Goal: Task Accomplishment & Management: Use online tool/utility

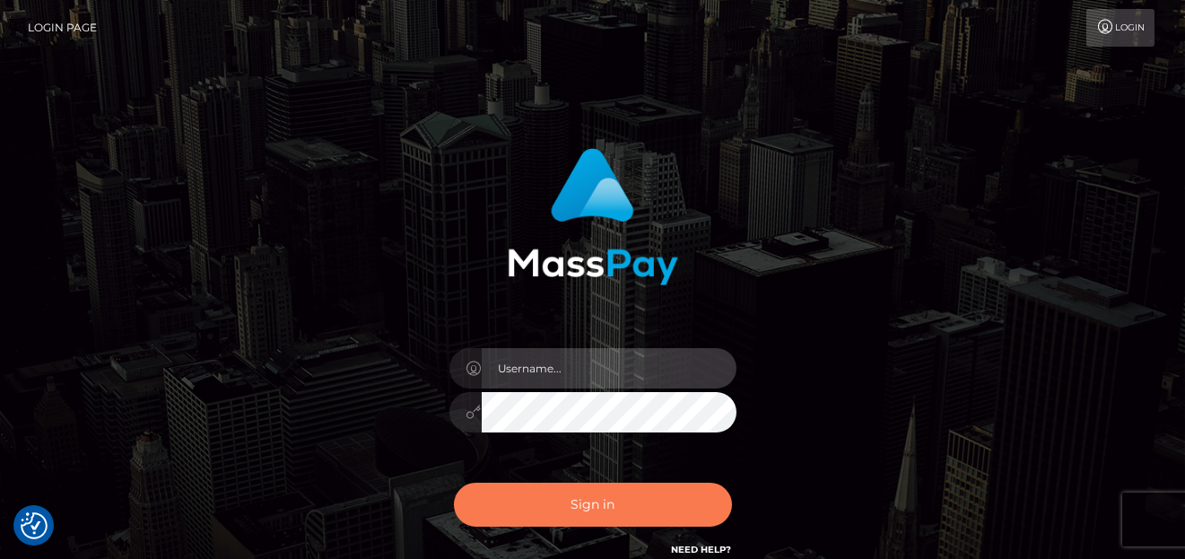
type input "denise"
click at [590, 502] on button "Sign in" at bounding box center [593, 504] width 278 height 44
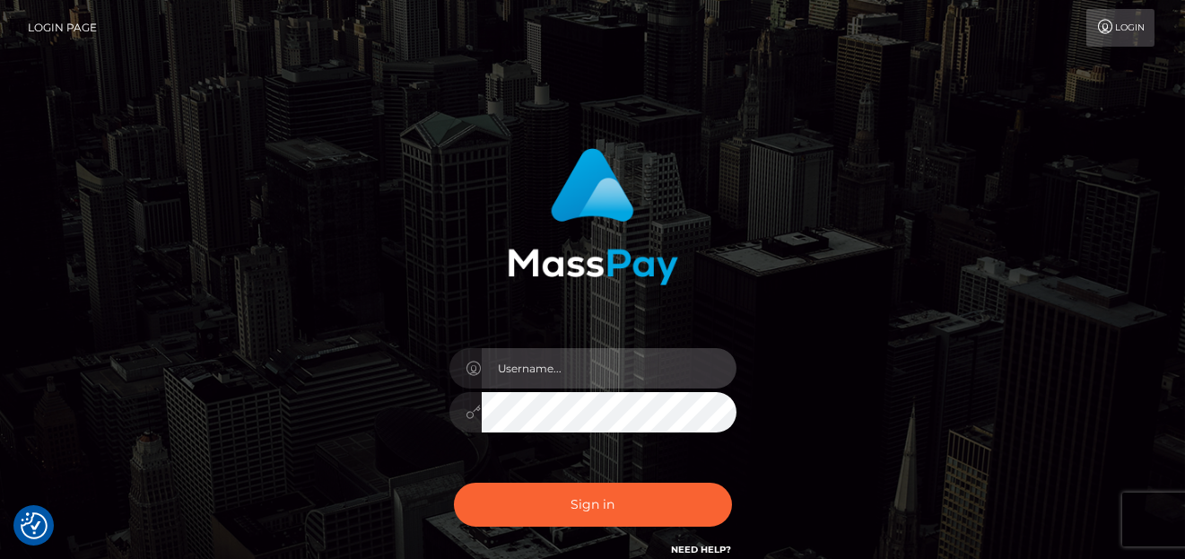
type input "[PERSON_NAME]"
click at [603, 436] on div "denise" at bounding box center [593, 402] width 314 height 137
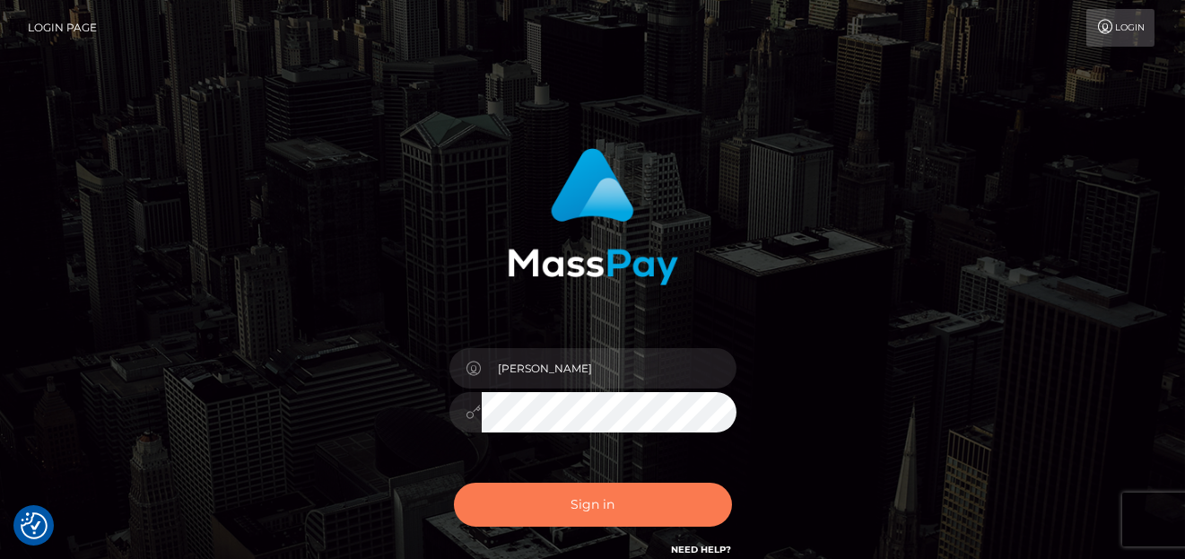
click at [596, 496] on button "Sign in" at bounding box center [593, 504] width 278 height 44
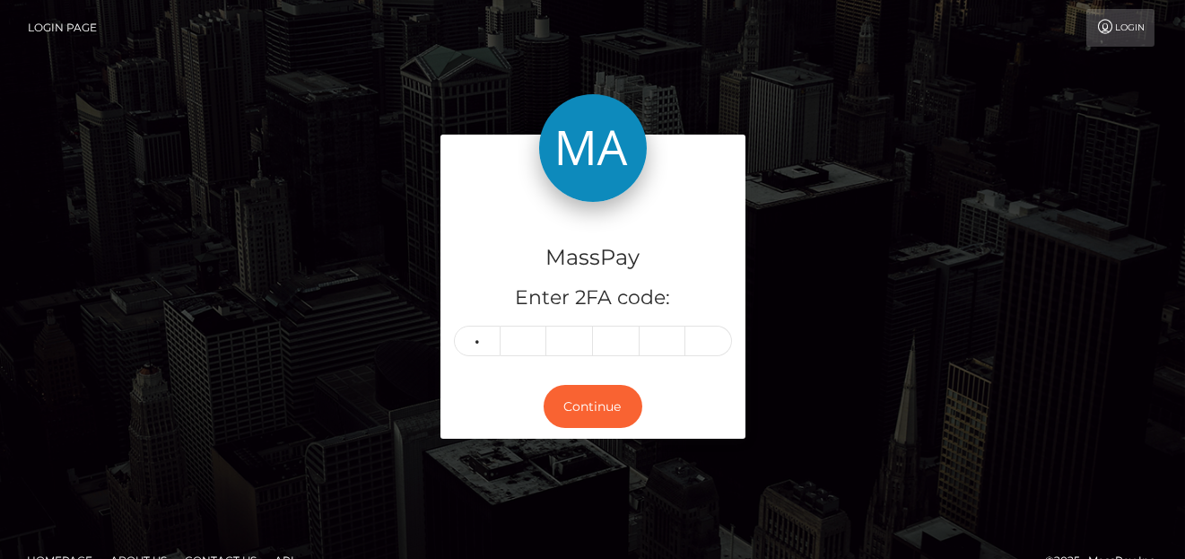
type input "5"
type input "0"
type input "5"
type input "7"
type input "5"
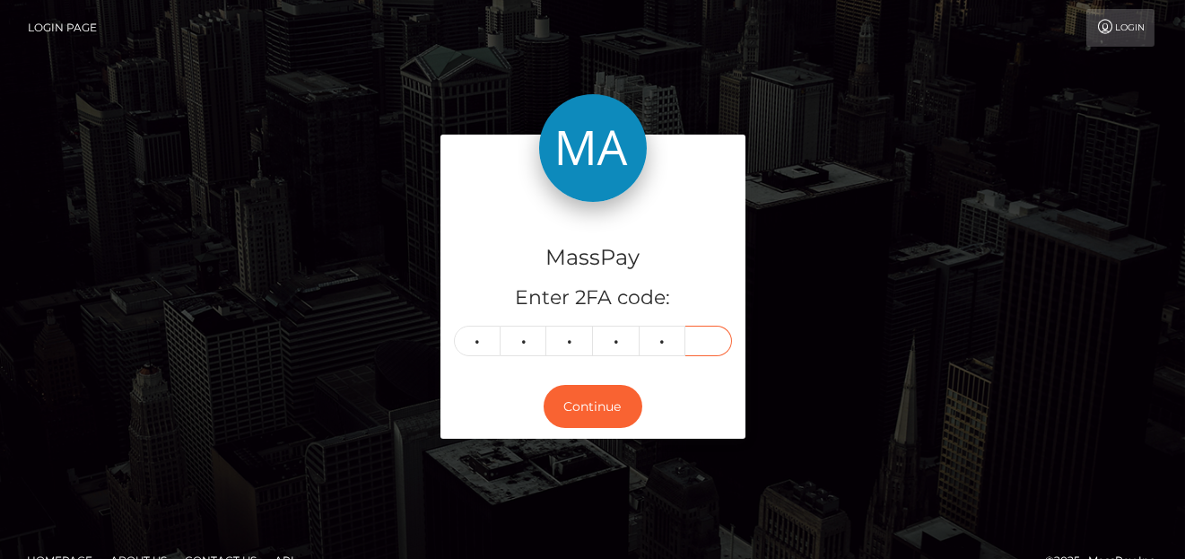
type input "1"
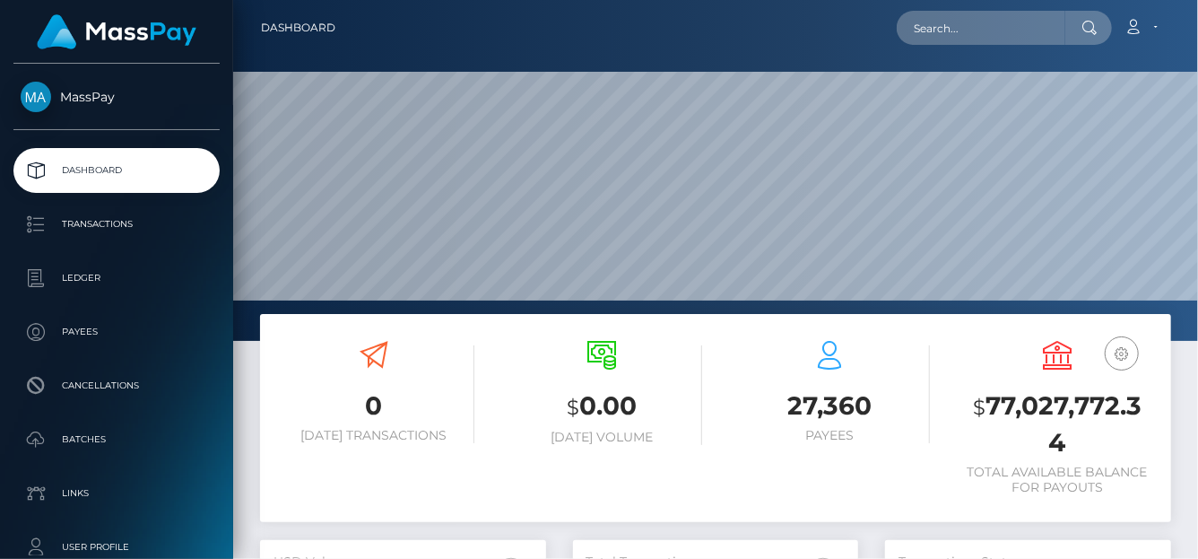
scroll to position [317, 286]
click at [920, 43] on input "text" at bounding box center [981, 28] width 169 height 34
paste input "oogle-oauth2|103269360687275219221"
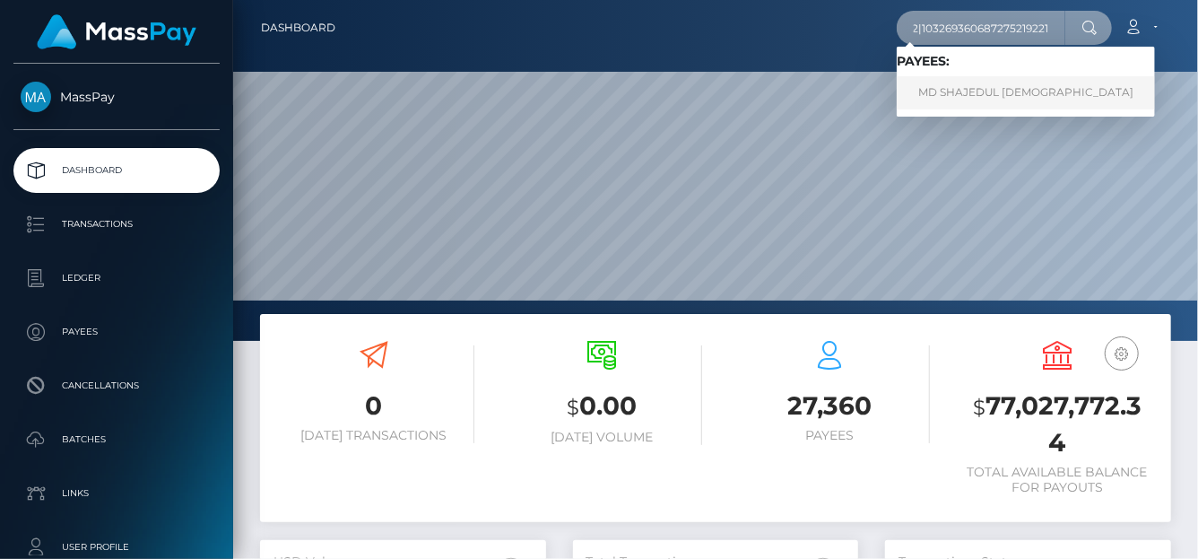
type input "google-oauth2|103269360687275219221"
click at [950, 91] on link "MD SHAJEDUL [DEMOGRAPHIC_DATA]" at bounding box center [1026, 92] width 258 height 33
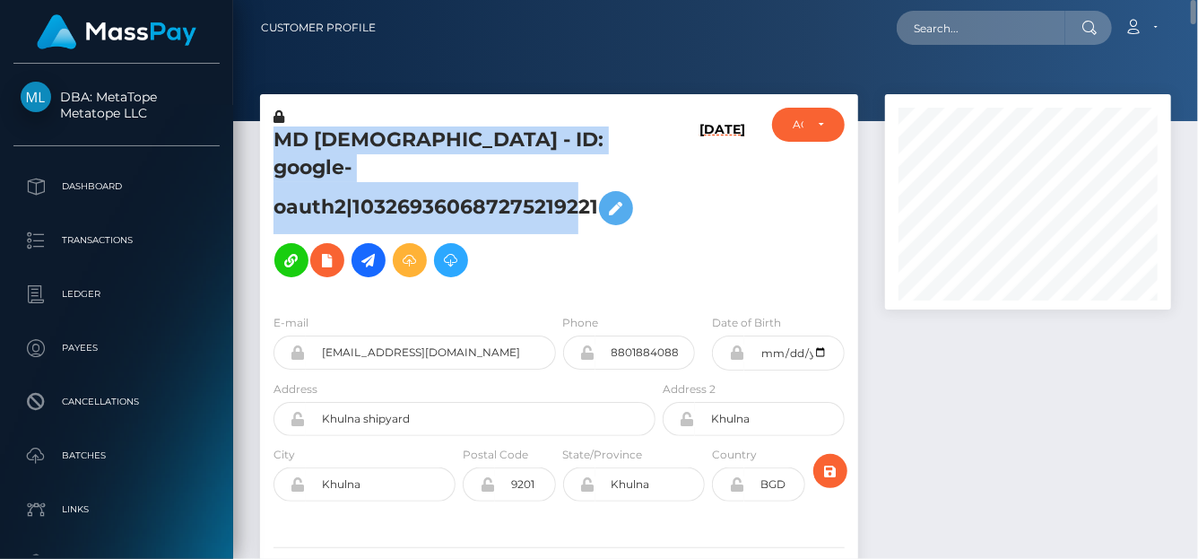
drag, startPoint x: 268, startPoint y: 143, endPoint x: 599, endPoint y: 161, distance: 331.4
click at [599, 161] on div "MD [DEMOGRAPHIC_DATA] - ID: google-oauth2|103269360687275219221" at bounding box center [459, 204] width 399 height 192
copy h5 "MD [DEMOGRAPHIC_DATA] - ID: google-oauth2|103269360687275219221"
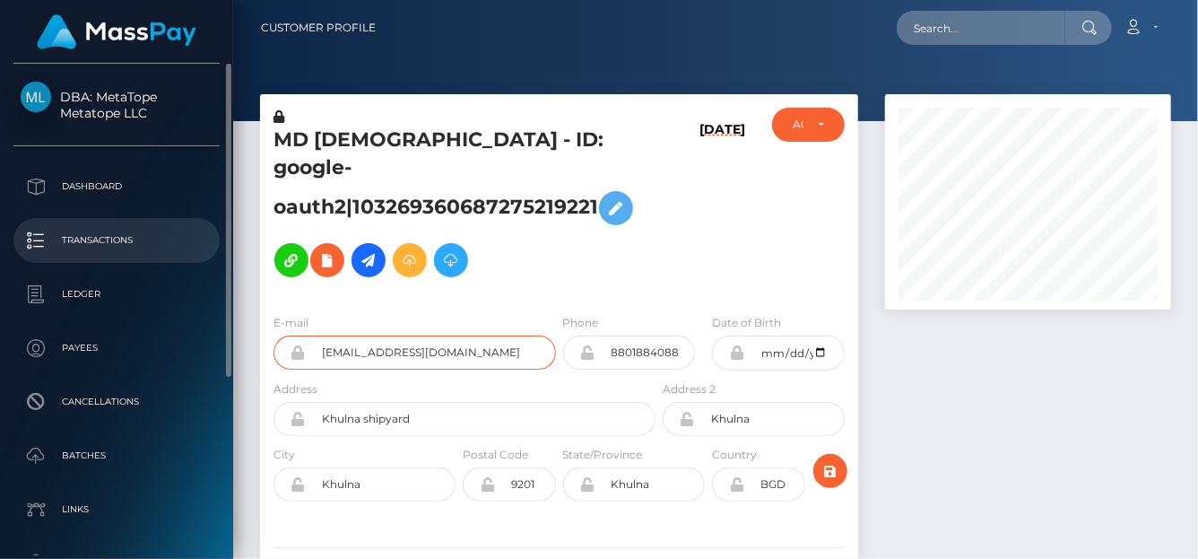
drag, startPoint x: 491, startPoint y: 321, endPoint x: 125, endPoint y: 253, distance: 372.2
click at [125, 253] on div "DBA: MetaTope Metatope LLC Dashboard Transactions Ledger Payees Batches" at bounding box center [599, 279] width 1198 height 559
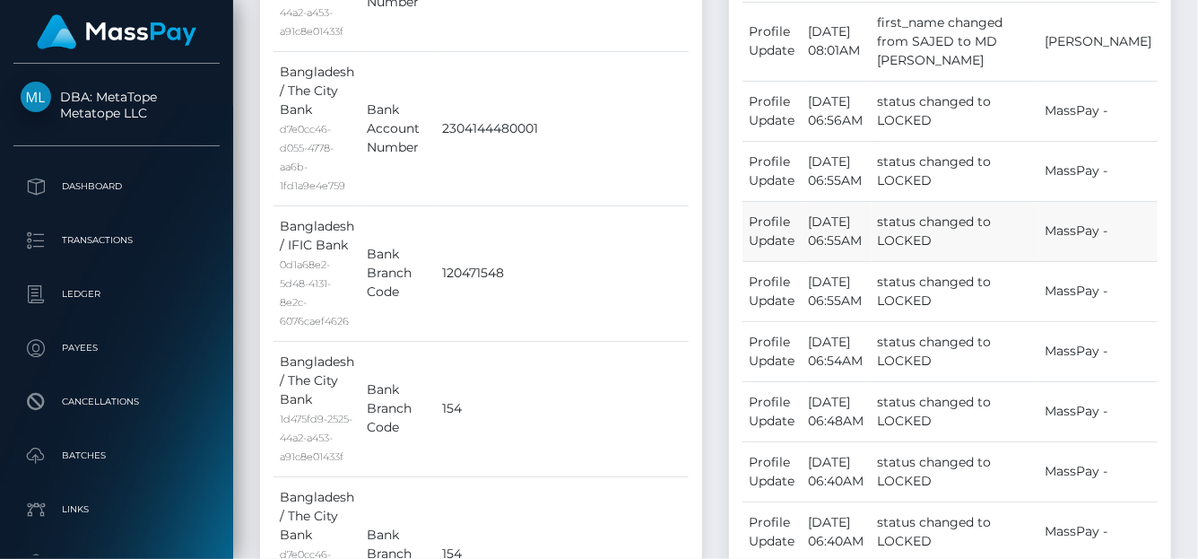
scroll to position [1346, 0]
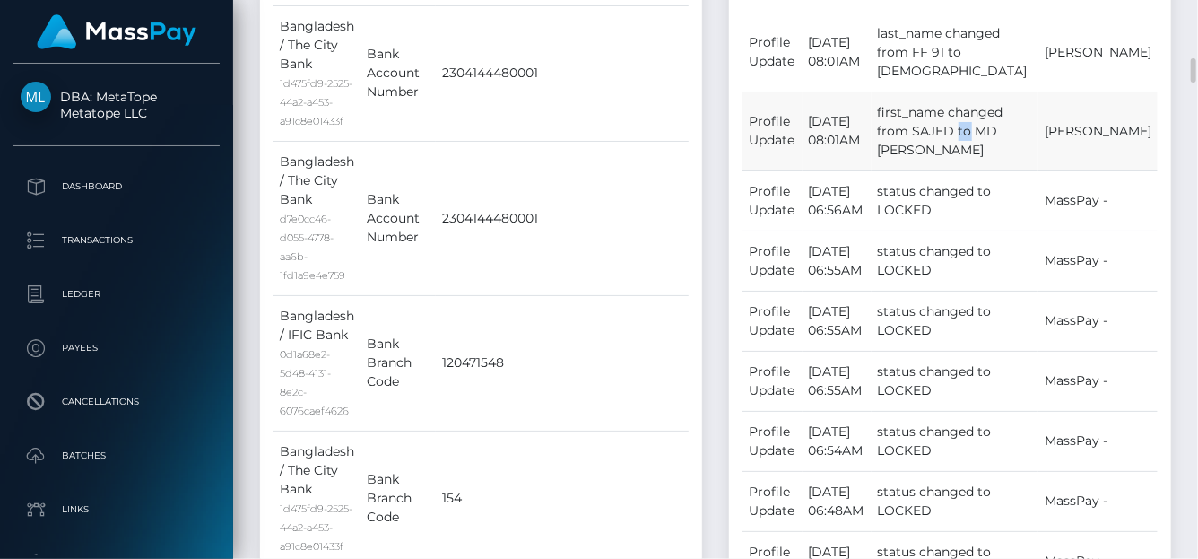
drag, startPoint x: 991, startPoint y: 137, endPoint x: 949, endPoint y: 138, distance: 42.2
click at [949, 138] on td "first_name changed from SAJED to MD SHAJEDUL" at bounding box center [955, 130] width 167 height 79
copy td "SAJED"
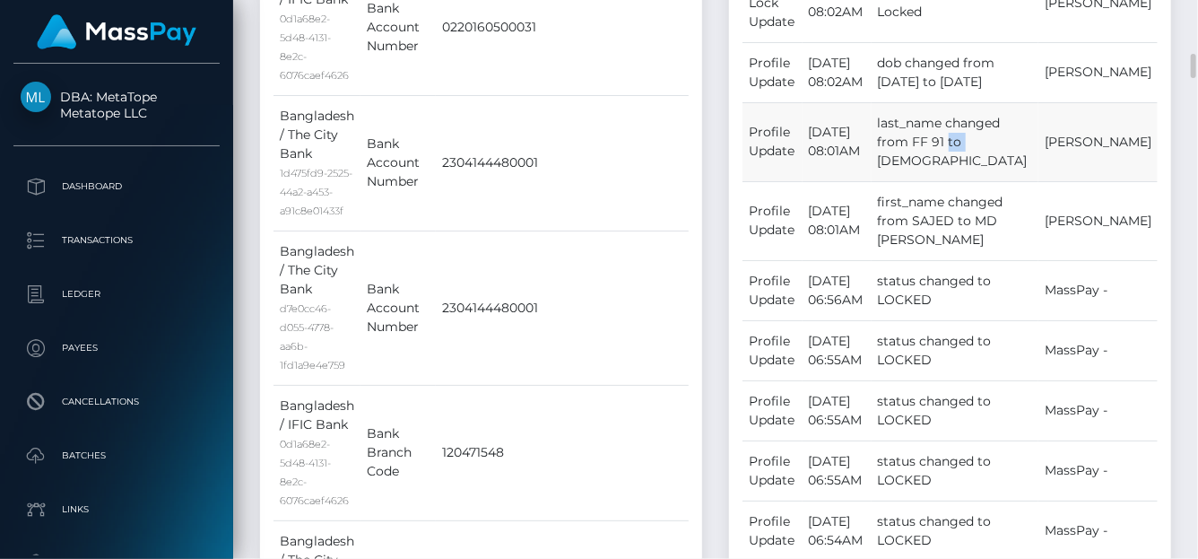
drag, startPoint x: 984, startPoint y: 155, endPoint x: 951, endPoint y: 155, distance: 33.2
click at [951, 155] on td "last_name changed from FF 91 to ISLAM" at bounding box center [955, 141] width 167 height 79
copy td "FF 91"
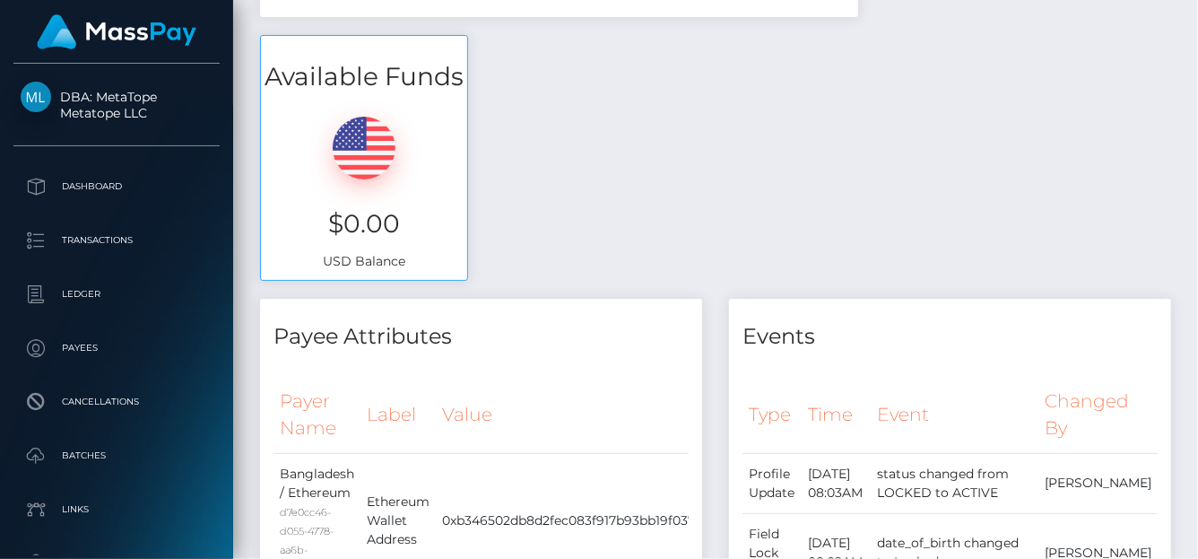
scroll to position [0, 0]
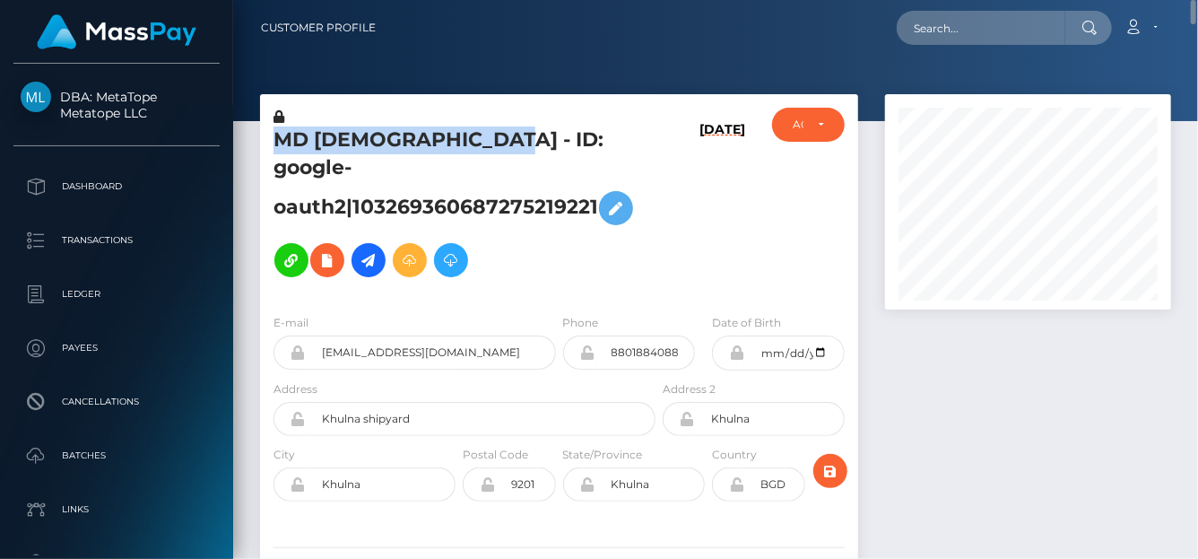
drag, startPoint x: 499, startPoint y: 132, endPoint x: 281, endPoint y: 128, distance: 217.9
click at [281, 128] on h5 "MD SHAJEDUL ISLAM - ID: google-oauth2|103269360687275219221" at bounding box center [460, 206] width 372 height 160
copy h5 "MD SHAJEDUL ISLAM"
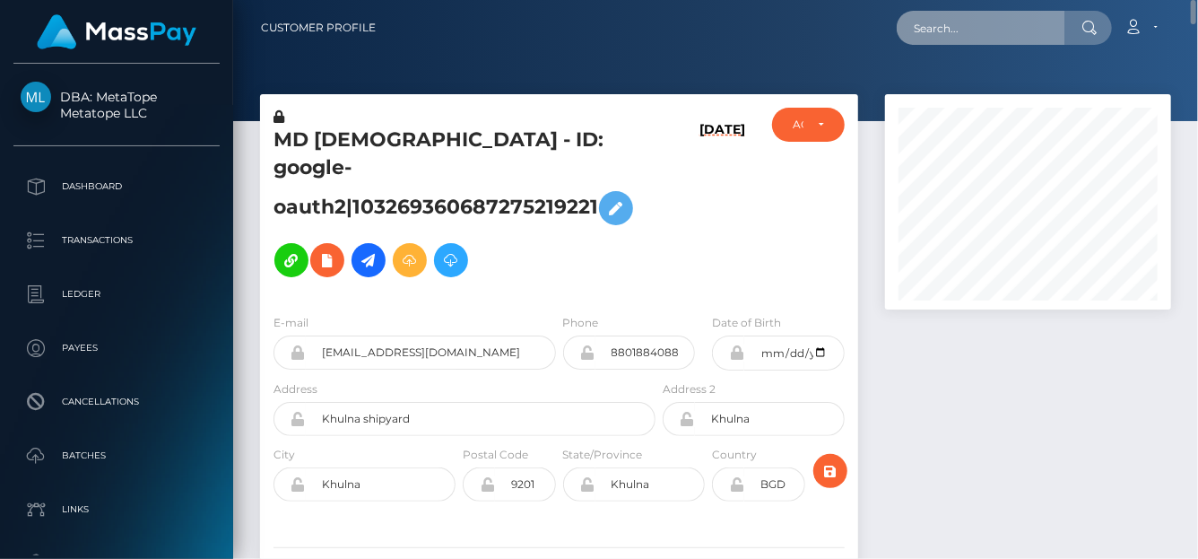
click at [933, 33] on input "text" at bounding box center [981, 28] width 169 height 34
paste input "amyevansbaby@icloud.com"
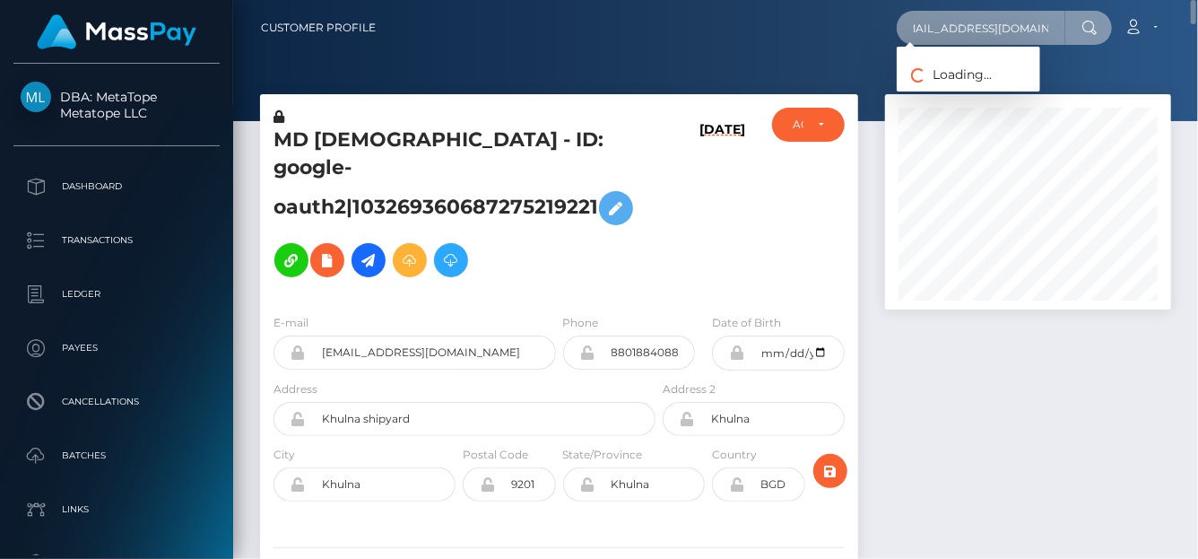
type input "amyevansbaby@icloud.com"
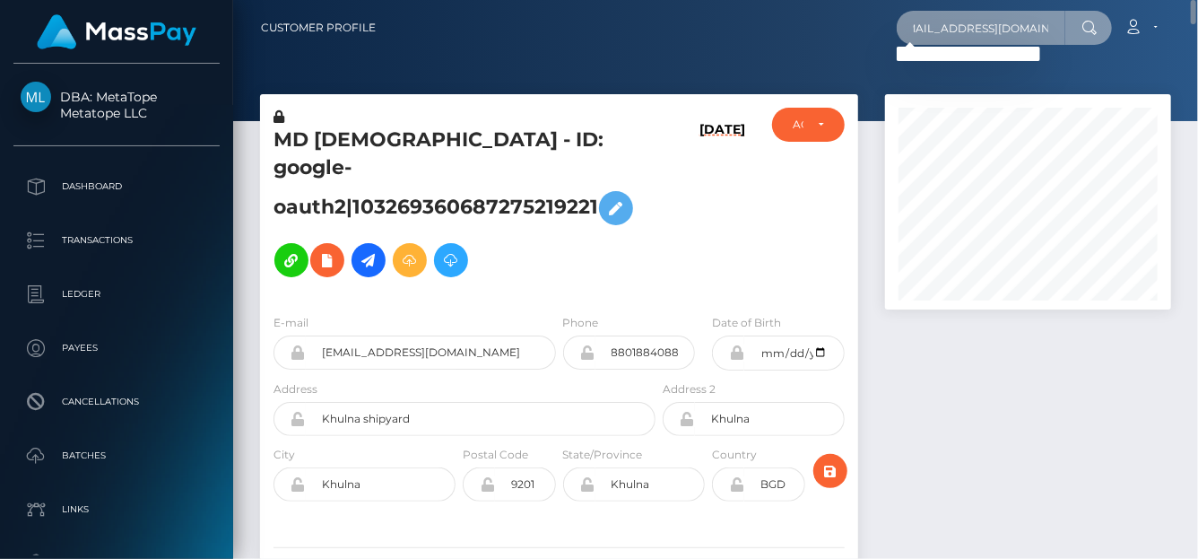
drag, startPoint x: 918, startPoint y: 18, endPoint x: 1196, endPoint y: -1, distance: 278.6
click at [1196, 0] on nav "Customer Profile amyevansbaby@icloud.com Loading... Loading..." at bounding box center [715, 28] width 965 height 56
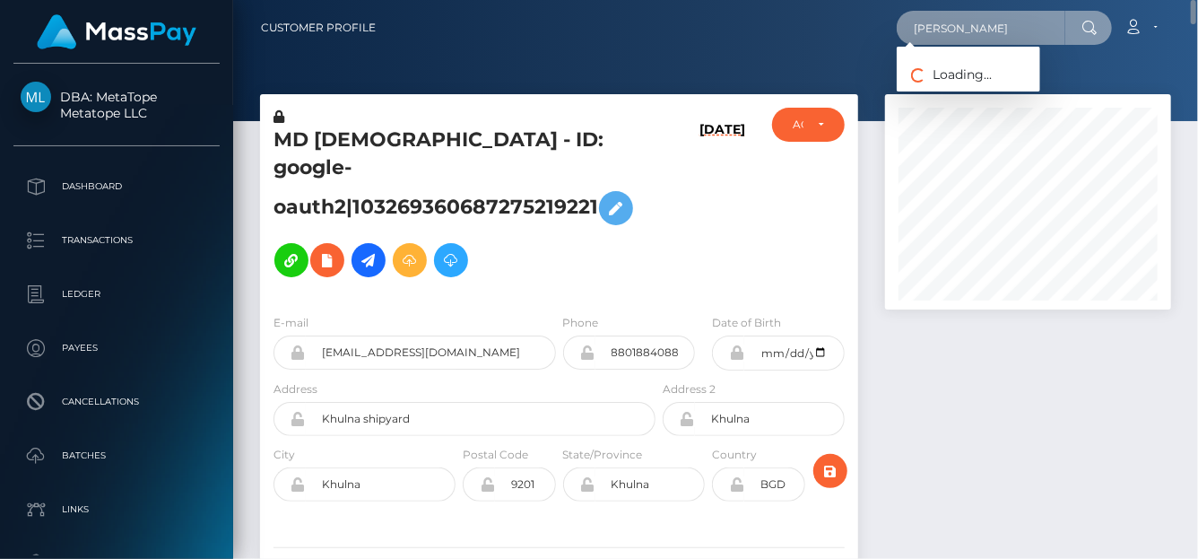
type input "Amy Evans"
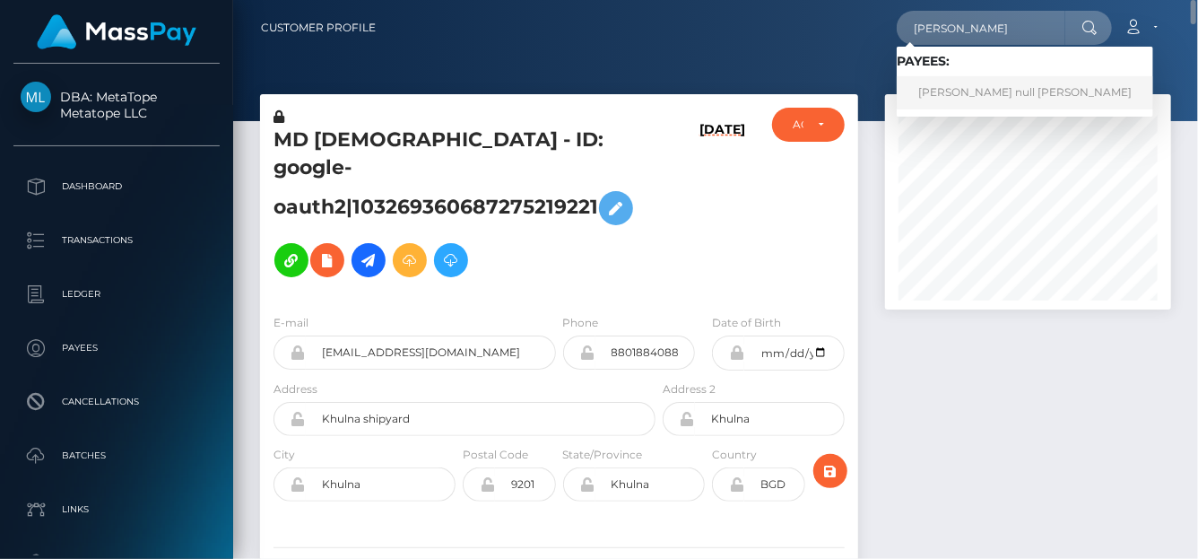
click at [965, 98] on link "Amy null Evans" at bounding box center [1025, 92] width 256 height 33
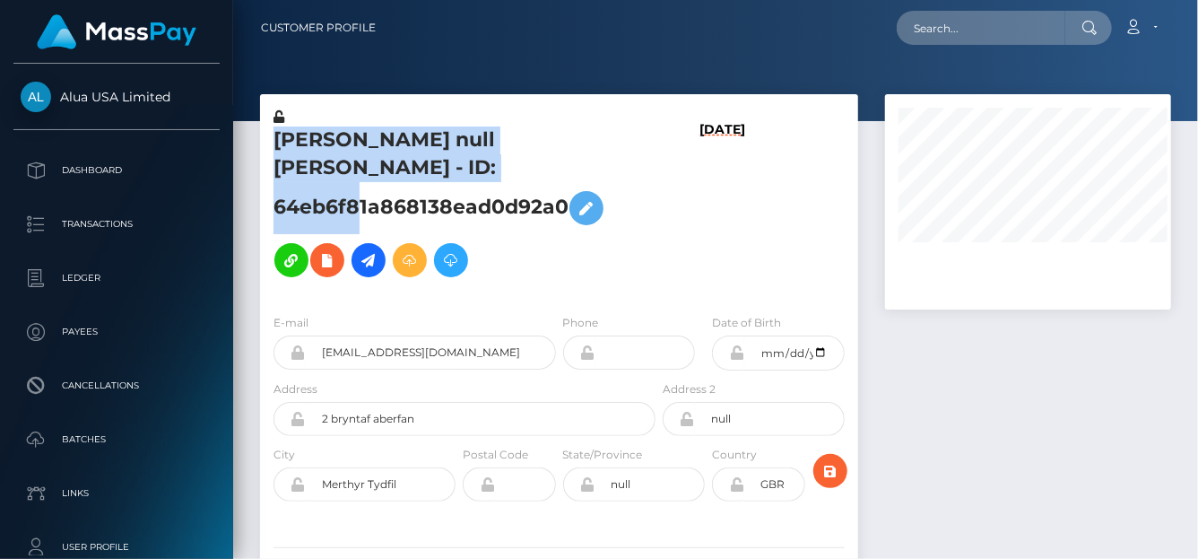
drag, startPoint x: 271, startPoint y: 148, endPoint x: 569, endPoint y: 168, distance: 298.4
click at [569, 168] on div "[PERSON_NAME] null [PERSON_NAME] - ID: 64eb6f81a868138ead0d92a0" at bounding box center [459, 204] width 399 height 192
copy h5 "[PERSON_NAME] null [PERSON_NAME] - ID: 64eb6f81a868138ead0d92a0"
click at [597, 197] on icon at bounding box center [587, 208] width 22 height 22
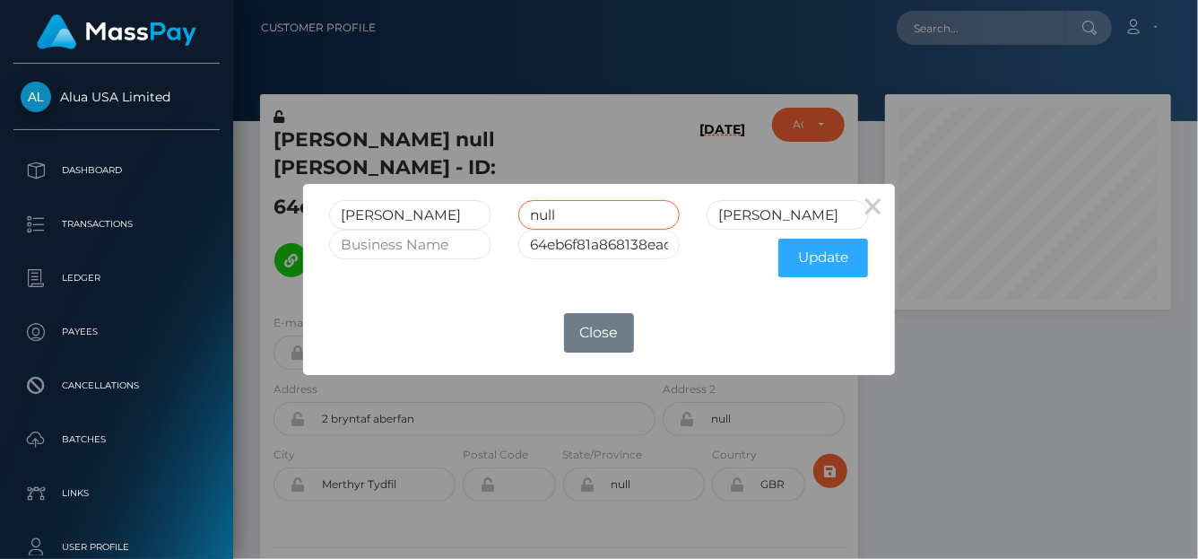
drag, startPoint x: 568, startPoint y: 209, endPoint x: 395, endPoint y: 217, distance: 172.4
click at [393, 221] on div "Amy null Evans" at bounding box center [599, 215] width 567 height 30
click at [812, 261] on button "Update" at bounding box center [823, 258] width 90 height 39
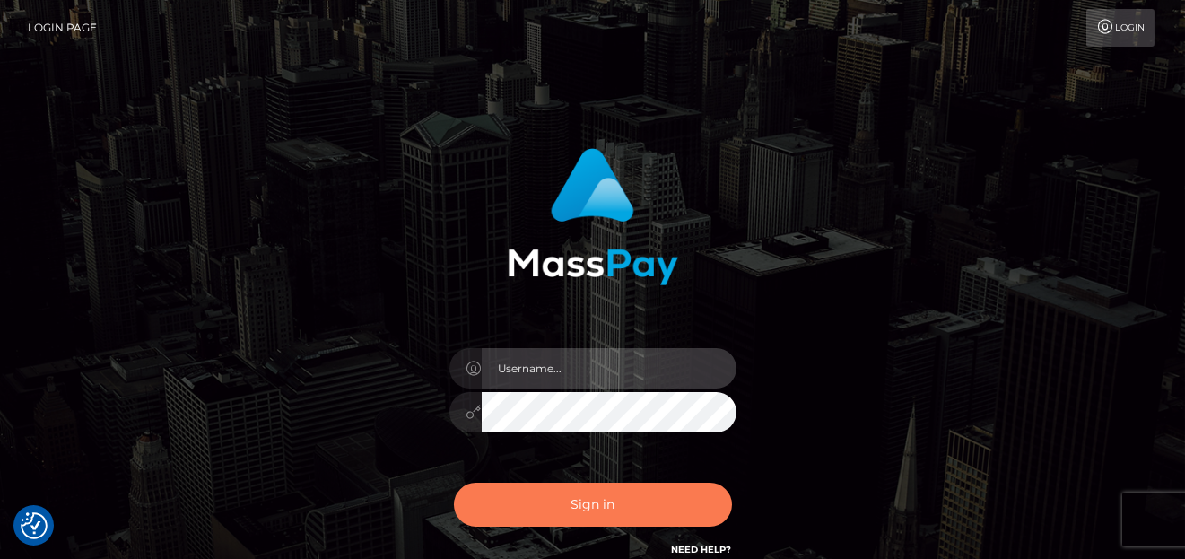
type input "[PERSON_NAME]"
click at [561, 518] on button "Sign in" at bounding box center [593, 504] width 278 height 44
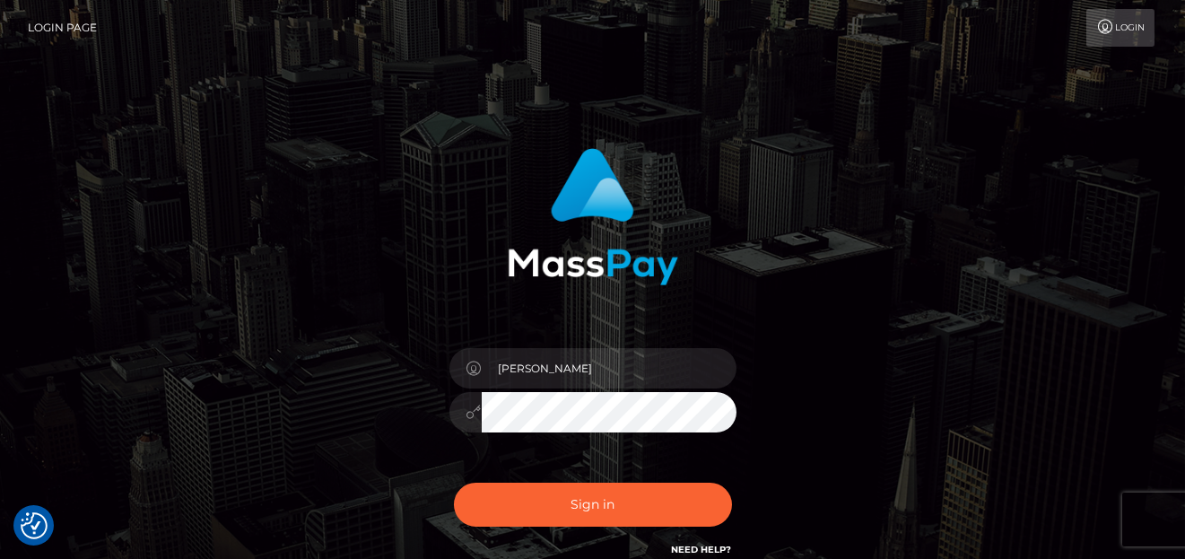
click at [563, 516] on div "Sign in Need Help?" at bounding box center [593, 512] width 314 height 80
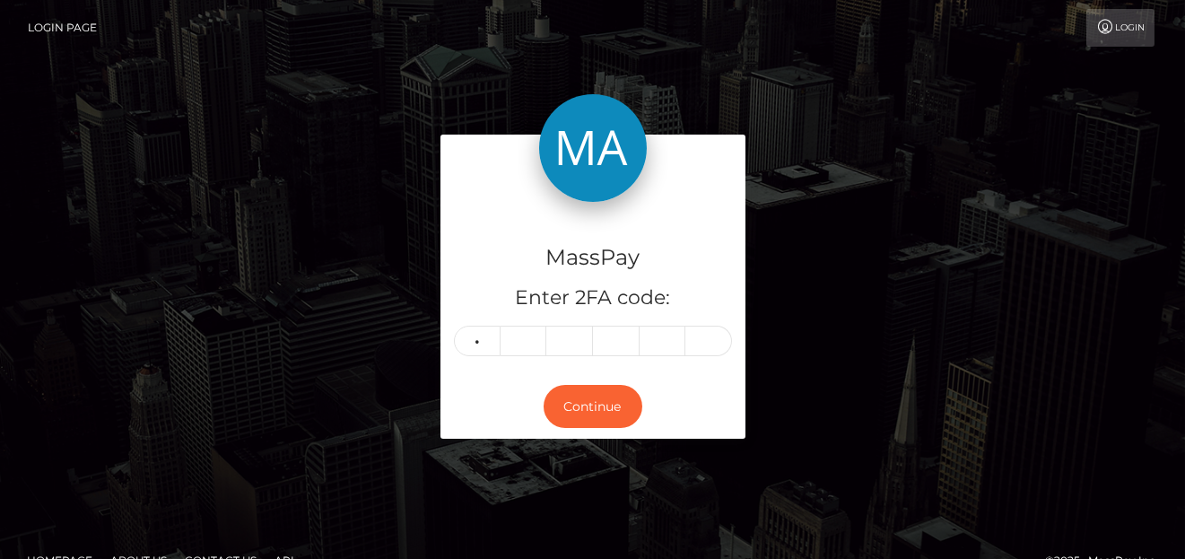
type input "8"
type input "3"
type input "0"
type input "7"
type input "6"
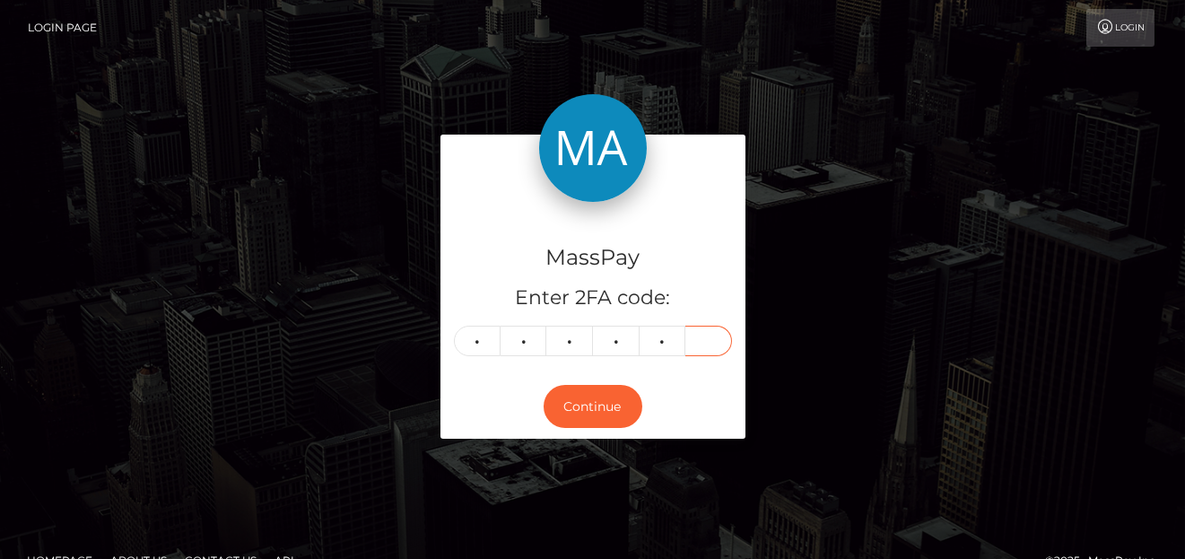
type input "5"
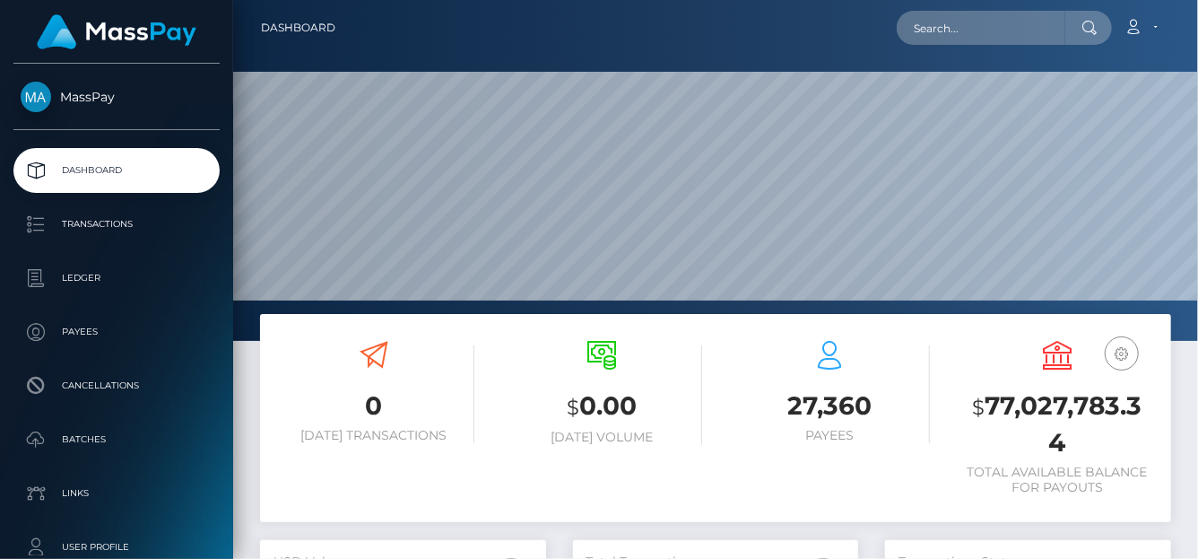
scroll to position [317, 286]
drag, startPoint x: 1032, startPoint y: 18, endPoint x: 1015, endPoint y: 17, distance: 17.1
click at [1034, 16] on input "text" at bounding box center [981, 28] width 169 height 34
click at [970, 21] on input "text" at bounding box center [981, 28] width 169 height 34
paste input "divascoms@gmail.com"
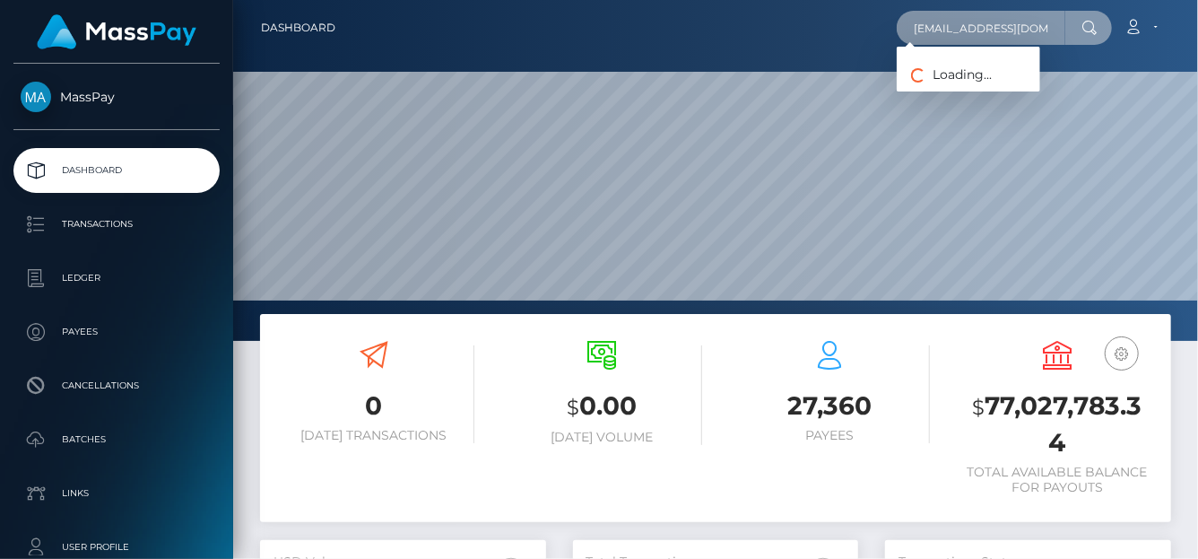
type input "divascoms@gmail.com"
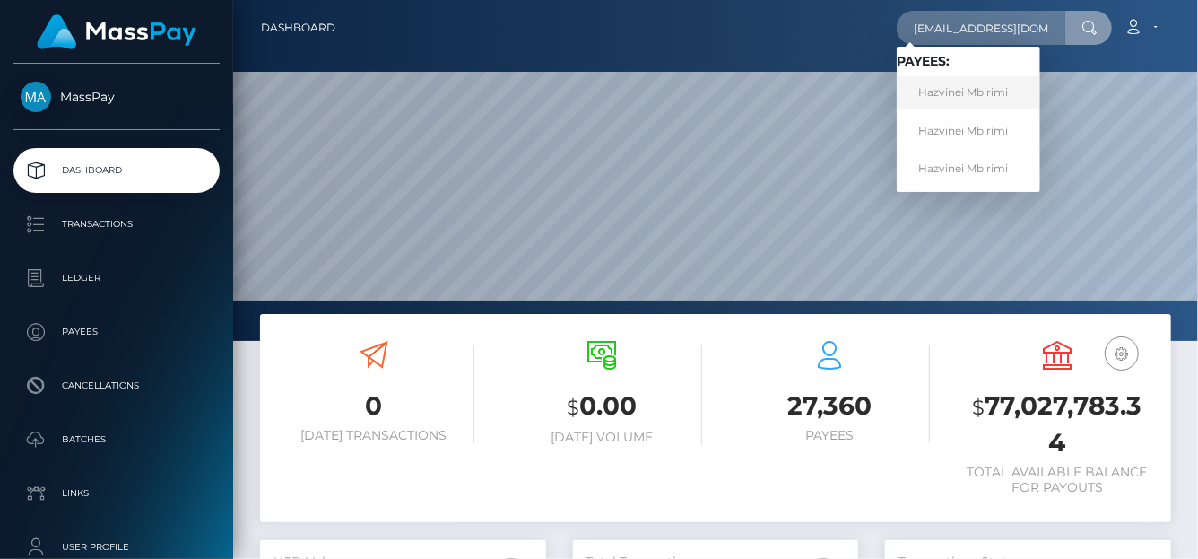
click at [946, 95] on link "Hazvinei Mbirimi" at bounding box center [968, 92] width 143 height 33
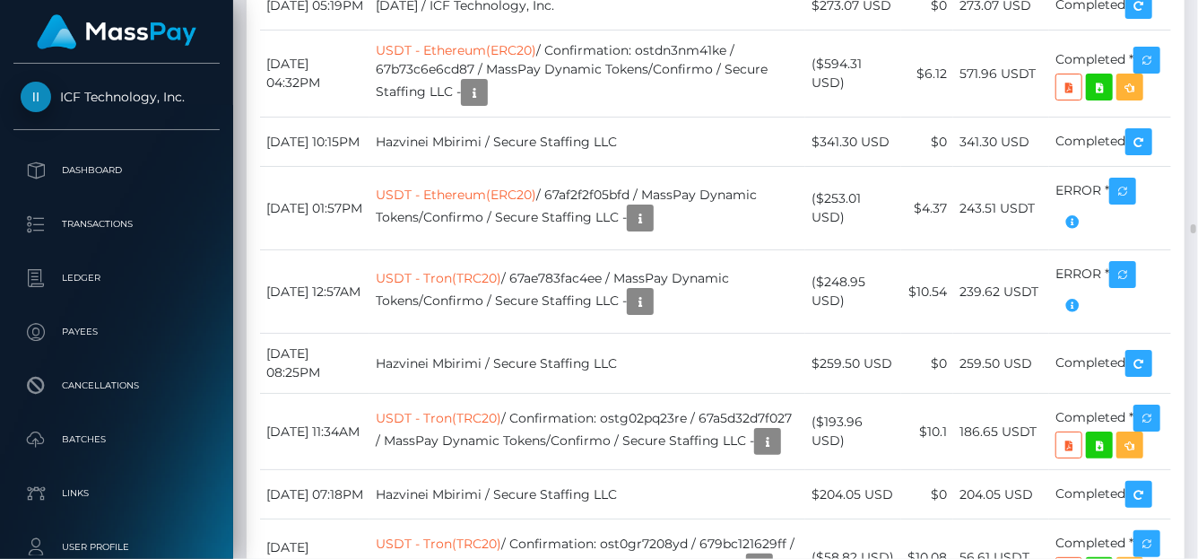
scroll to position [14099, 0]
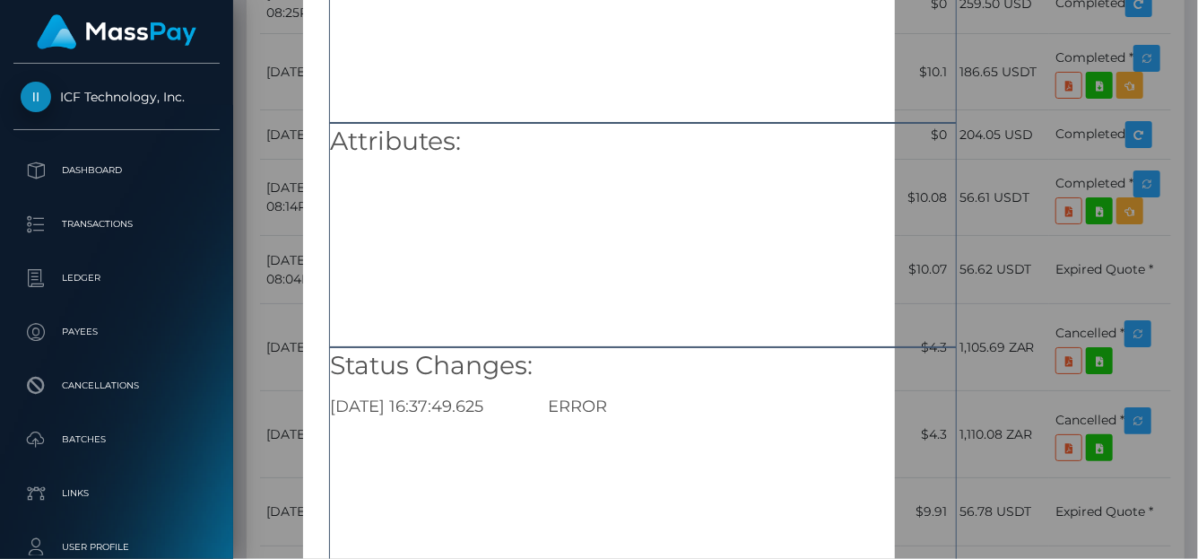
scroll to position [268, 0]
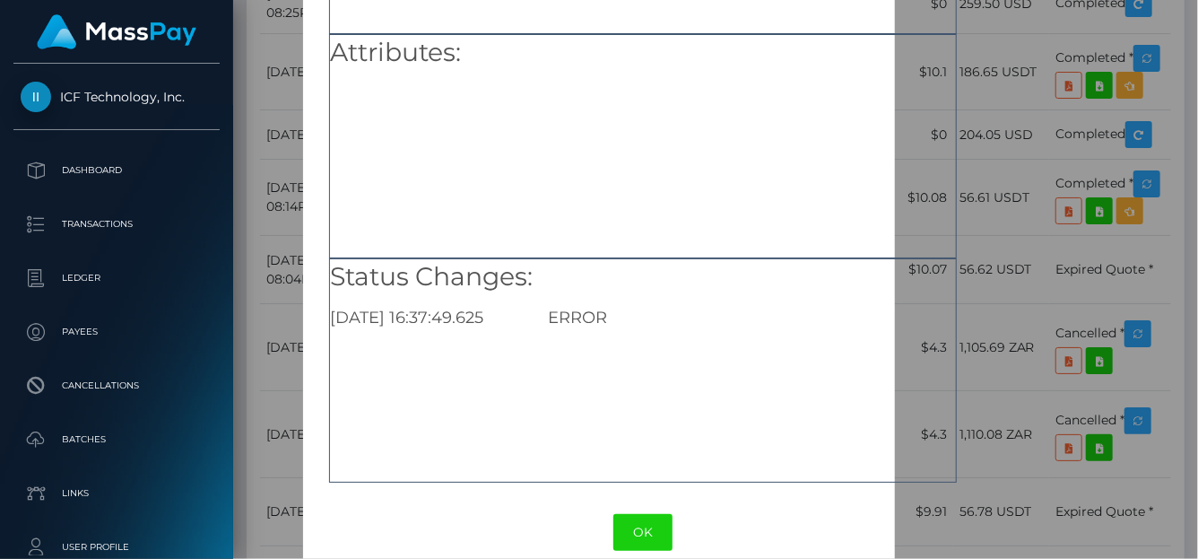
click at [1182, 190] on div "× Payout Information Metadata: Array [ 0 ] Attributes: Status Changes: 2025-08-…" at bounding box center [599, 279] width 1198 height 559
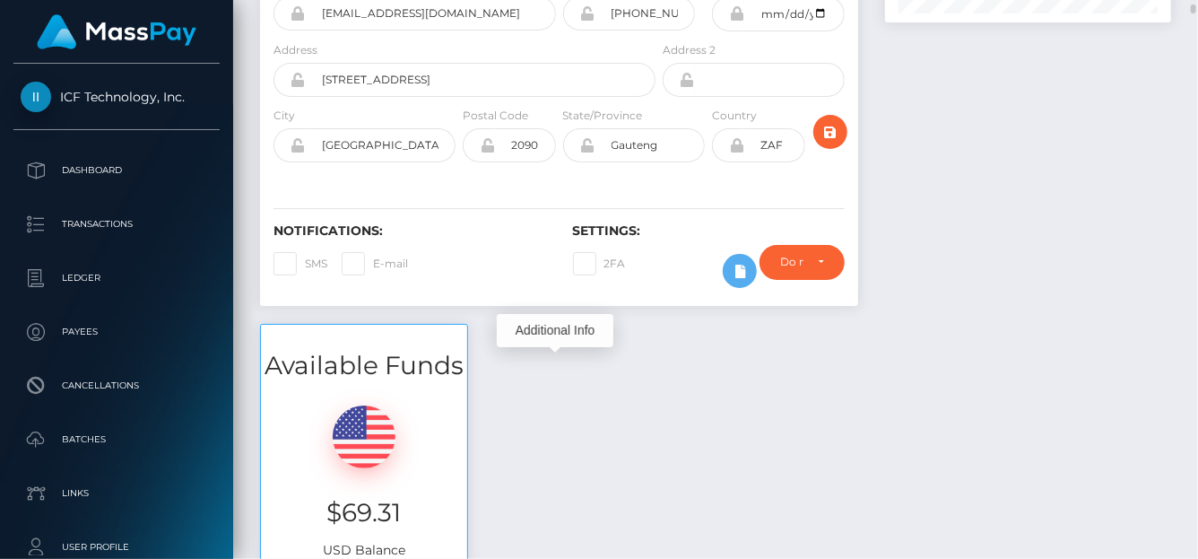
scroll to position [0, 0]
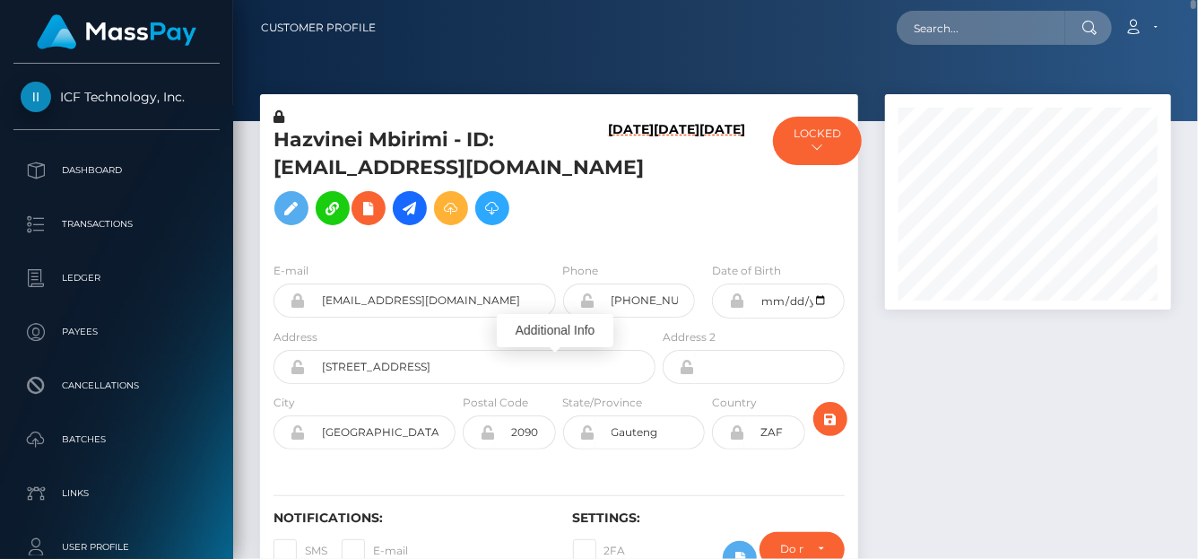
click at [944, 16] on nav "Customer Profile Loading... Loading... Account" at bounding box center [715, 28] width 965 height 56
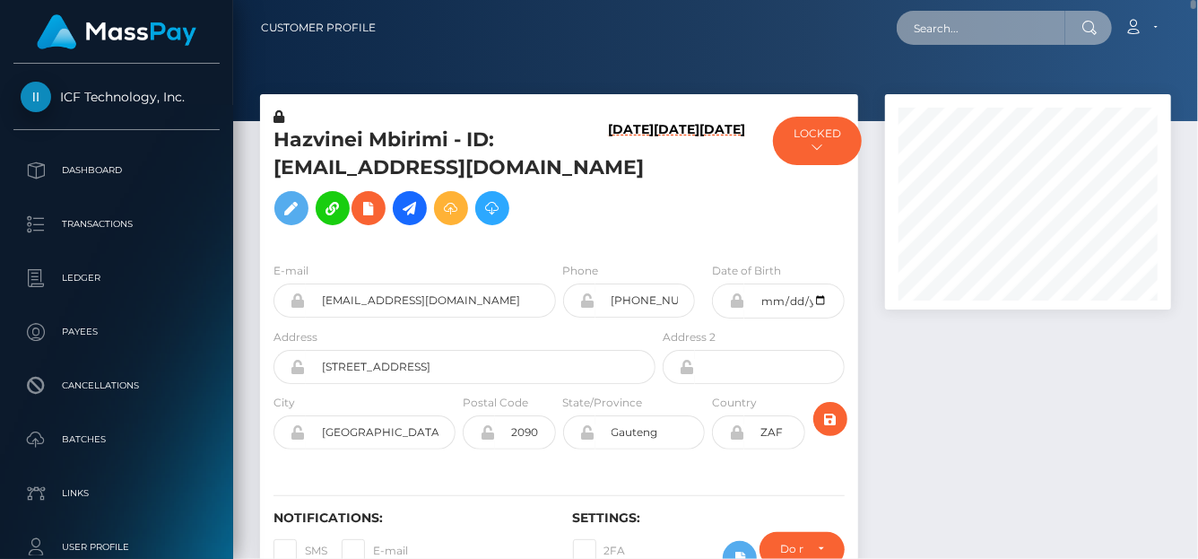
drag, startPoint x: 942, startPoint y: 30, endPoint x: 921, endPoint y: 39, distance: 22.9
click at [942, 30] on input "text" at bounding box center [981, 28] width 169 height 34
click at [921, 39] on input "text" at bounding box center [981, 28] width 169 height 34
paste input "66160dc79f6bbab70e04e20d_293e7fd5a5d054e5d856bf56127add20"
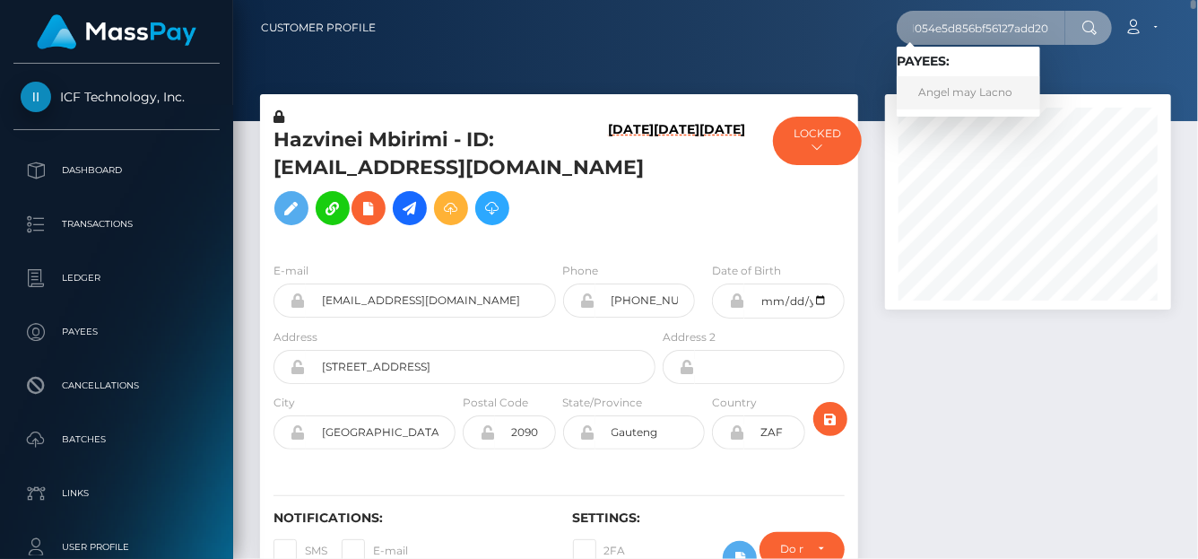
type input "66160dc79f6bbab70e04e20d_293e7fd5a5d054e5d856bf56127add20"
click at [926, 97] on link "Angel may Lacno" at bounding box center [968, 92] width 143 height 33
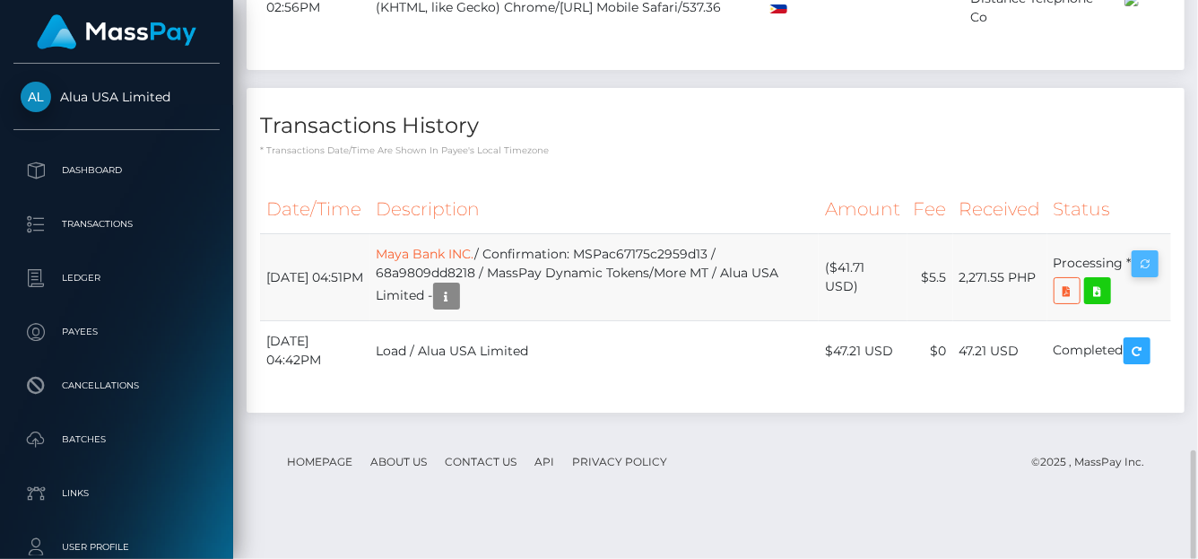
scroll to position [215, 286]
click at [1144, 275] on icon "button" at bounding box center [1145, 264] width 22 height 22
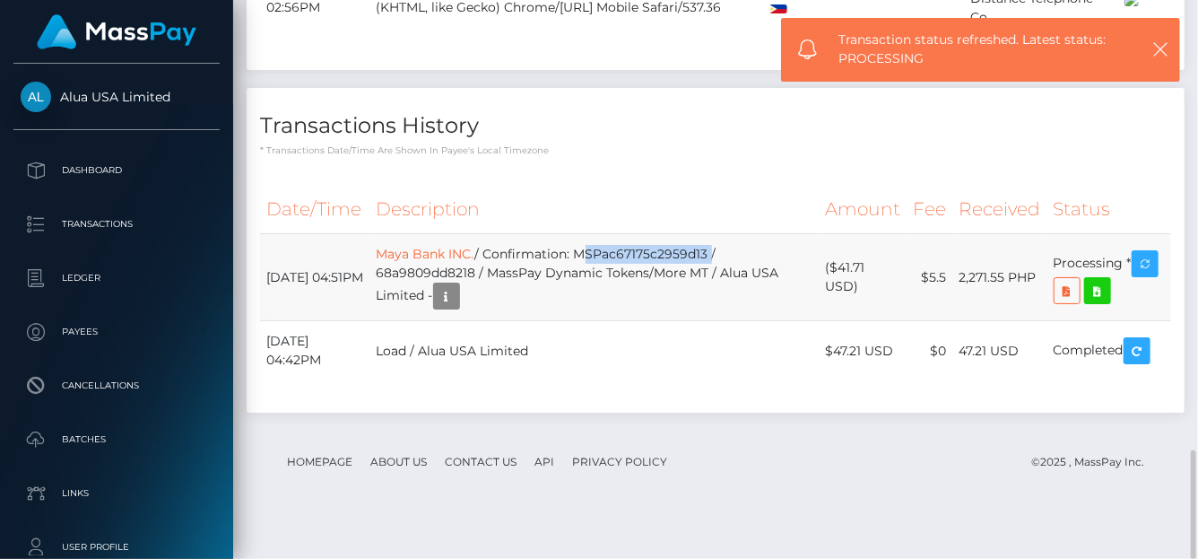
drag, startPoint x: 598, startPoint y: 293, endPoint x: 730, endPoint y: 289, distance: 131.9
click at [730, 289] on td "Maya Bank INC. / Confirmation: MSPac67175c2959d13 / 68a9809dd8218 / MassPay Dyn…" at bounding box center [594, 277] width 449 height 87
copy td "MSPac67175c2959d13"
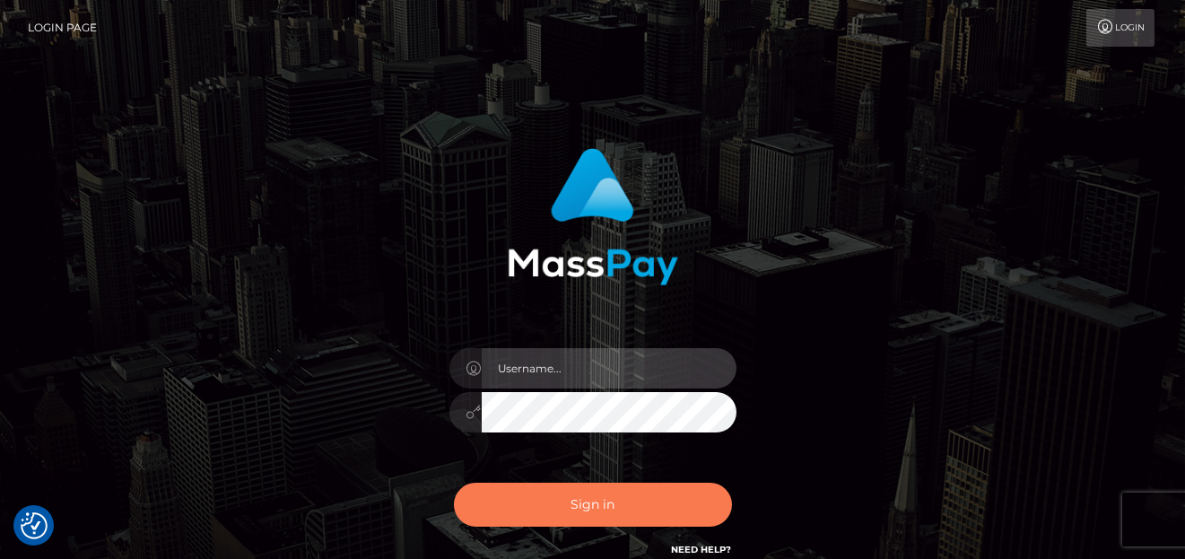
type input "[PERSON_NAME]"
click at [561, 483] on button "Sign in" at bounding box center [593, 504] width 278 height 44
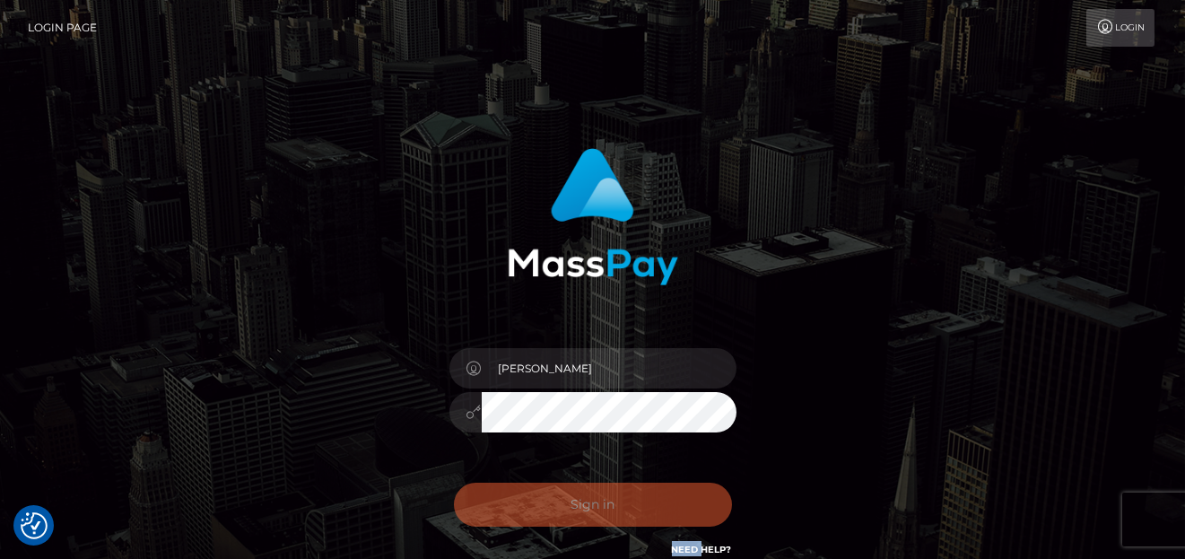
click at [562, 483] on div "Sign in Need Help?" at bounding box center [593, 512] width 314 height 80
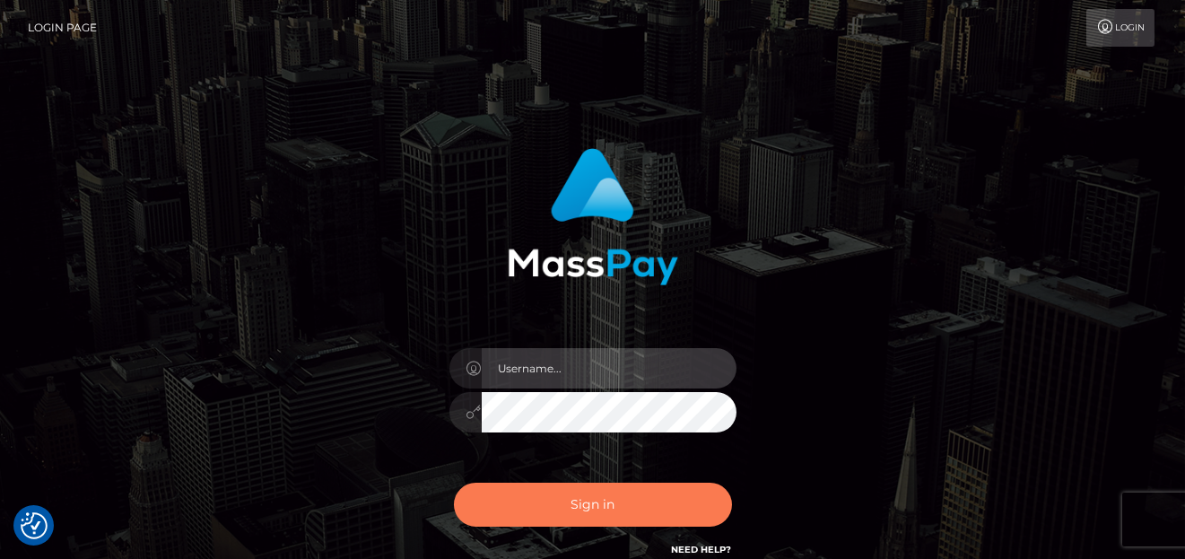
type input "denise"
click at [579, 514] on button "Sign in" at bounding box center [593, 504] width 278 height 44
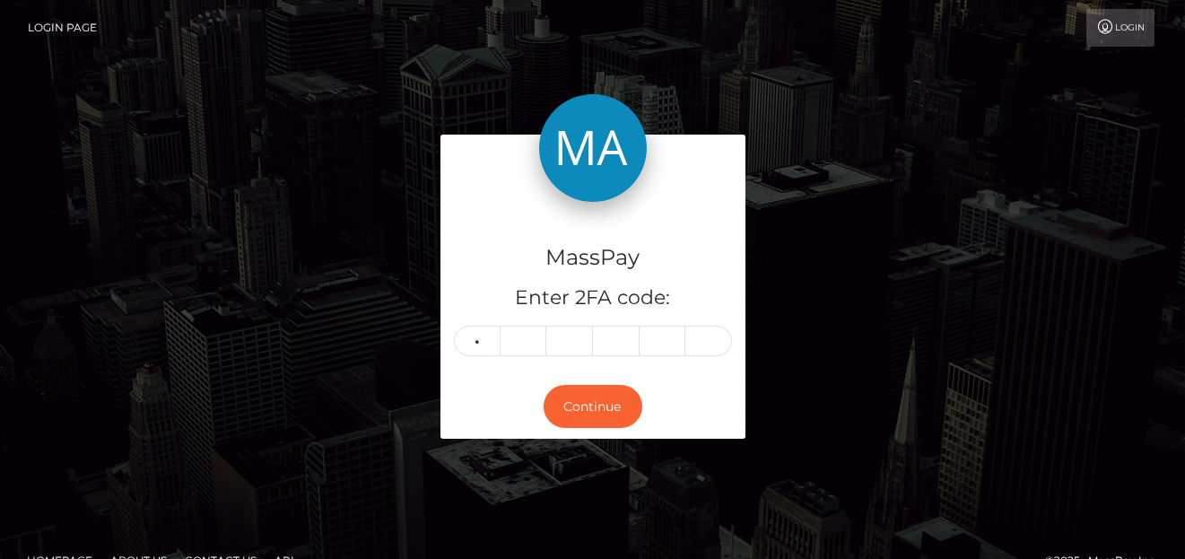
type input "2"
type input "4"
type input "3"
type input "2"
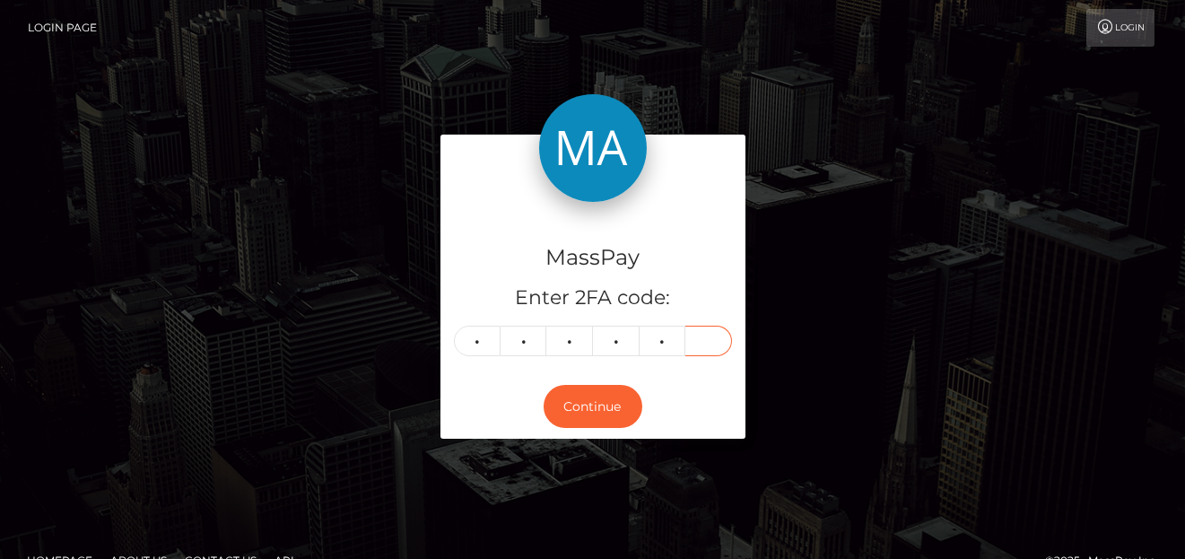
type input "1"
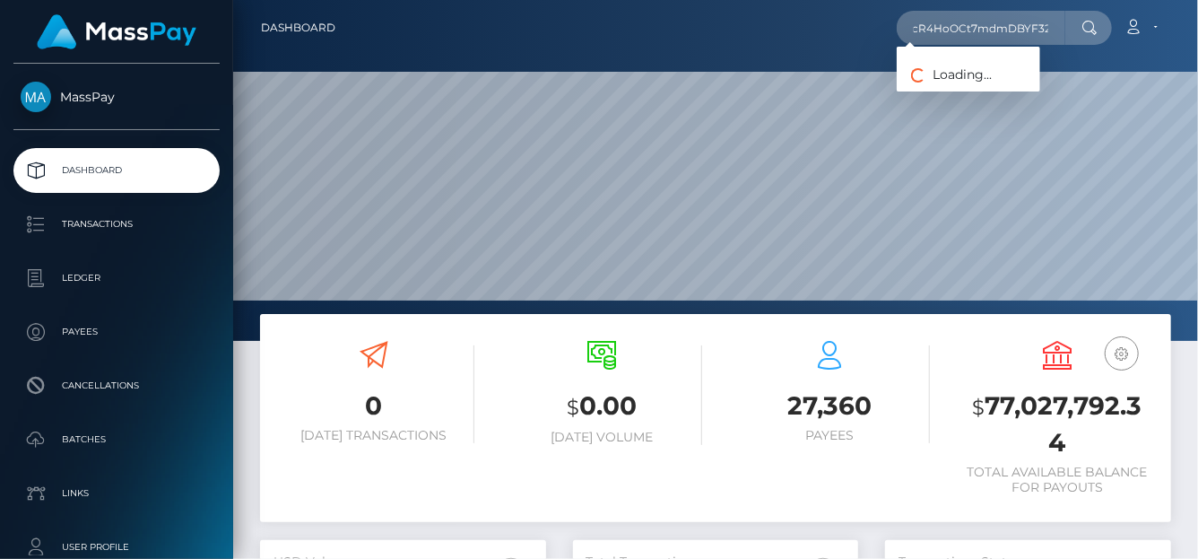
scroll to position [317, 286]
type input "RuWuhbKroNcR4HoOCt7mdmDBYF32"
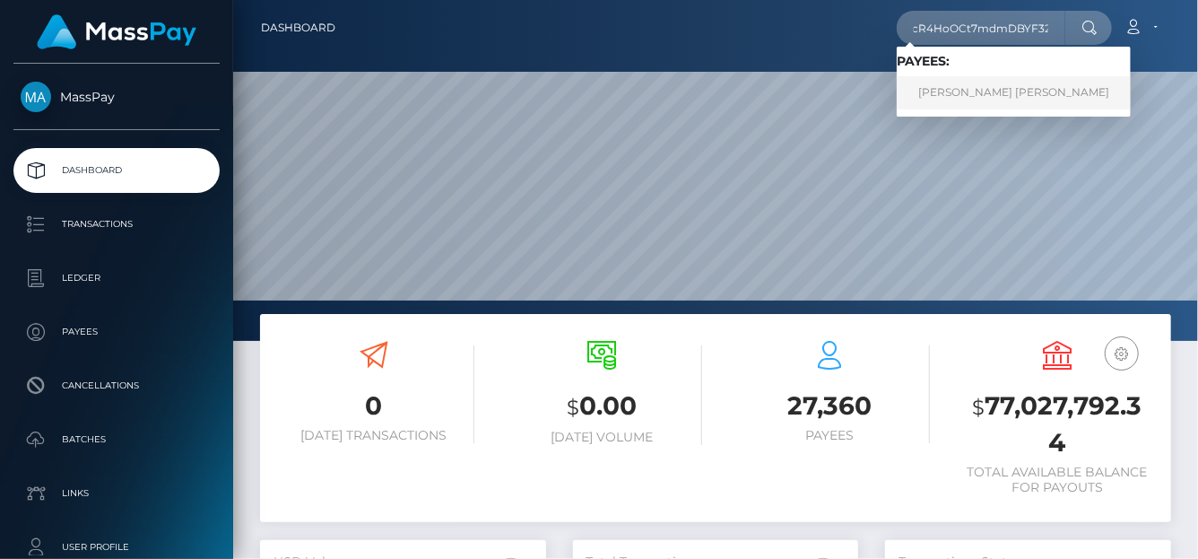
click at [942, 88] on link "[PERSON_NAME] [PERSON_NAME]" at bounding box center [1014, 92] width 234 height 33
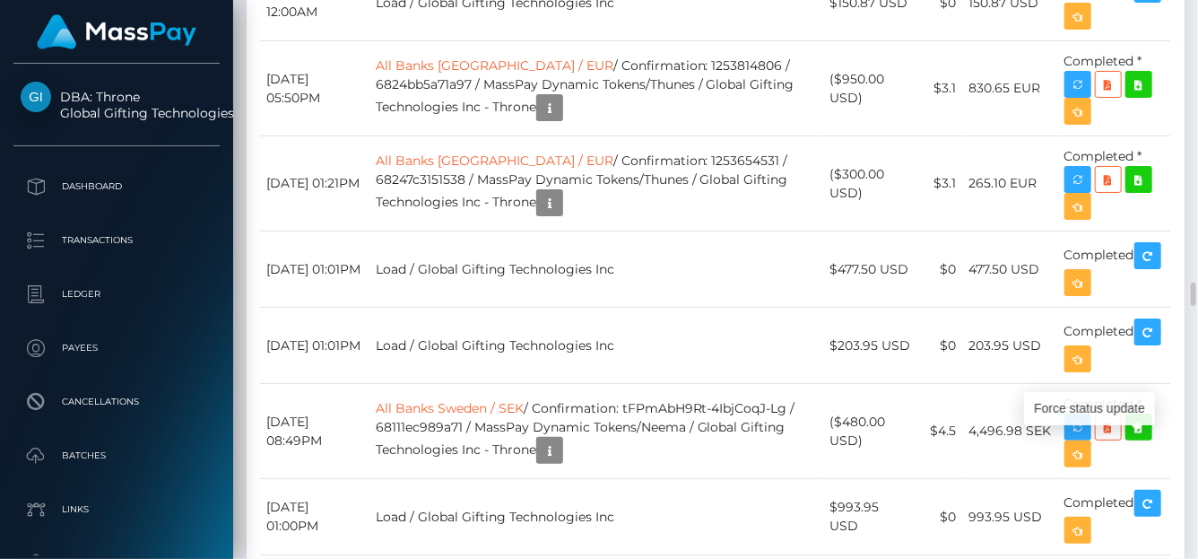
scroll to position [215, 286]
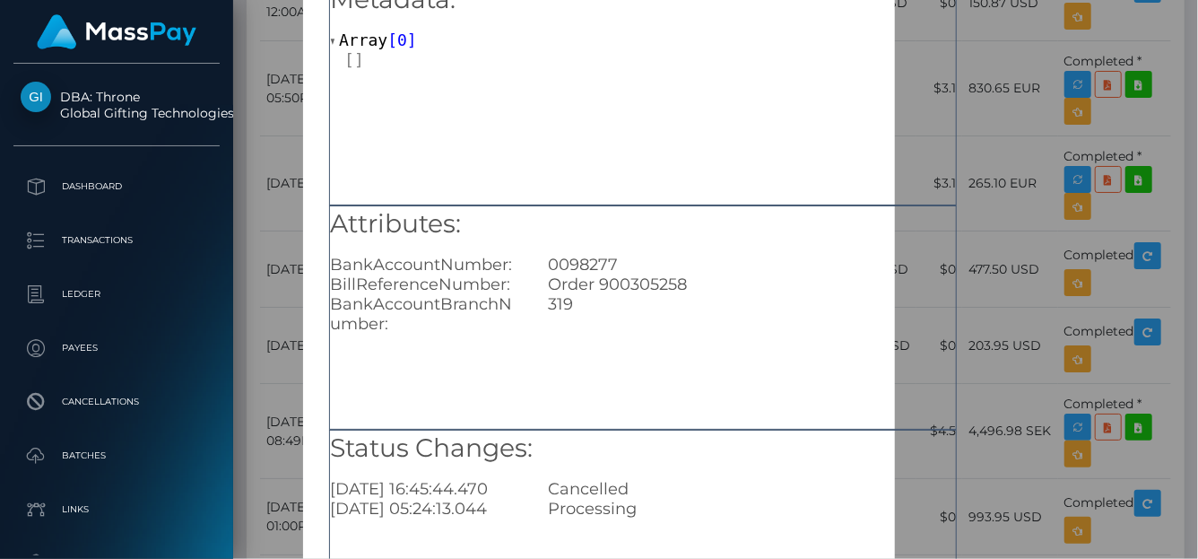
scroll to position [90, 0]
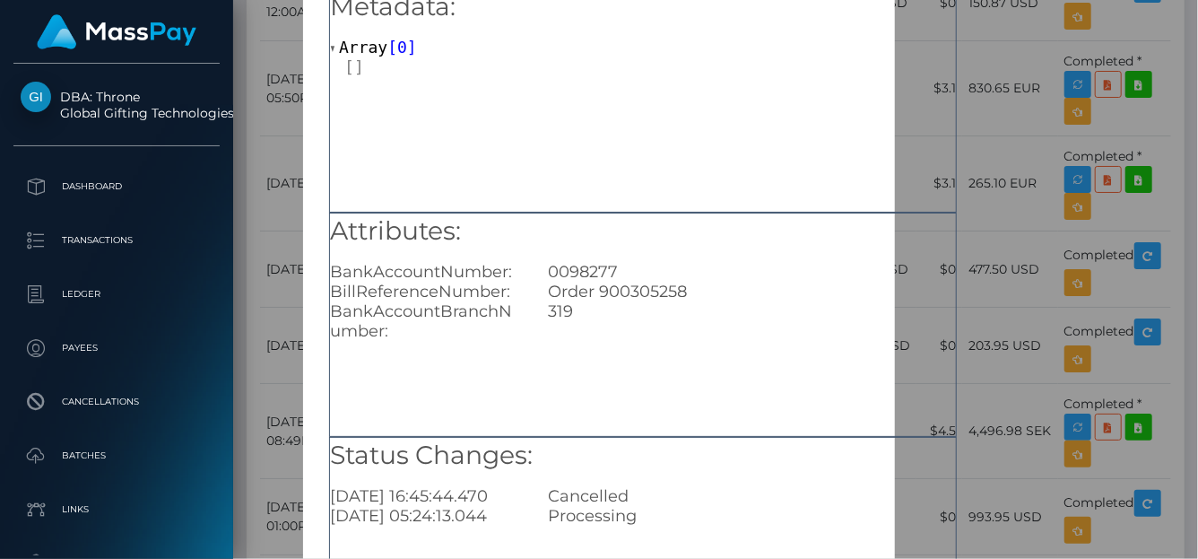
click at [977, 61] on div "Metadata: Array [ 0 ] Attributes: BankAccountNumber: 0098277 BillReferenceNumbe…" at bounding box center [643, 318] width 680 height 693
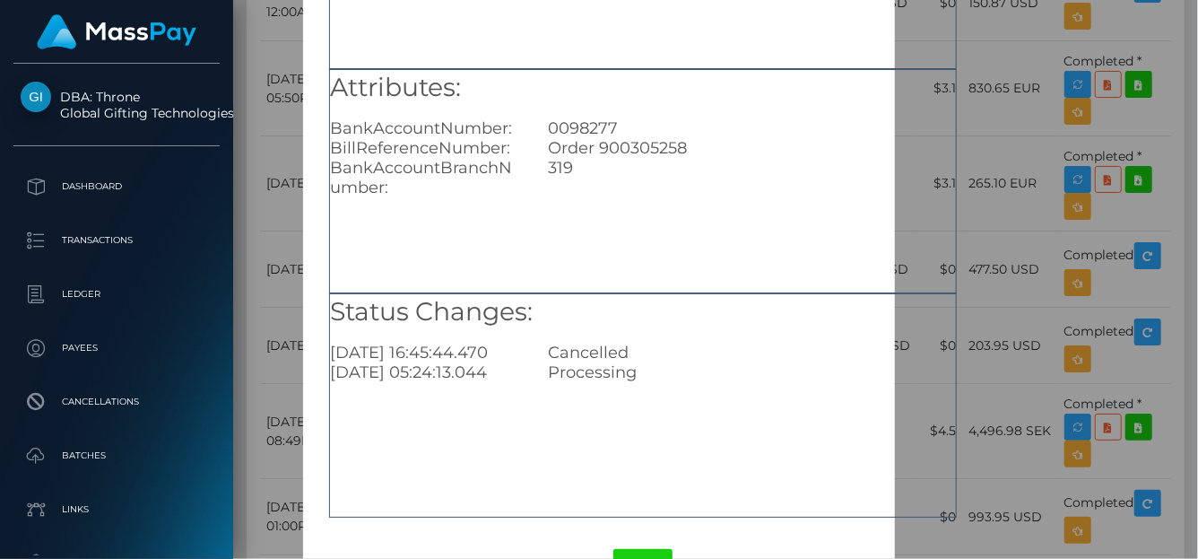
scroll to position [294, 0]
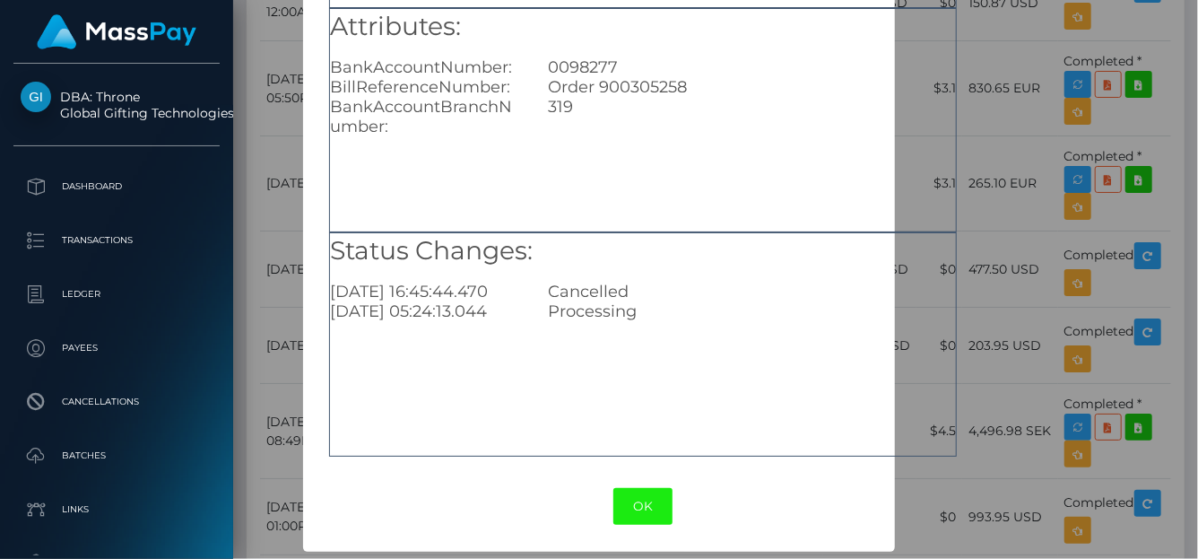
click at [656, 514] on button "OK" at bounding box center [642, 506] width 59 height 37
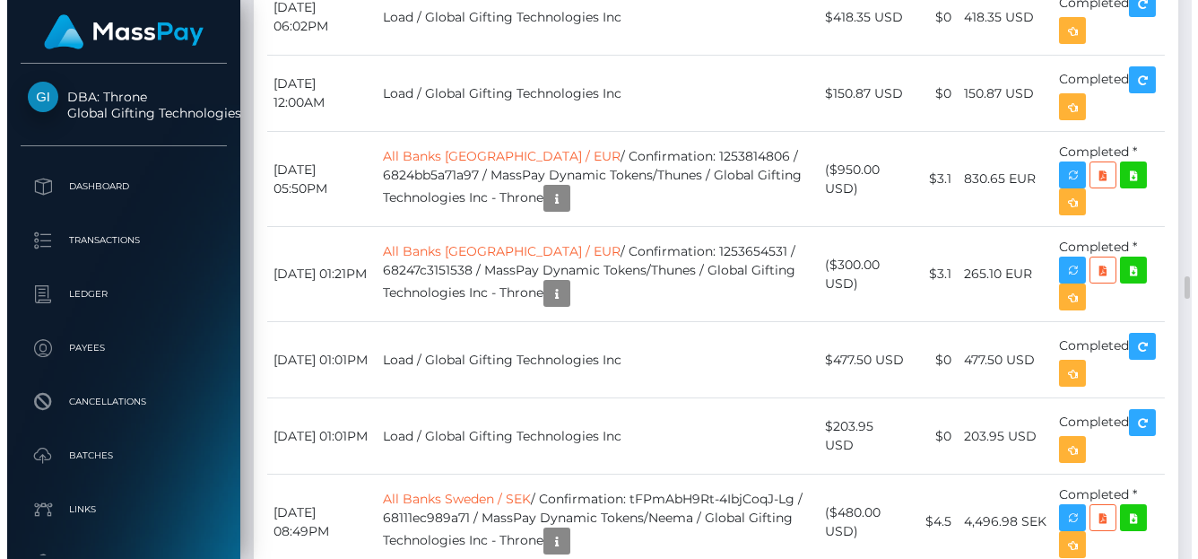
scroll to position [6909, 0]
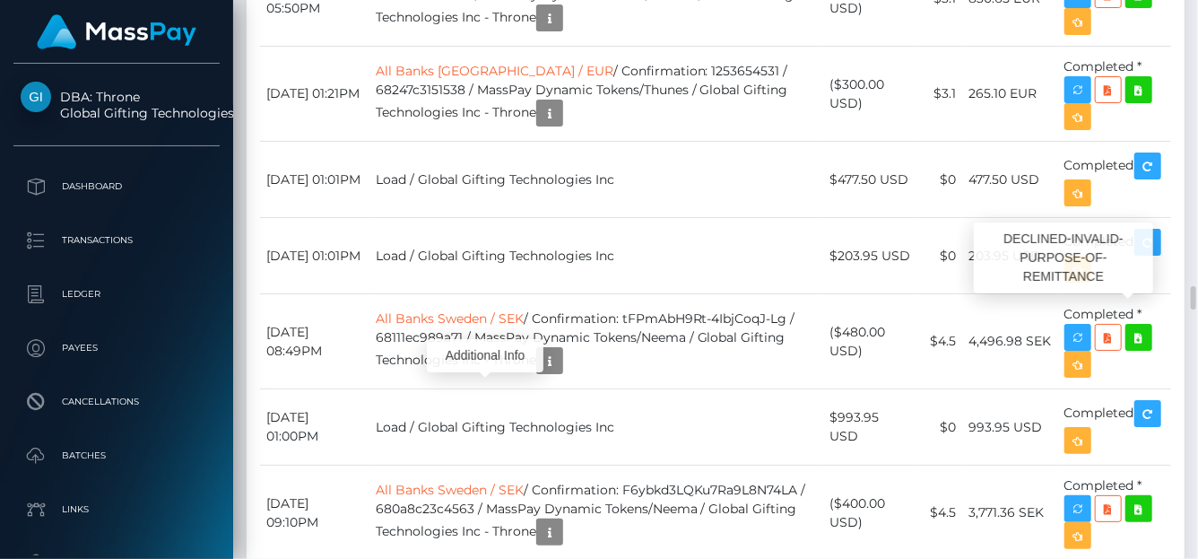
scroll to position [215, 286]
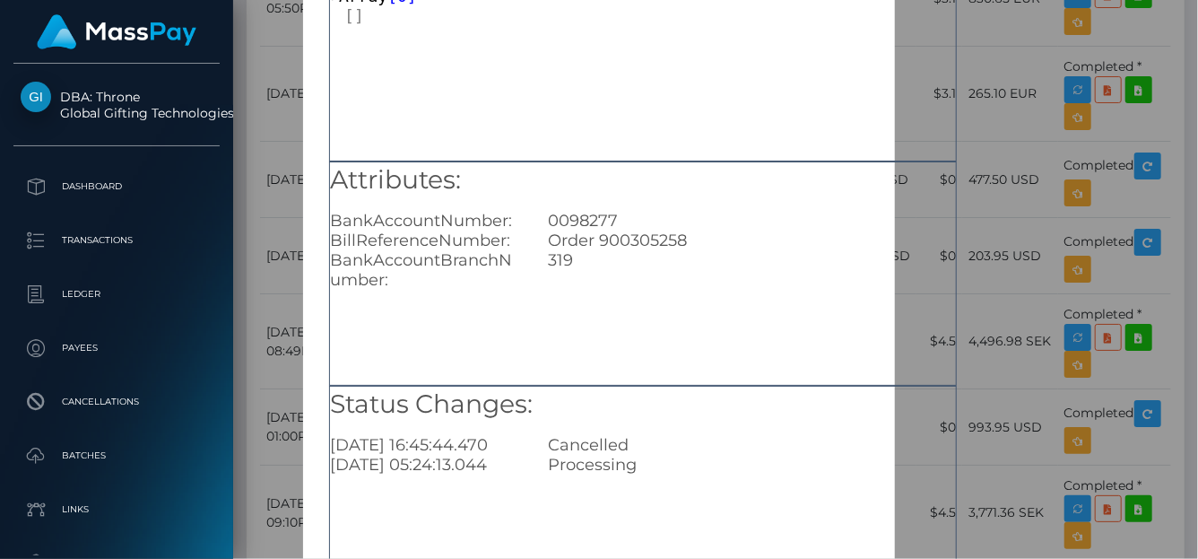
scroll to position [268, 0]
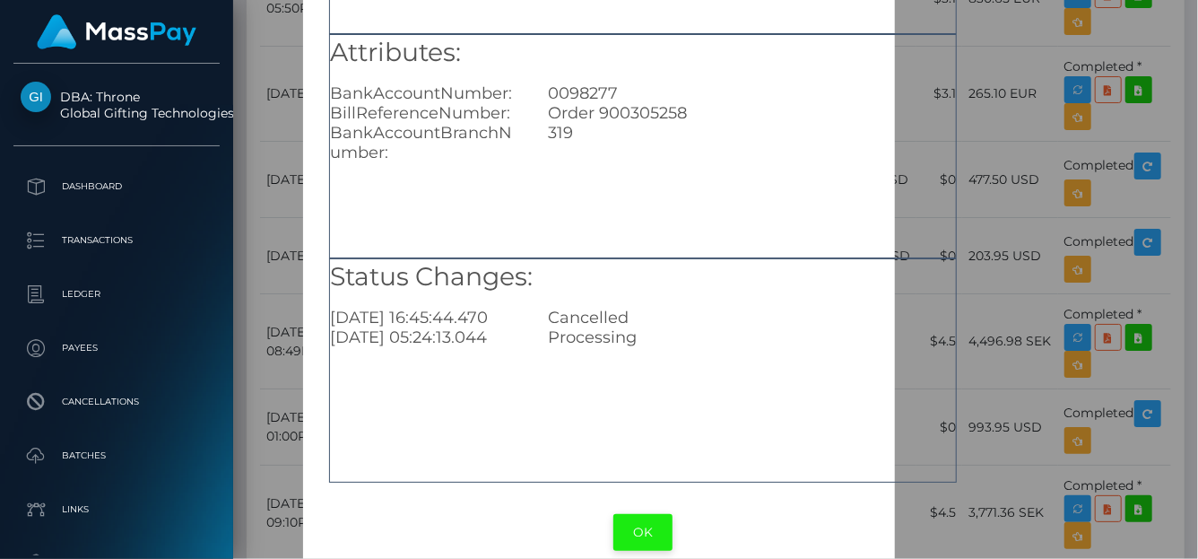
click at [635, 529] on button "OK" at bounding box center [642, 532] width 59 height 37
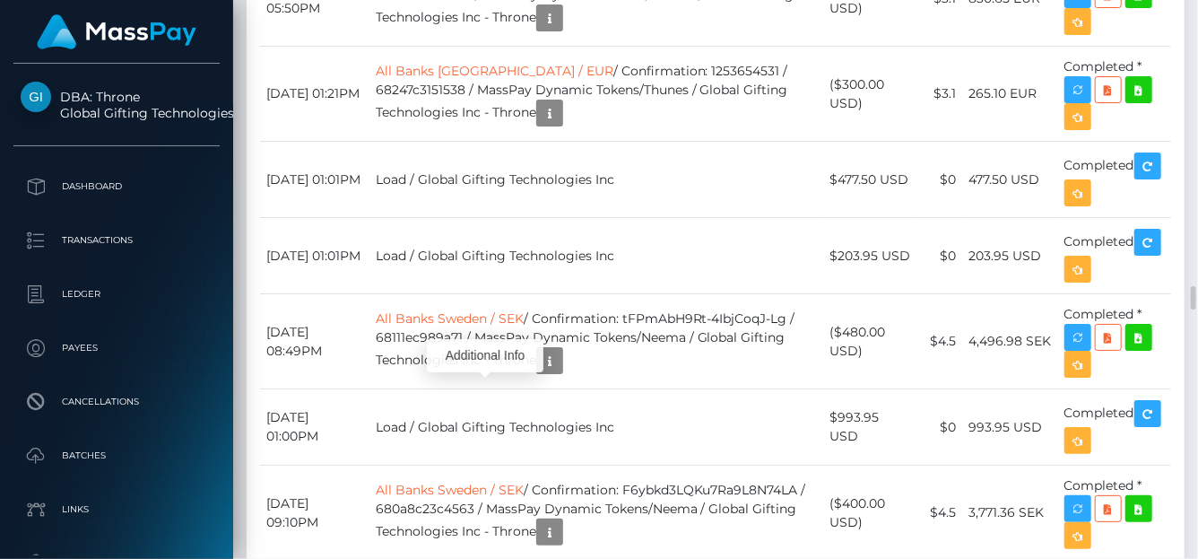
scroll to position [215, 286]
drag, startPoint x: 525, startPoint y: 221, endPoint x: 389, endPoint y: 225, distance: 135.5
copy td "Mitsubishi UFJ Bank"
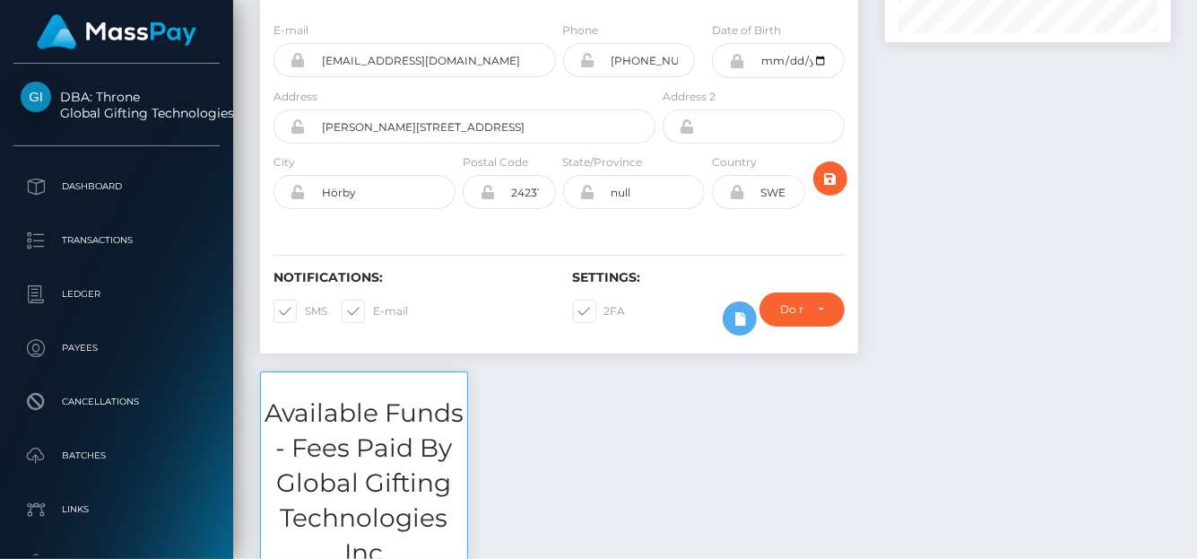
scroll to position [0, 0]
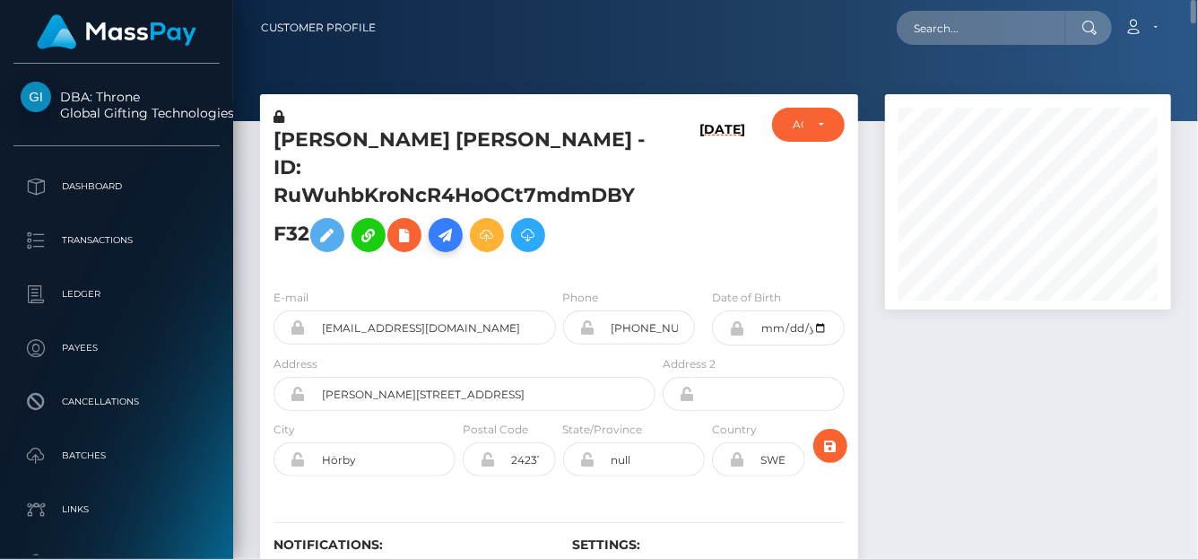
click at [442, 224] on icon at bounding box center [446, 235] width 22 height 22
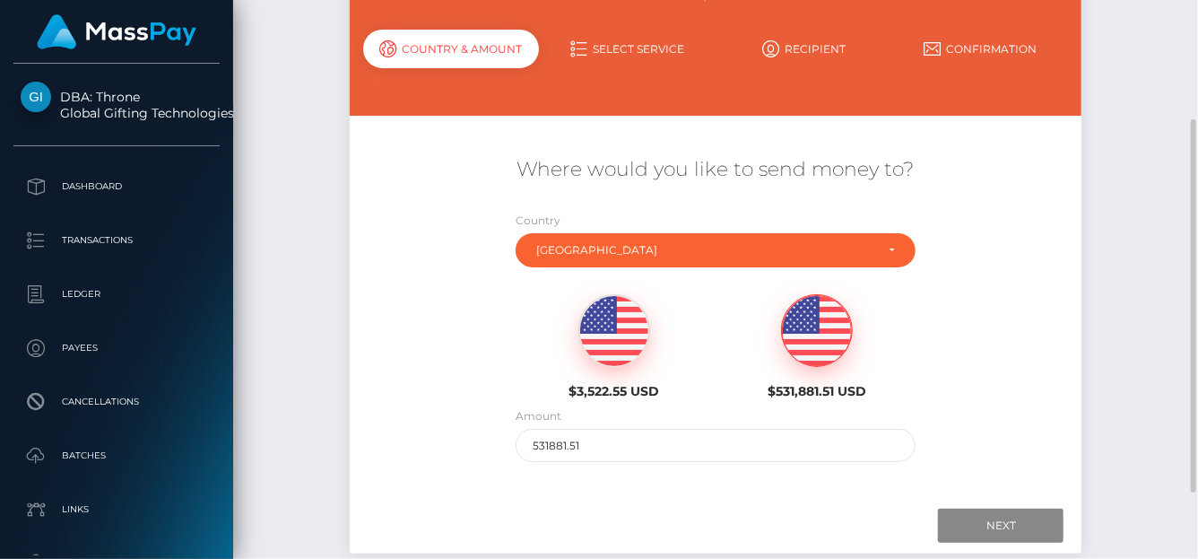
scroll to position [269, 0]
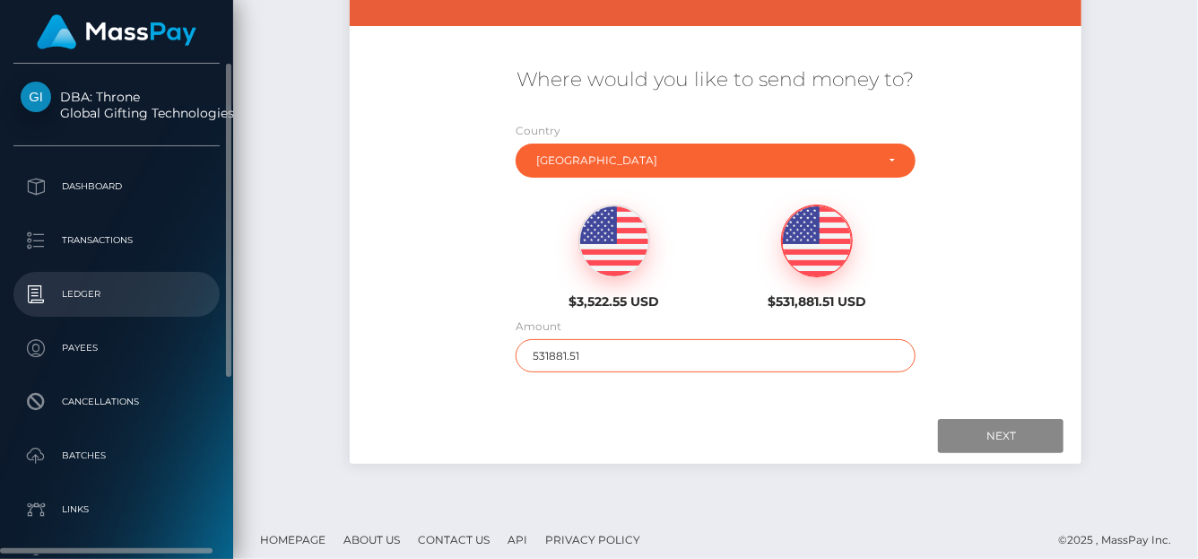
drag, startPoint x: 588, startPoint y: 354, endPoint x: 197, endPoint y: 313, distance: 393.1
click at [191, 313] on div "DBA: Throne Global Gifting Technologies Inc Dashboard Transactions Ledger" at bounding box center [599, 279] width 1198 height 559
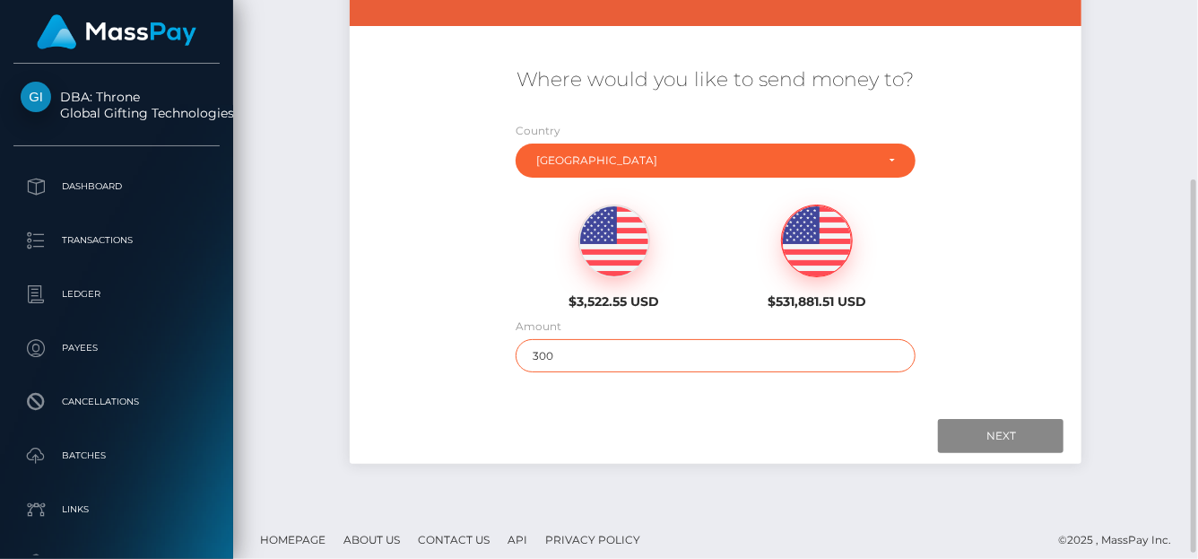
type input "300"
click at [718, 439] on div at bounding box center [716, 436] width 697 height 34
click at [998, 430] on input "Next" at bounding box center [1001, 436] width 126 height 34
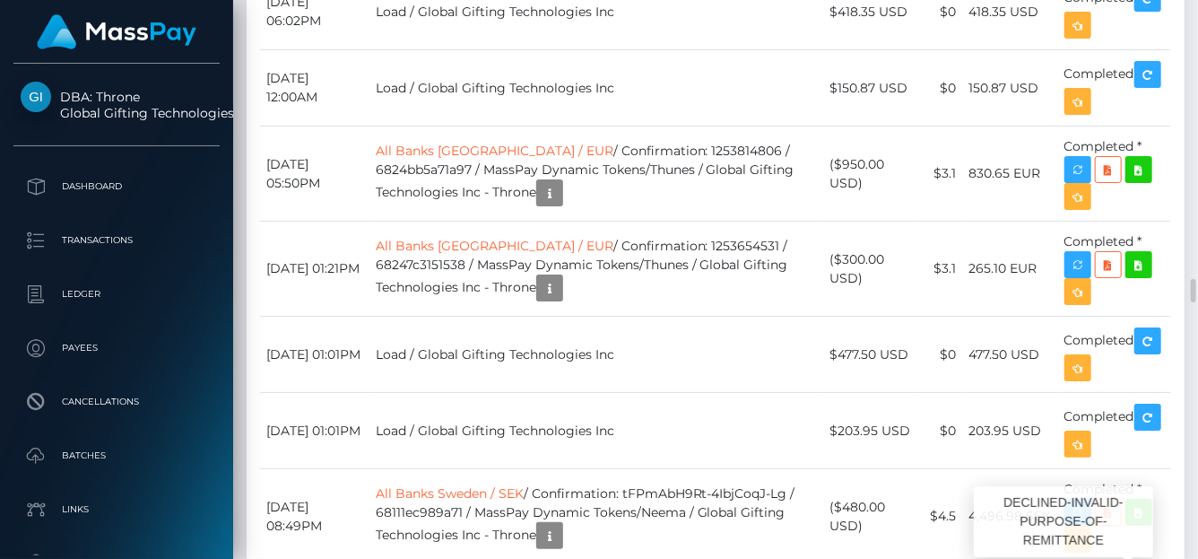
scroll to position [215, 286]
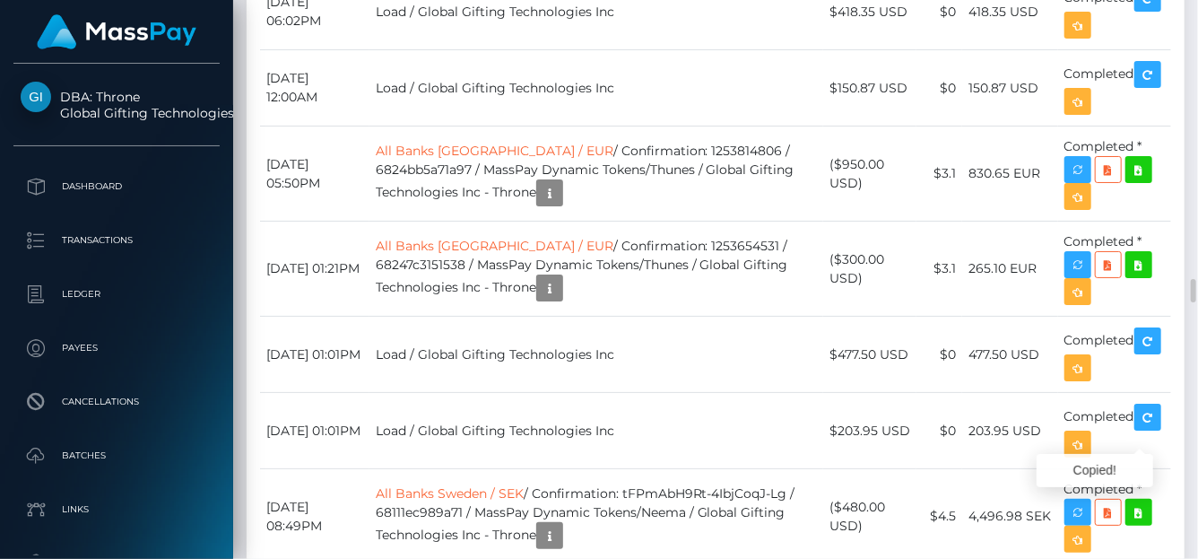
drag, startPoint x: 695, startPoint y: 393, endPoint x: 621, endPoint y: 393, distance: 74.4
copy td "1328307079"
drag, startPoint x: 527, startPoint y: 397, endPoint x: 389, endPoint y: 394, distance: 138.1
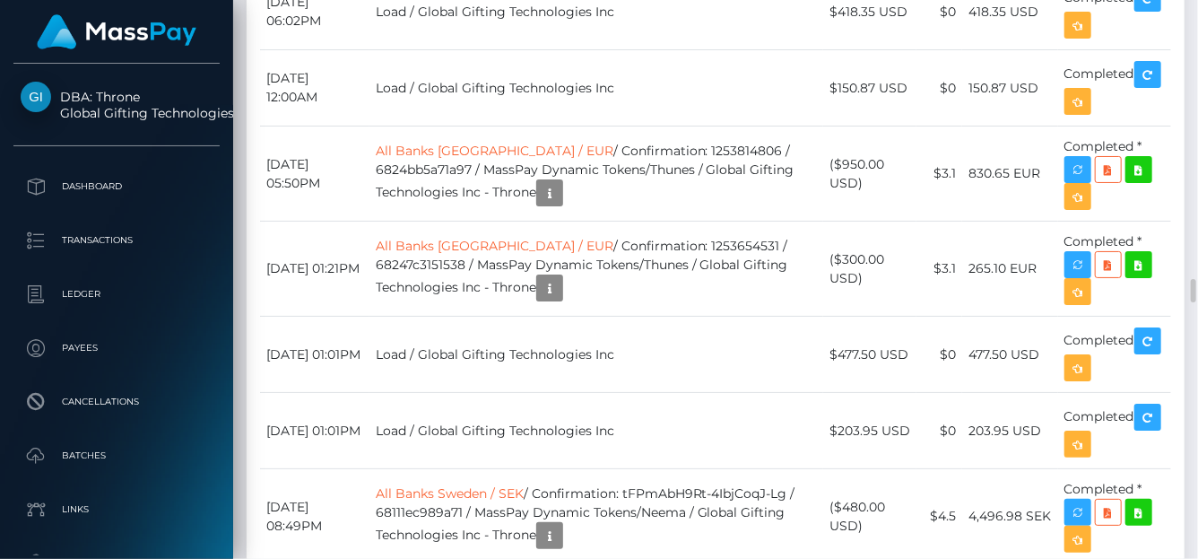
copy td "Mitsubishi UFJ Bank"
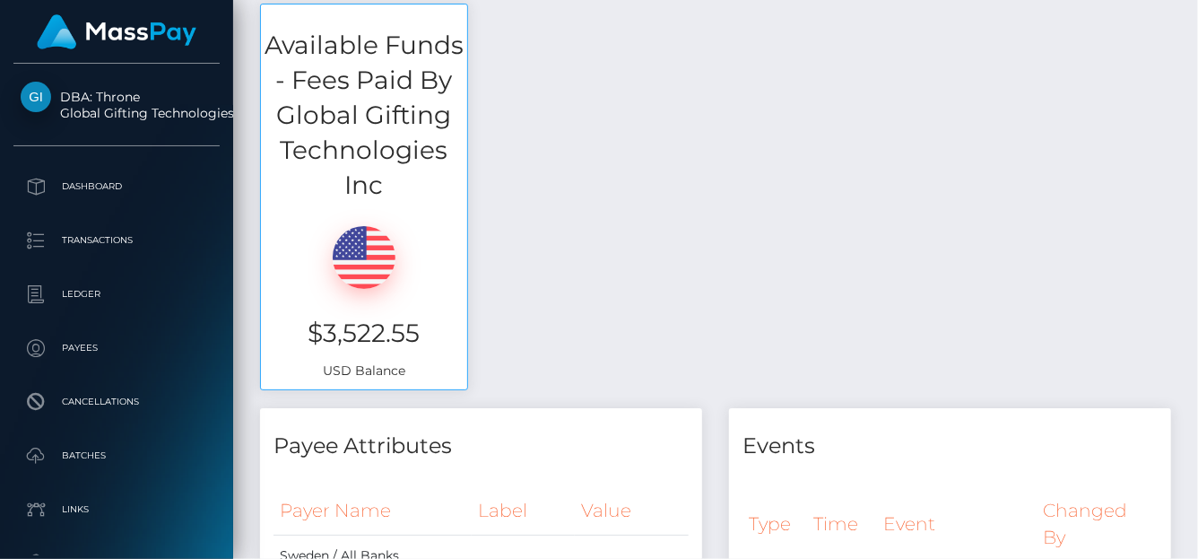
scroll to position [0, 0]
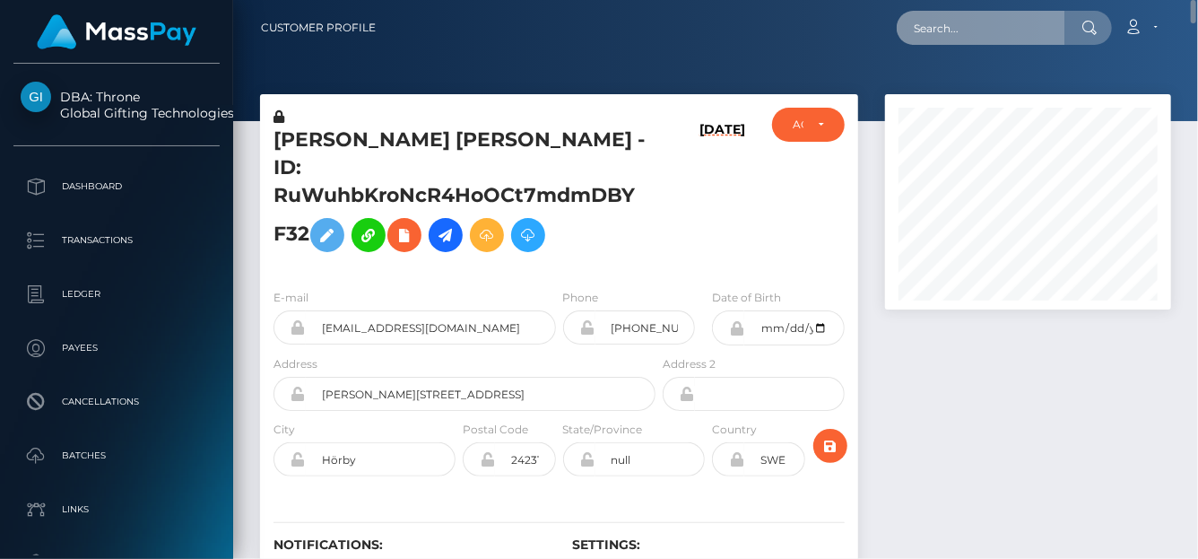
click at [983, 37] on input "text" at bounding box center [981, 28] width 169 height 34
paste input "447228057867005953"
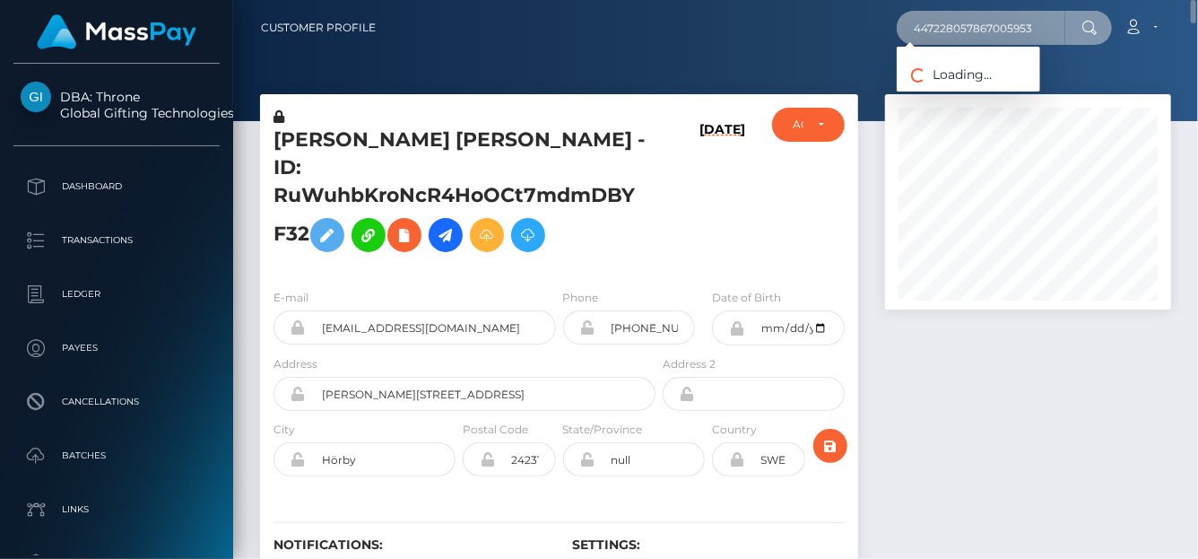
type input "447228057867005953"
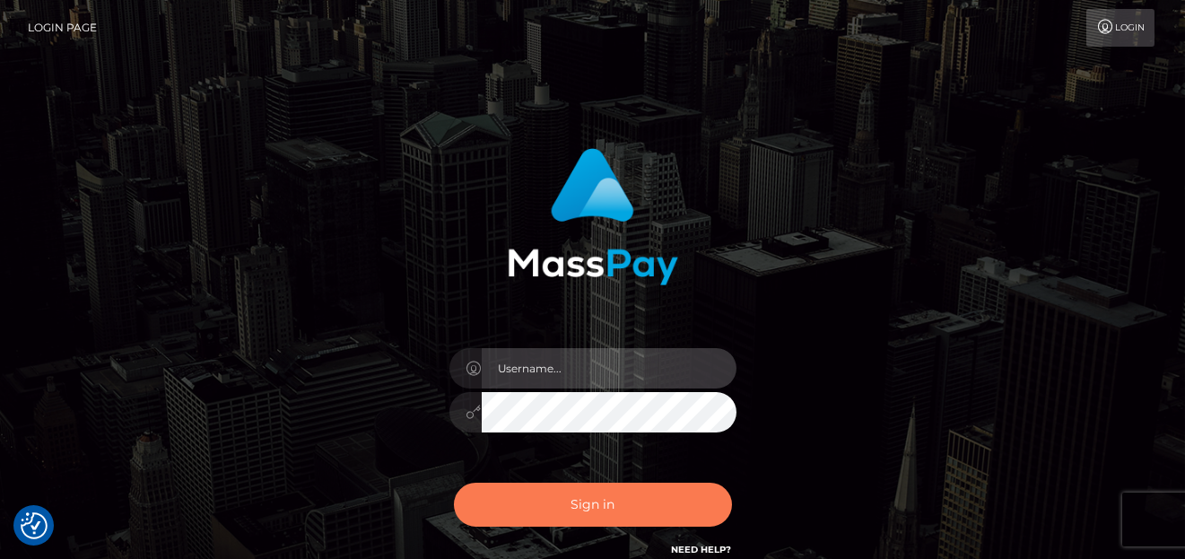
type input "denise"
click at [539, 496] on button "Sign in" at bounding box center [593, 504] width 278 height 44
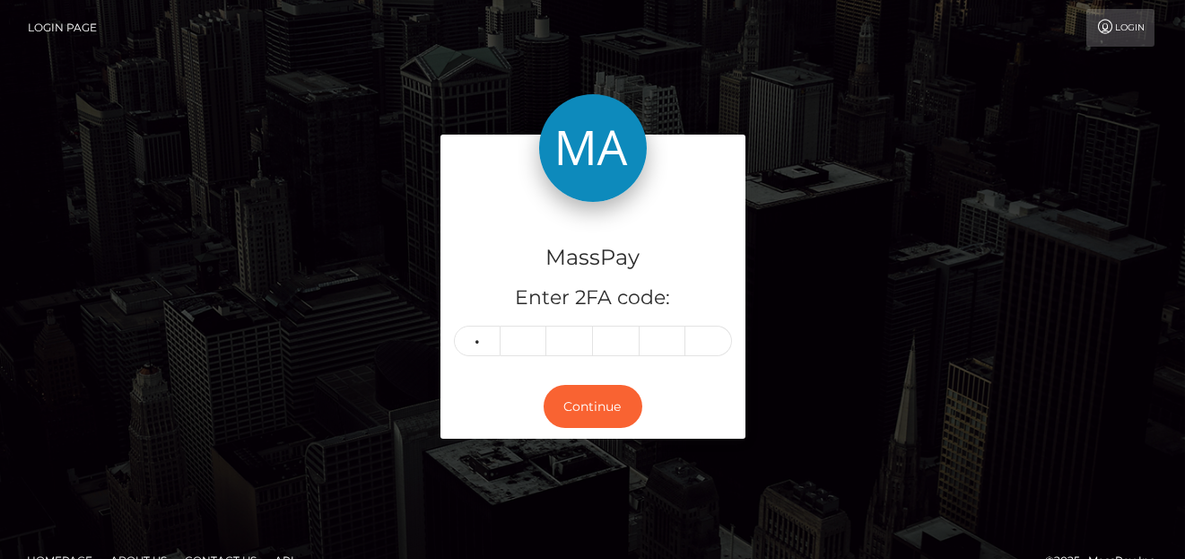
type input "8"
type input "6"
type input "1"
type input "8"
type input "4"
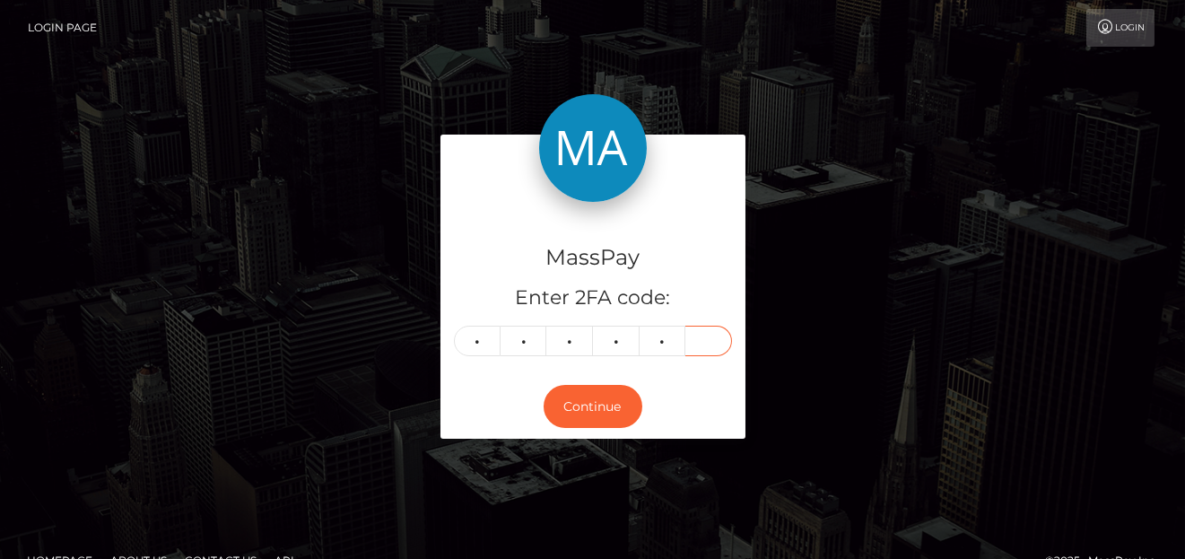
type input "3"
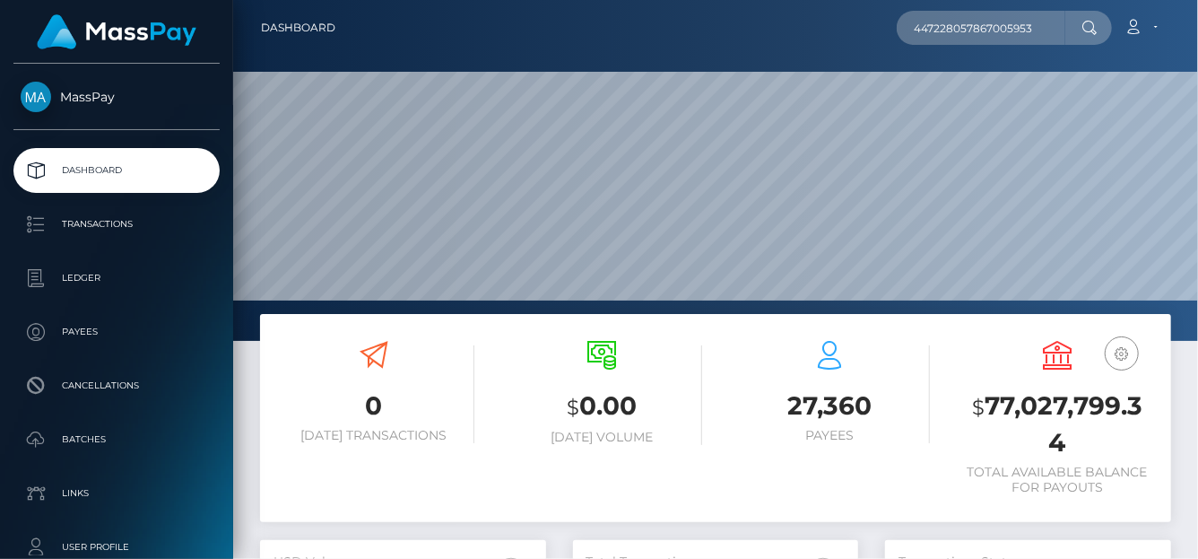
scroll to position [317, 286]
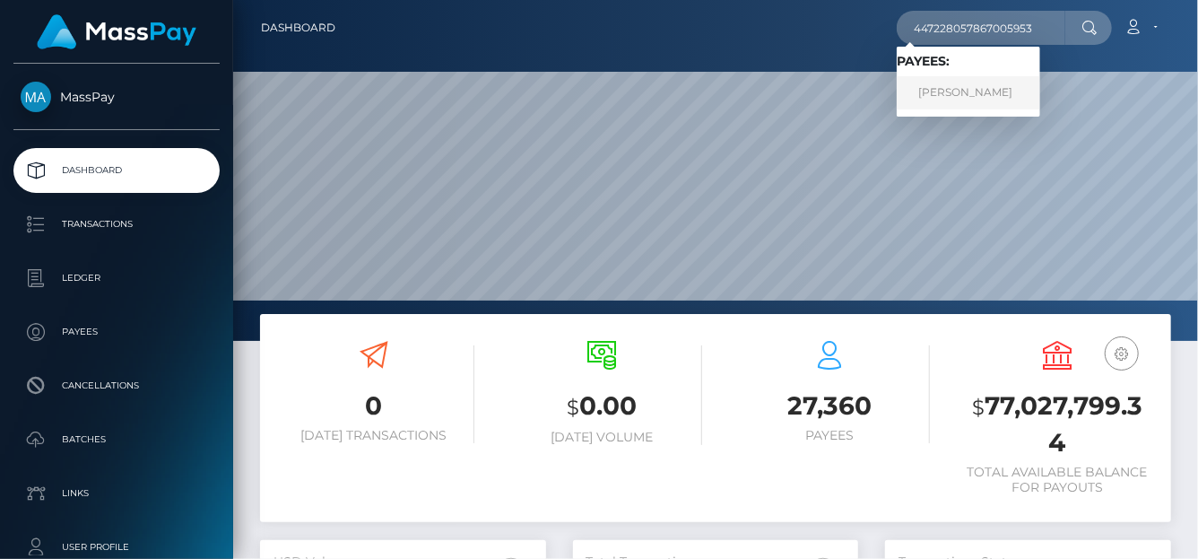
click at [973, 94] on link "[PERSON_NAME]" at bounding box center [968, 92] width 143 height 33
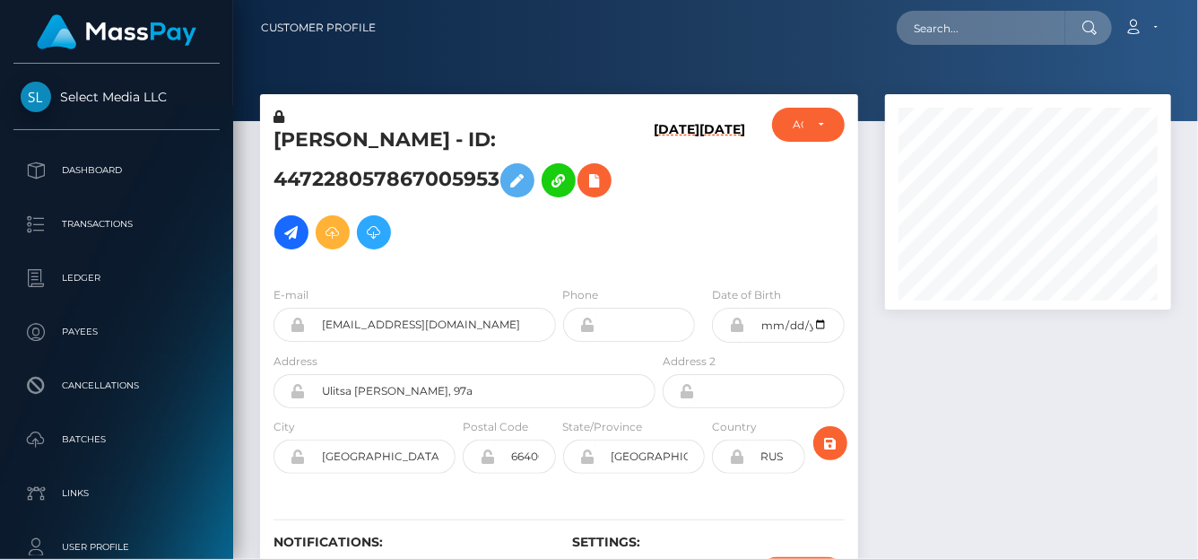
scroll to position [215, 286]
click at [941, 25] on input "text" at bounding box center [981, 28] width 169 height 34
paste input "Ct7mdmDBYF32"
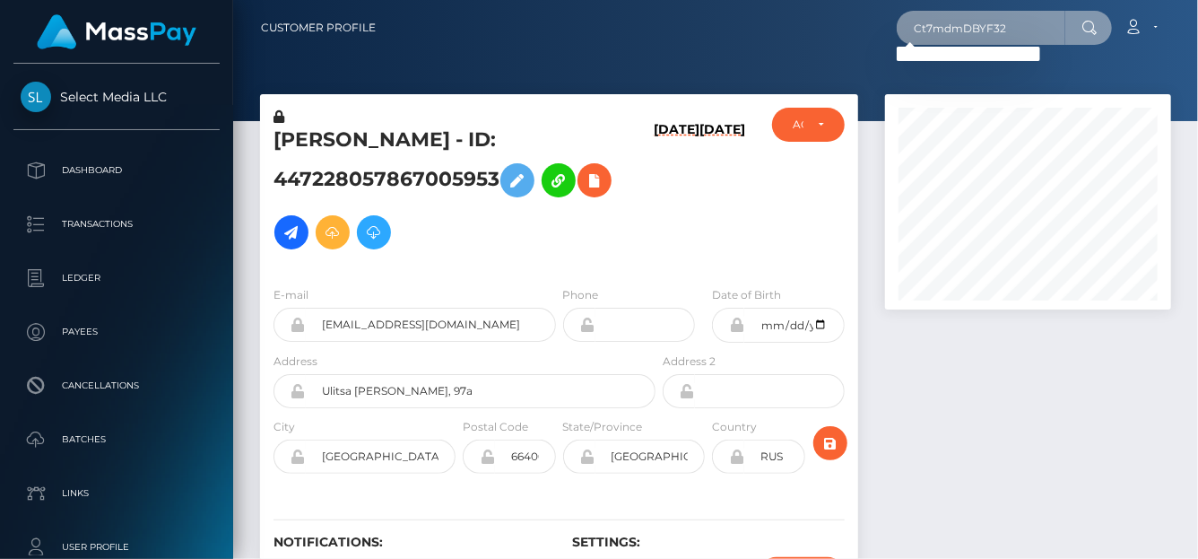
drag, startPoint x: 1052, startPoint y: 27, endPoint x: 692, endPoint y: -14, distance: 361.9
click at [692, 0] on html "Select Media LLC Dashboard Transactions Ledger Payees Batches" at bounding box center [599, 279] width 1198 height 559
paste input "lunaastars88@gmail.com"
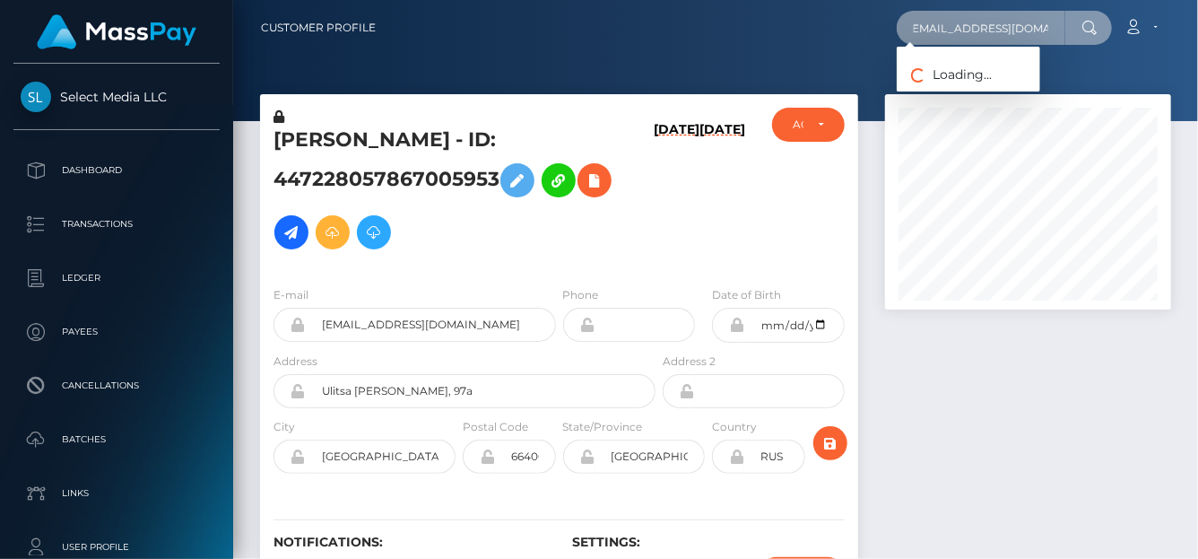
type input "lunaastars88@gmail.com"
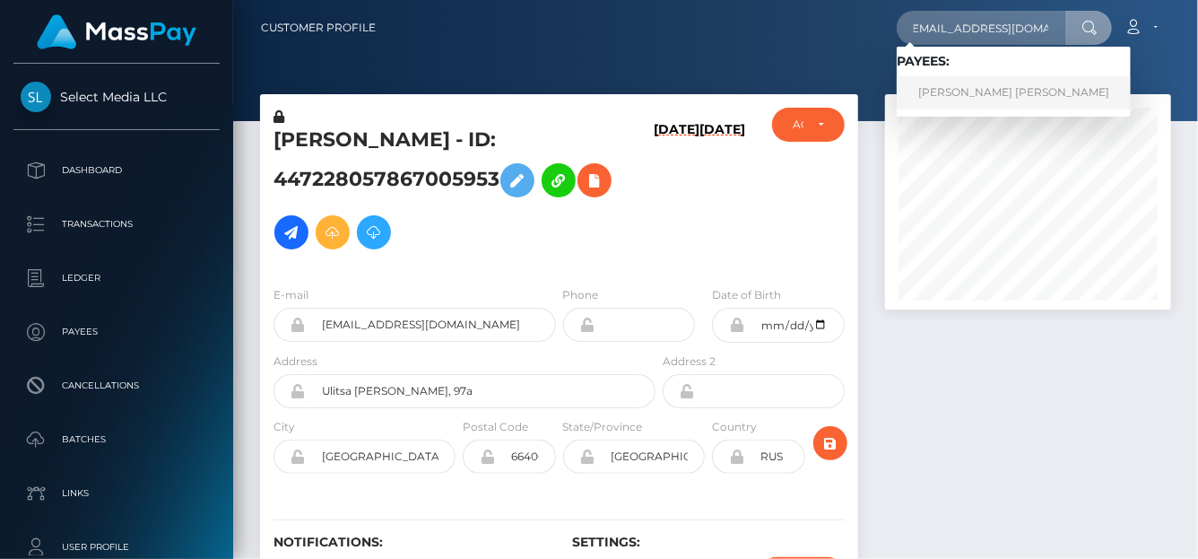
scroll to position [0, 0]
click at [986, 91] on link "TOBIAS HANS ROBERT LINNE" at bounding box center [1014, 92] width 234 height 33
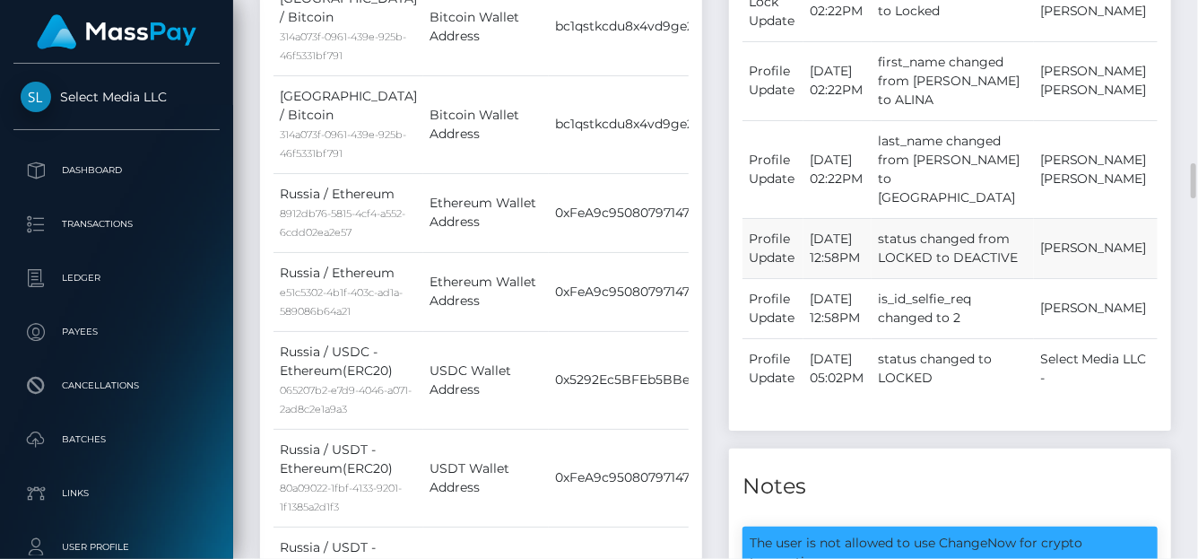
scroll to position [1168, 0]
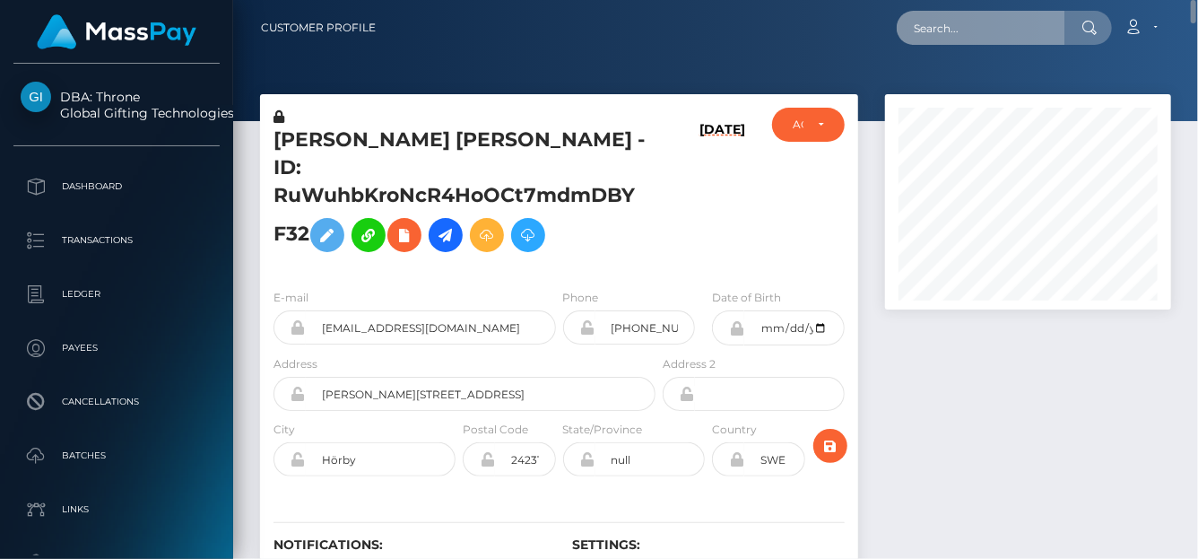
click at [960, 37] on input "text" at bounding box center [981, 28] width 169 height 34
paste input "447228057867005953"
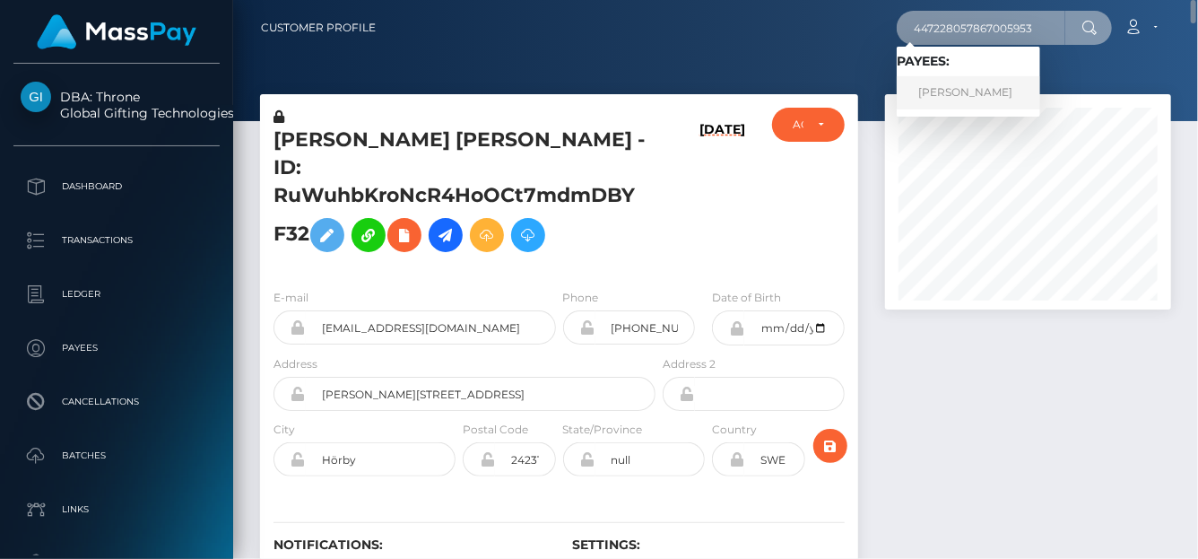
type input "447228057867005953"
click at [958, 86] on link "ALINA SERGEEVNA CHEREPANOVA" at bounding box center [968, 92] width 143 height 33
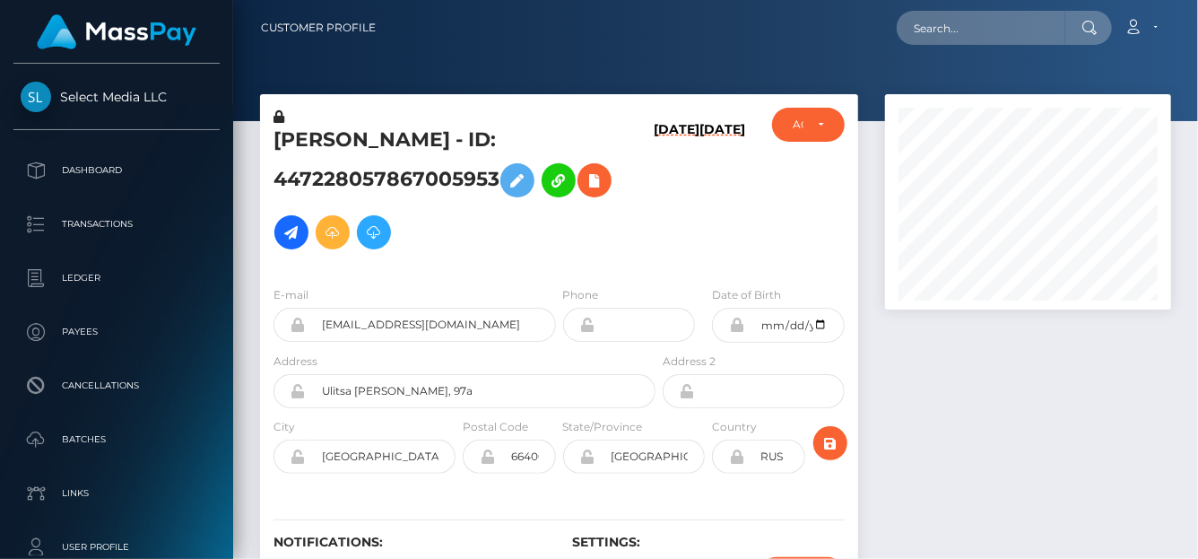
scroll to position [215, 286]
click at [584, 192] on icon at bounding box center [595, 180] width 22 height 22
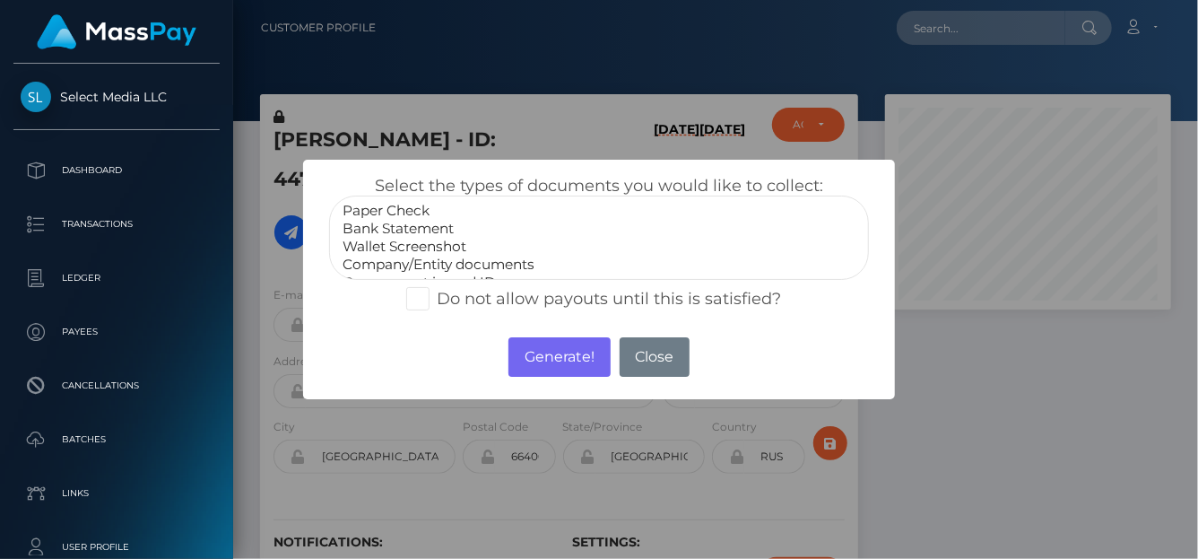
scroll to position [35, 0]
select select "Miscellaneous"
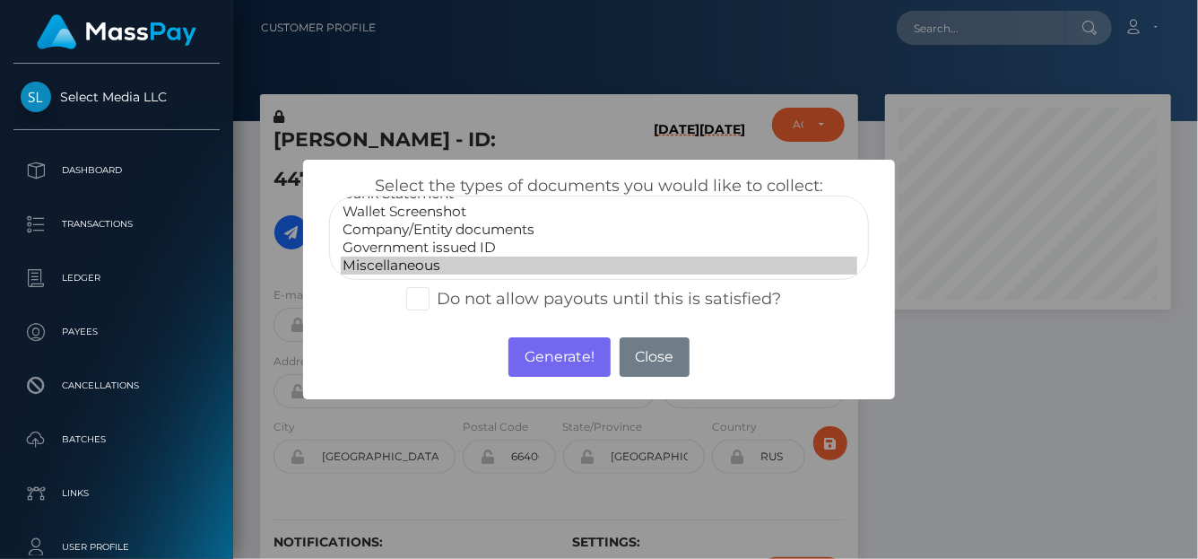
click at [413, 265] on option "Miscellaneous" at bounding box center [599, 265] width 517 height 18
click at [568, 358] on button "Generate!" at bounding box center [558, 356] width 101 height 39
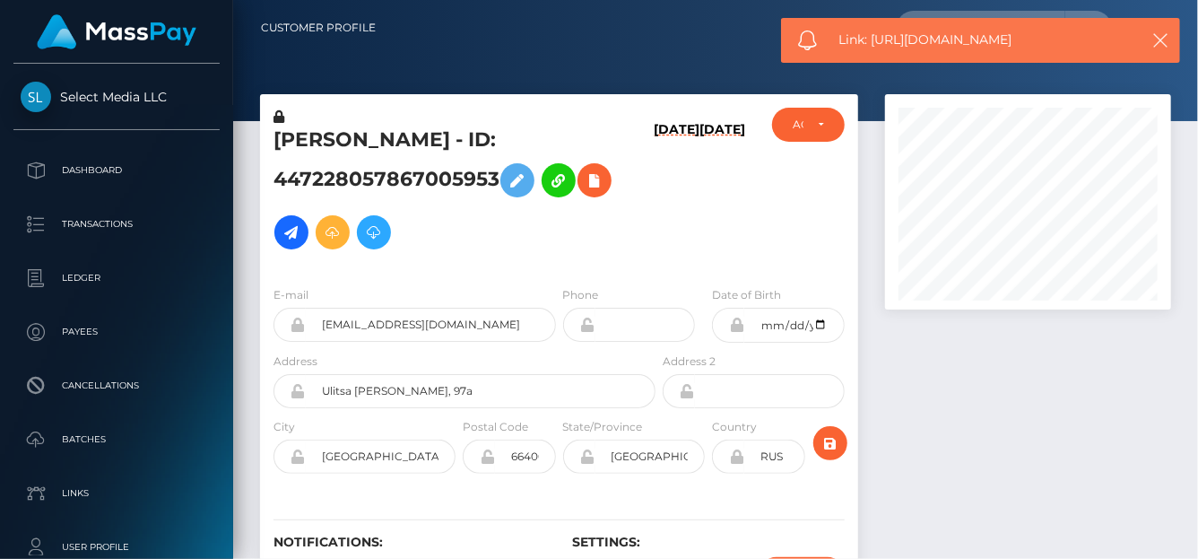
drag, startPoint x: 1029, startPoint y: 44, endPoint x: 869, endPoint y: 36, distance: 159.8
click at [873, 40] on span "Link: https://l.maspay.io/Xhpti" at bounding box center [983, 39] width 288 height 19
copy span "https://l.maspay.io/Xhpti"
click at [584, 192] on icon at bounding box center [595, 180] width 22 height 22
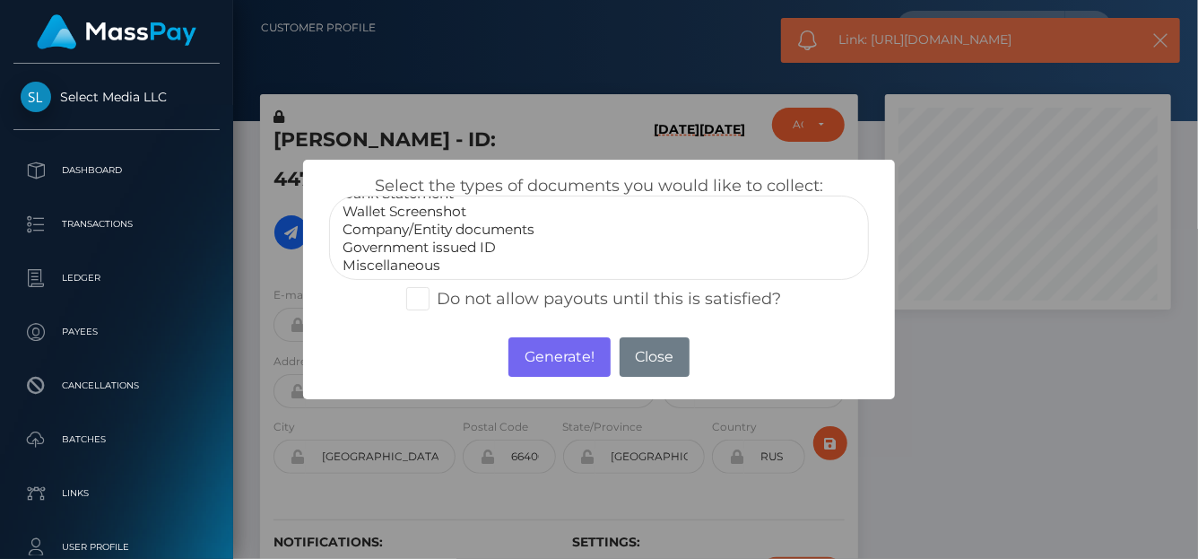
select select "Government issued ID"
click at [443, 247] on option "Government issued ID" at bounding box center [599, 248] width 517 height 18
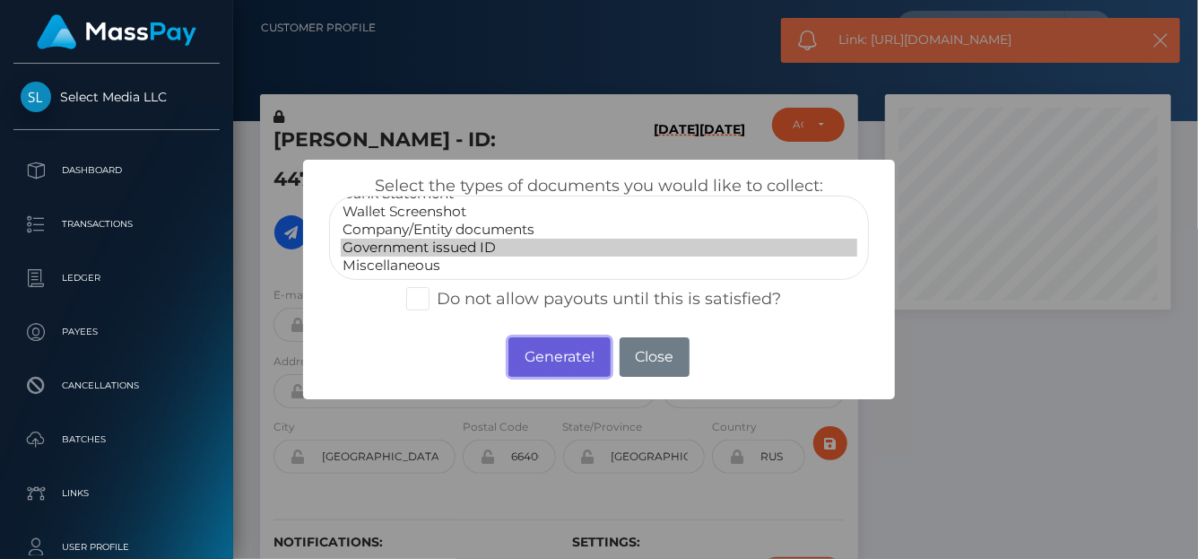
click at [557, 358] on button "Generate!" at bounding box center [558, 356] width 101 height 39
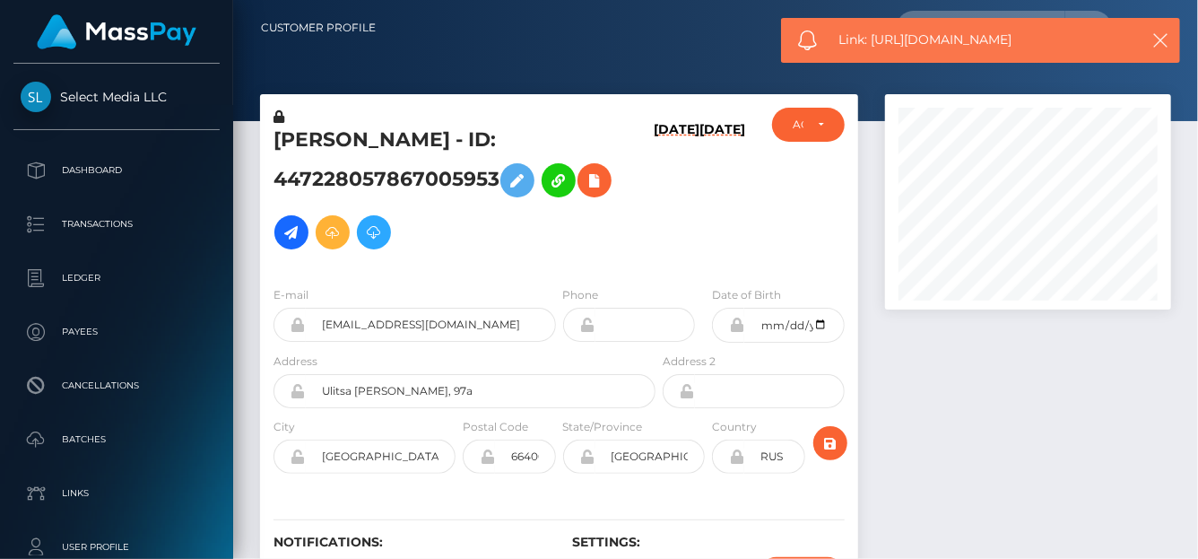
drag, startPoint x: 1043, startPoint y: 33, endPoint x: 875, endPoint y: 48, distance: 168.4
click at [875, 48] on span "Link: https://l.maspay.io/FhpyR" at bounding box center [983, 39] width 288 height 19
copy span "https://l.maspay.io/FhpyR"
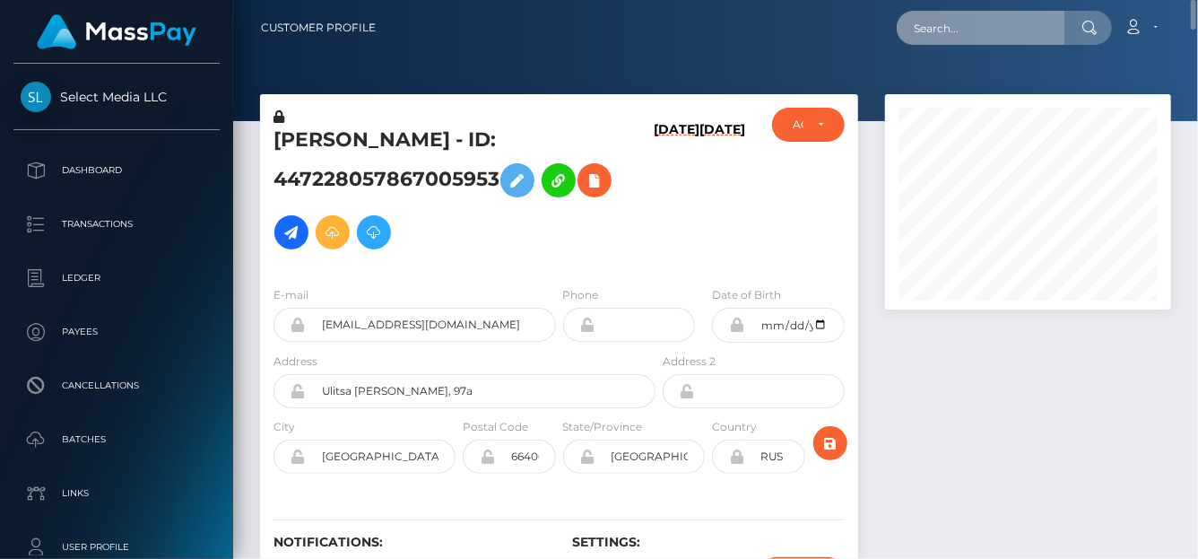
click at [934, 20] on input "text" at bounding box center [981, 28] width 169 height 34
paste input "model8166@gmail.com"
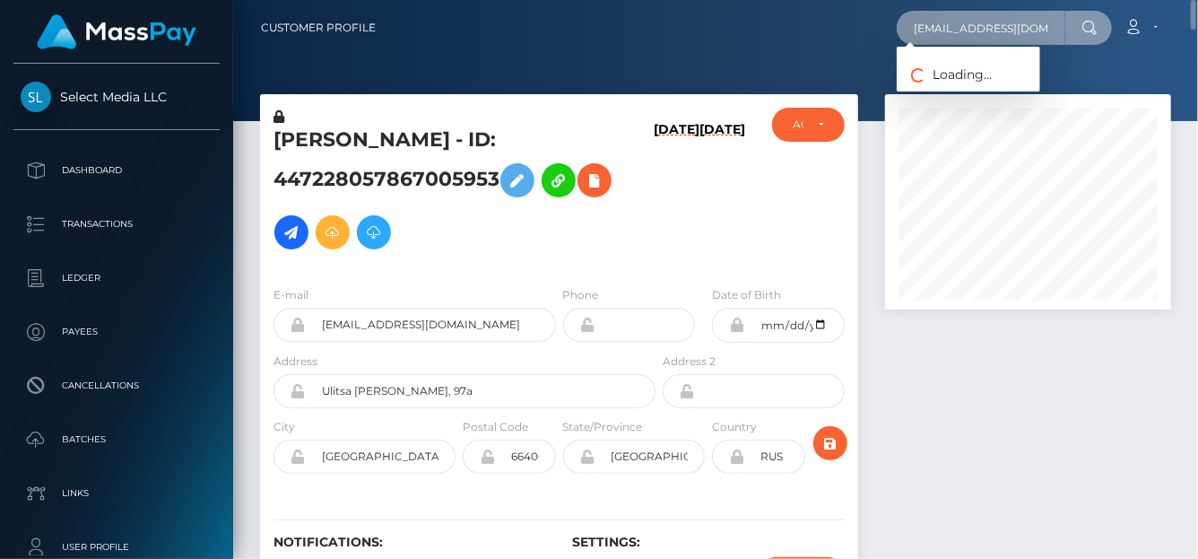
type input "model8166@gmail.com"
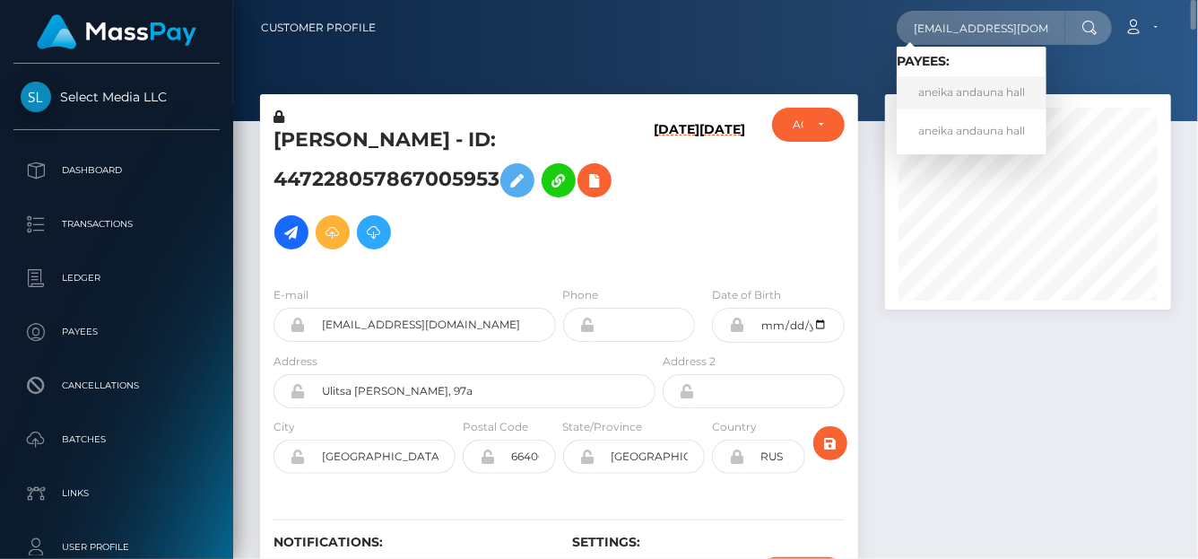
click at [967, 91] on link "aneika andauna hall" at bounding box center [972, 92] width 150 height 33
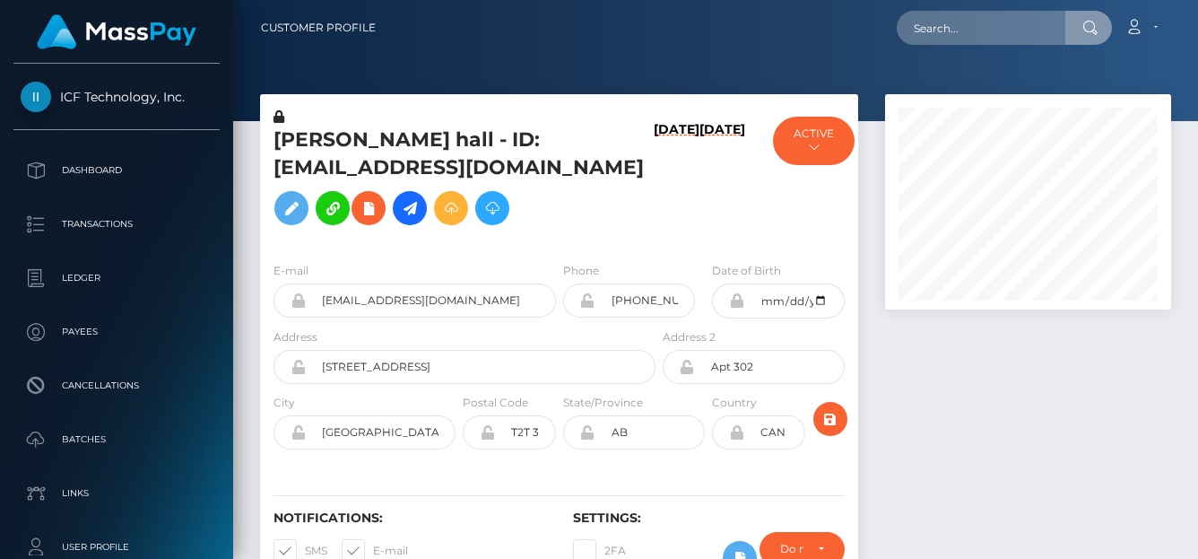
click at [922, 30] on input "text" at bounding box center [981, 28] width 169 height 34
click at [932, 24] on input "text" at bounding box center [981, 28] width 169 height 34
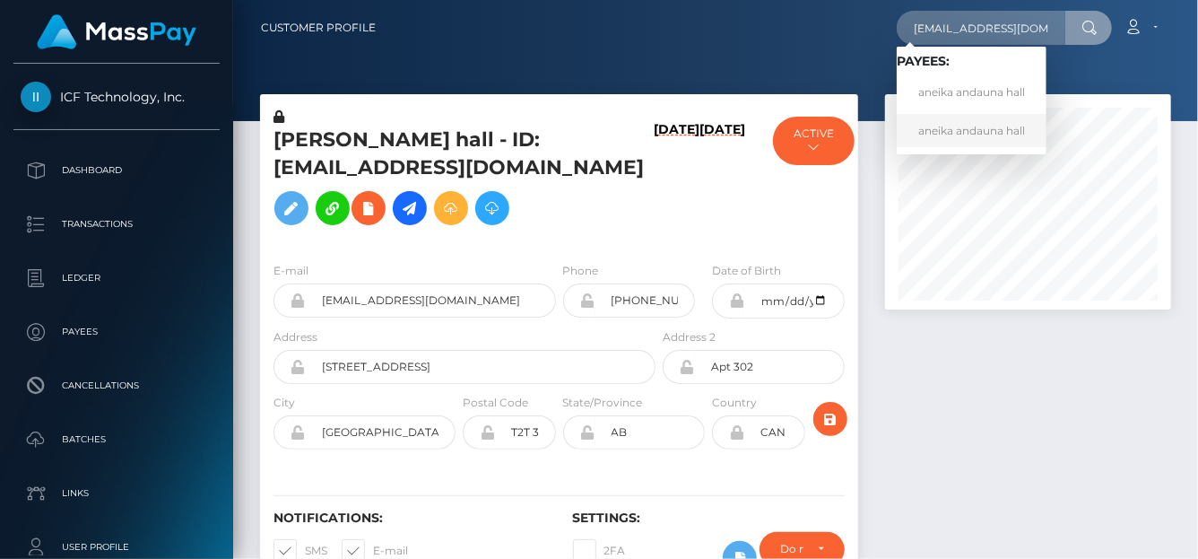
type input "model8166@gmail.com"
click at [940, 122] on link "aneika andauna hall" at bounding box center [972, 130] width 150 height 33
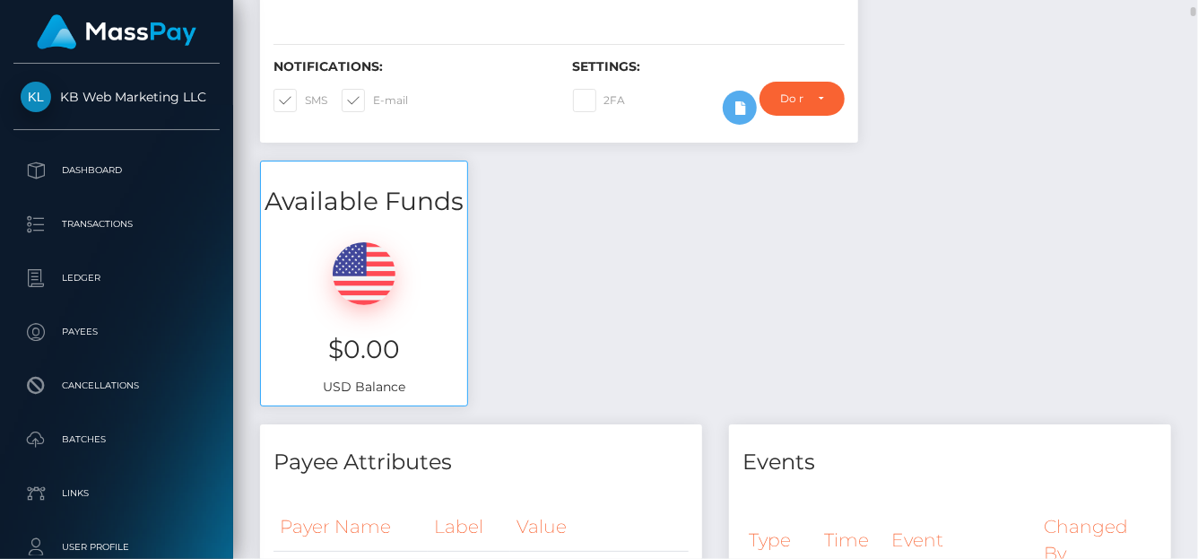
scroll to position [88, 0]
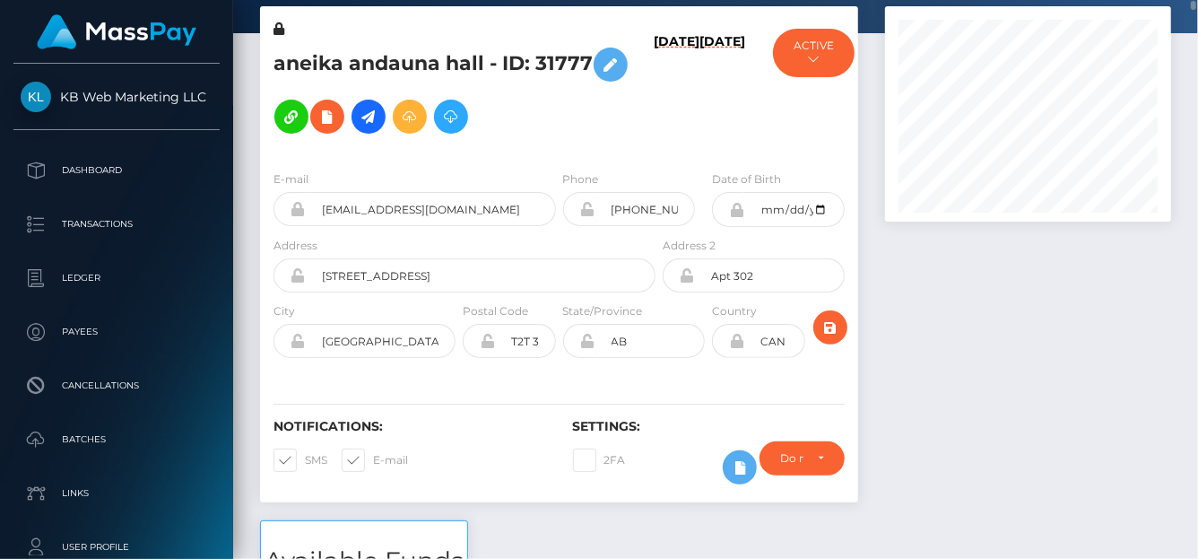
drag, startPoint x: 268, startPoint y: 59, endPoint x: 596, endPoint y: 57, distance: 328.2
click at [596, 57] on div "aneika andauna hall - ID: 31777" at bounding box center [459, 88] width 399 height 136
copy h5 "aneika andauna hall - ID: 31777"
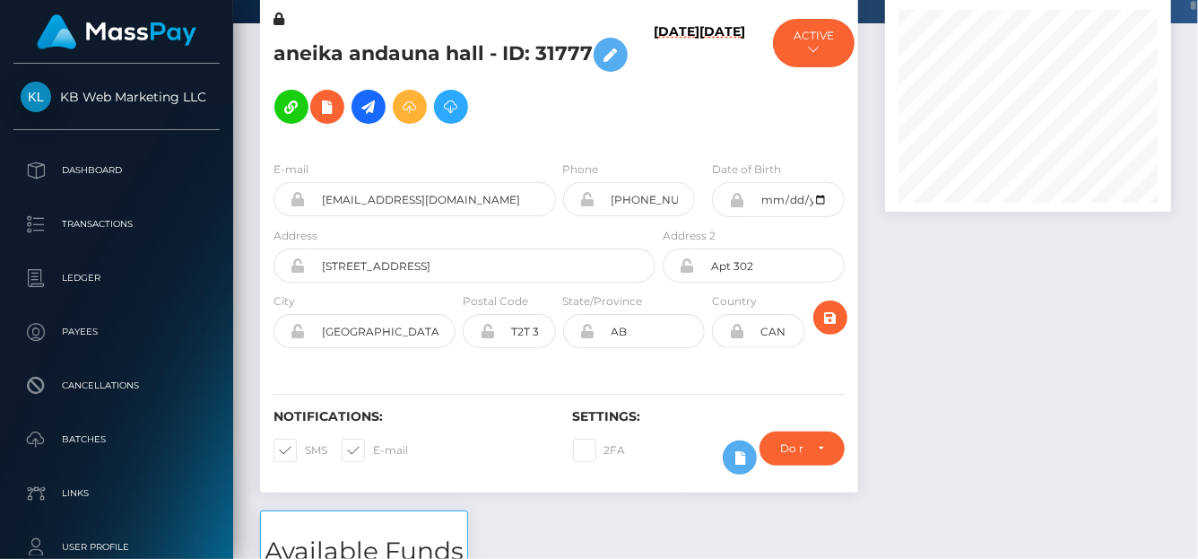
scroll to position [0, 0]
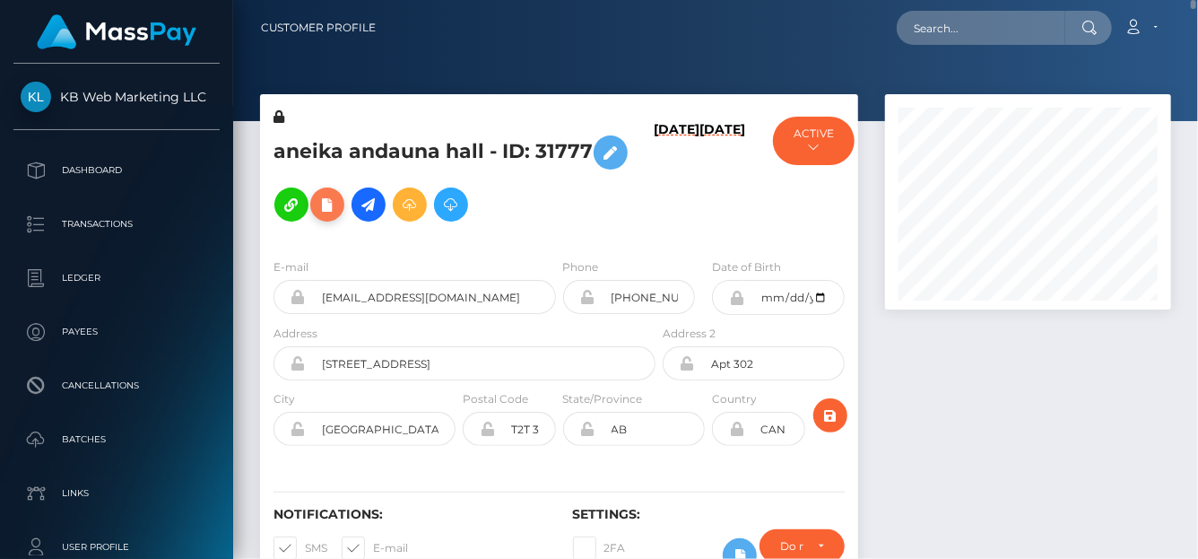
click at [322, 206] on icon at bounding box center [328, 205] width 22 height 22
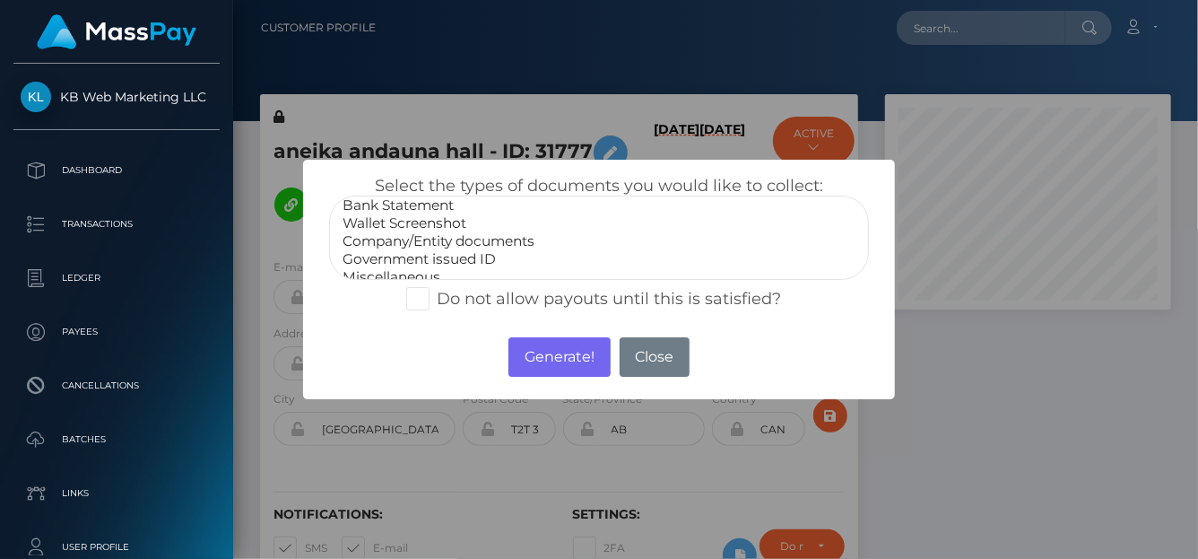
scroll to position [35, 0]
select select "Government issued ID"
click at [412, 247] on option "Government issued ID" at bounding box center [599, 248] width 517 height 18
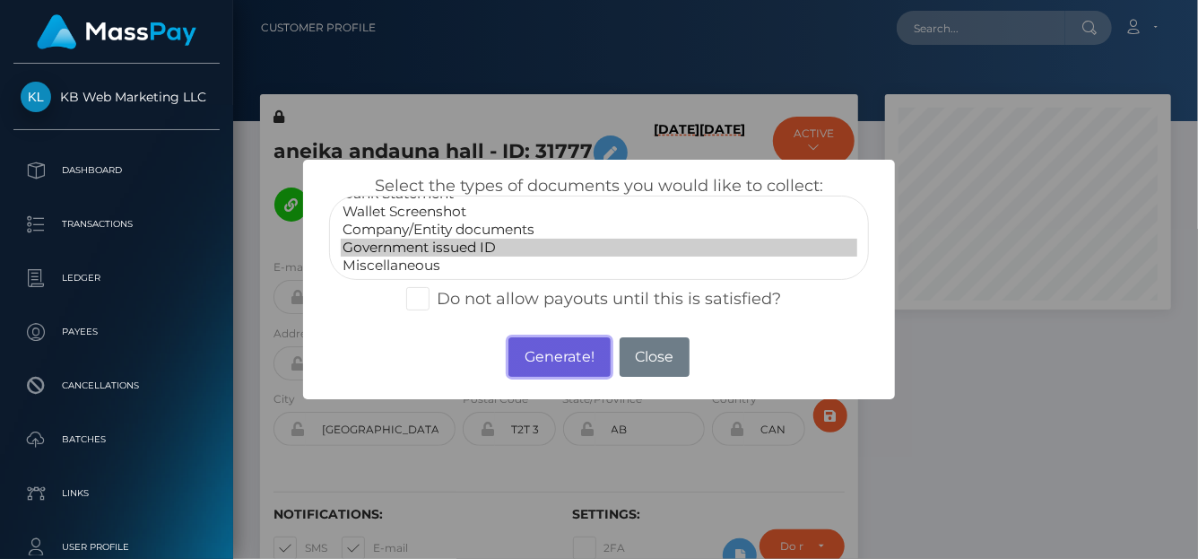
click at [549, 352] on button "Generate!" at bounding box center [558, 356] width 101 height 39
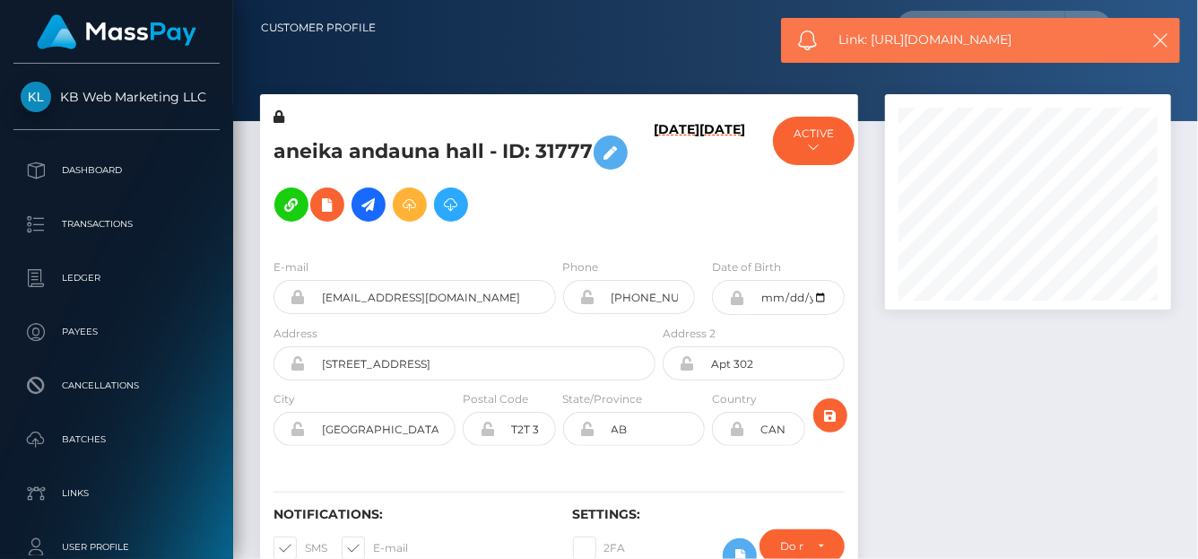
drag, startPoint x: 1053, startPoint y: 48, endPoint x: 871, endPoint y: 33, distance: 182.6
click at [871, 33] on span "Link: https://l.maspay.io/vhpuL" at bounding box center [983, 39] width 288 height 19
copy span "https://l.maspay.io/vhpuL"
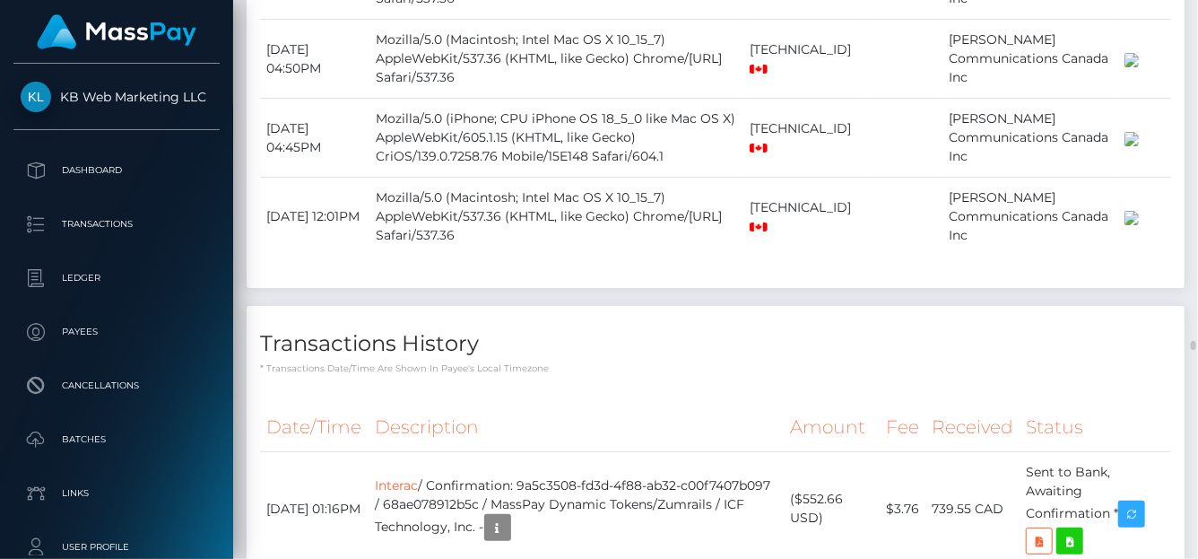
scroll to position [9339, 0]
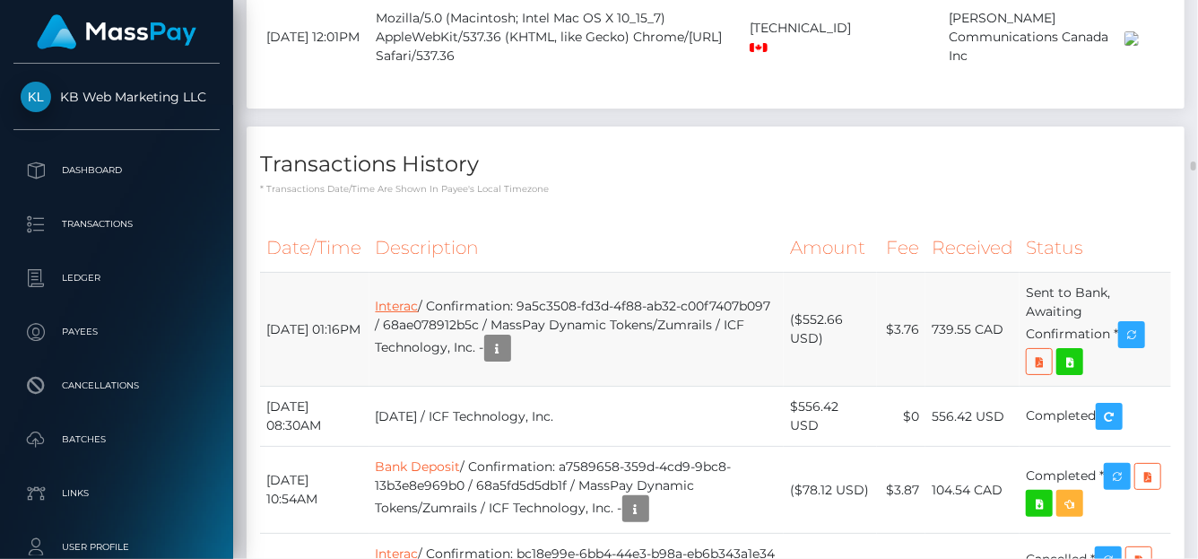
click at [412, 314] on link "Interac" at bounding box center [397, 306] width 43 height 16
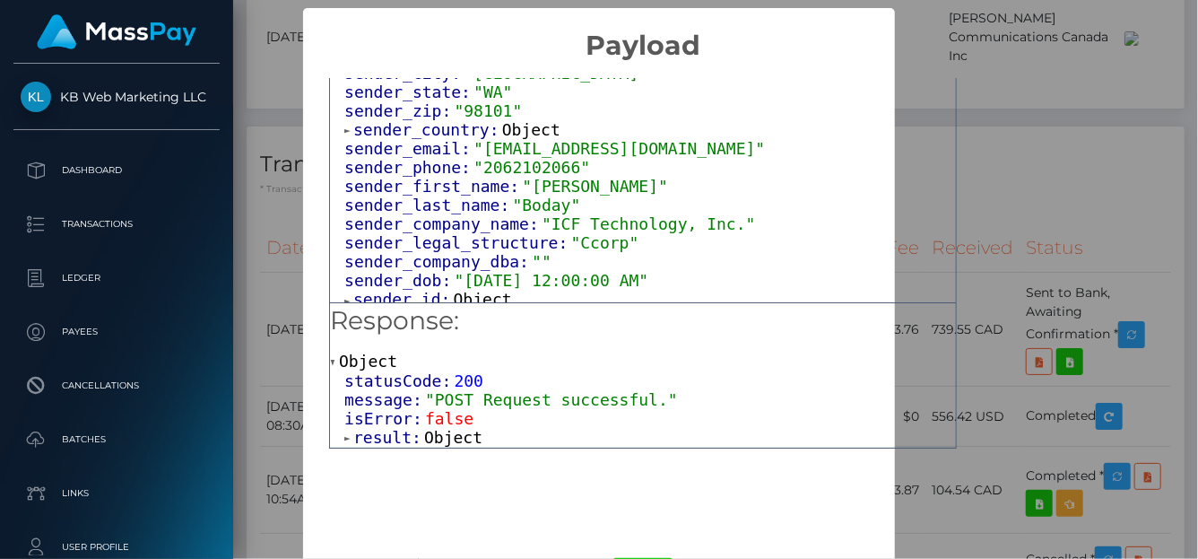
scroll to position [268, 0]
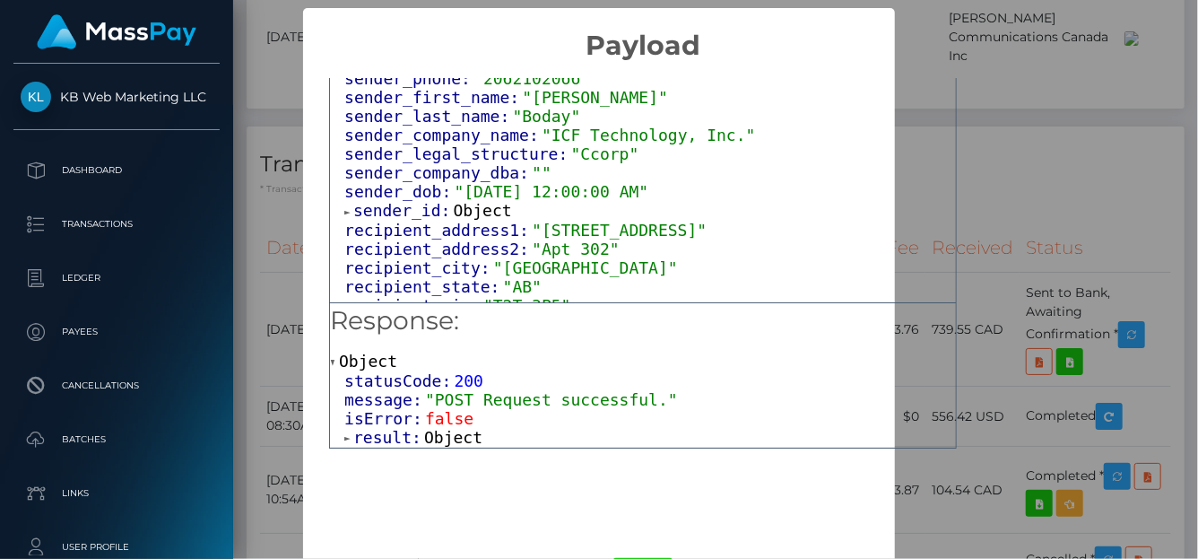
click at [1137, 213] on div "× Payload Output: Object attrs: Array [ 1 ] data_attributes: Object payer_data:…" at bounding box center [599, 279] width 1198 height 559
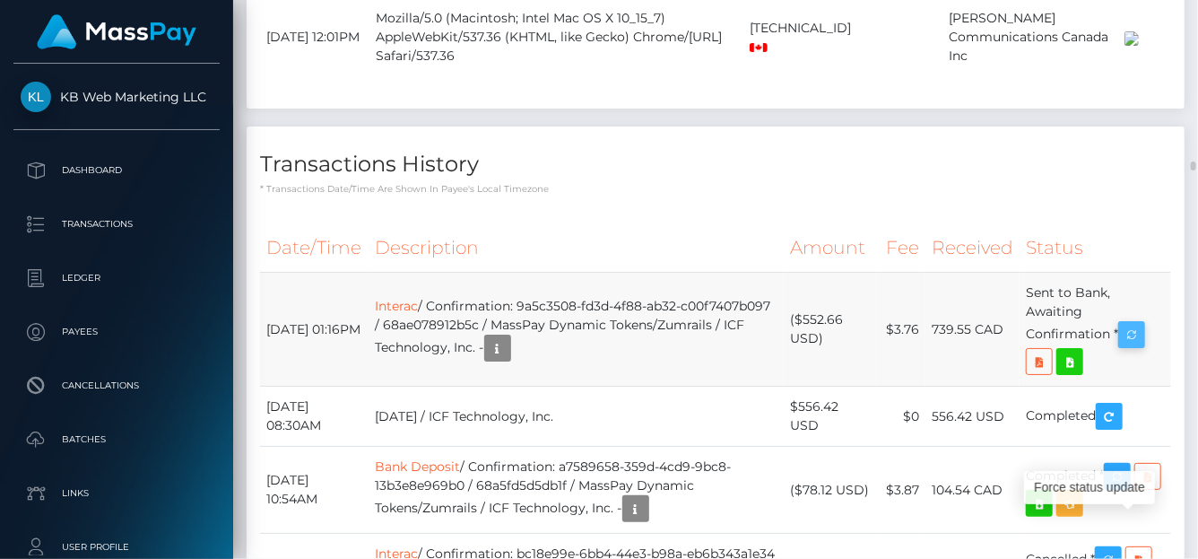
scroll to position [215, 286]
click at [1137, 346] on icon "button" at bounding box center [1132, 335] width 22 height 22
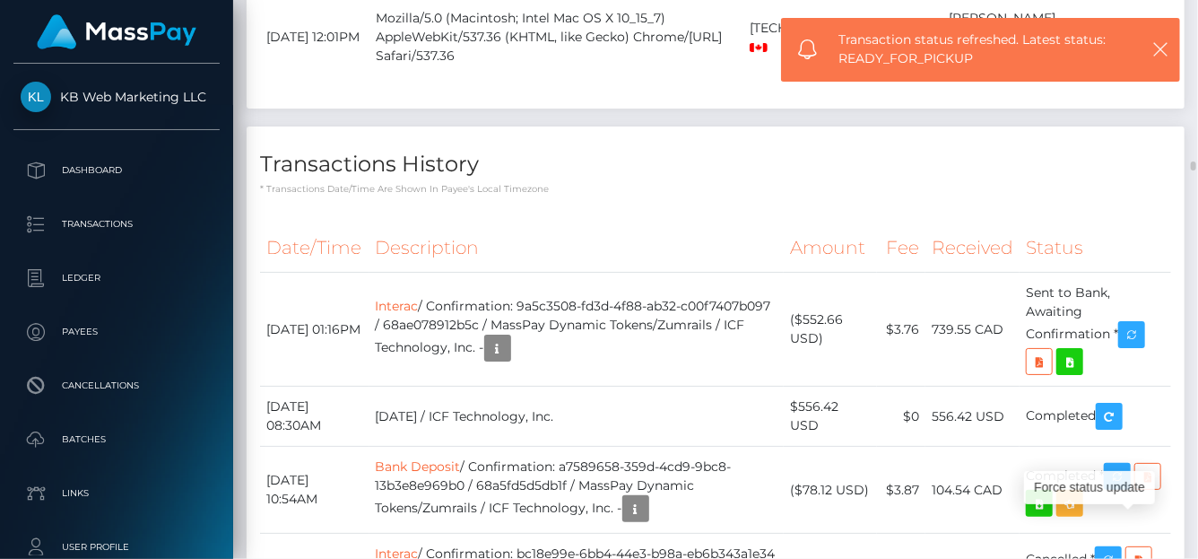
click at [728, 180] on div "Transactions History * Transactions date/time are shown in payee's local timezo…" at bounding box center [716, 160] width 938 height 69
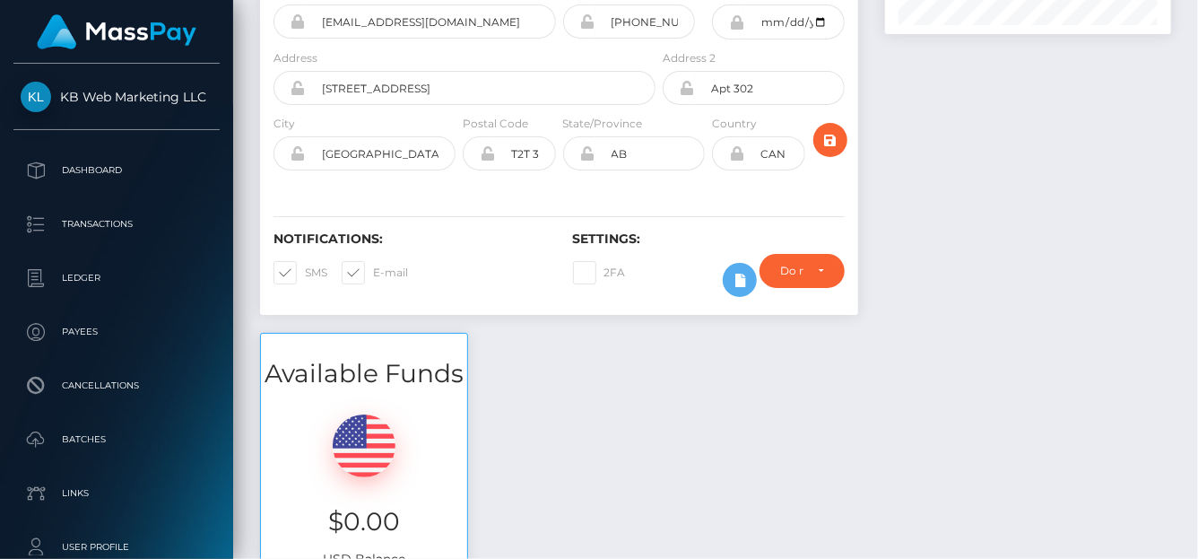
scroll to position [0, 0]
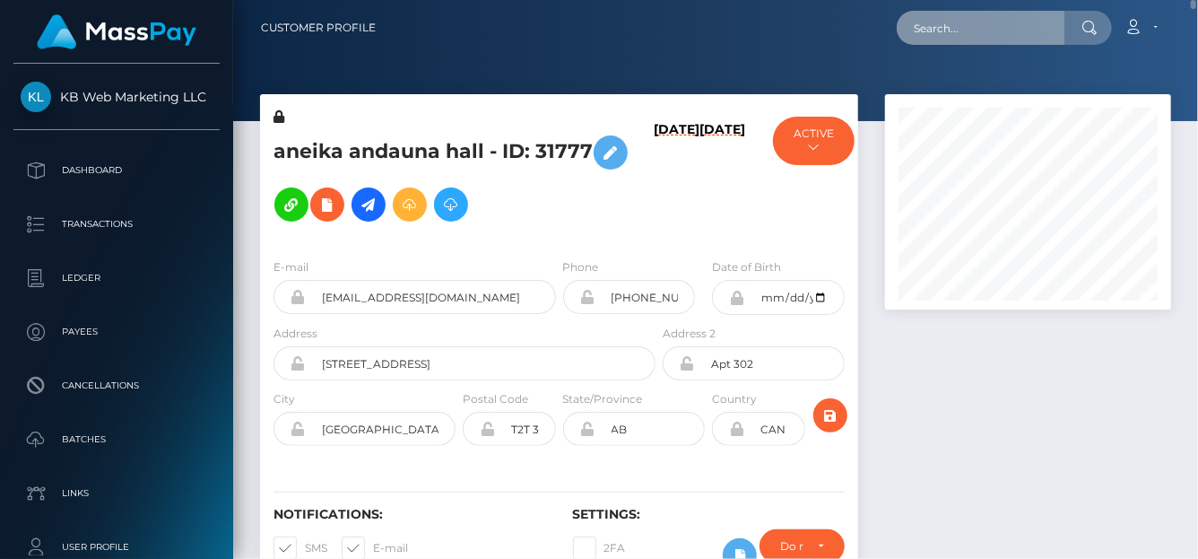
click at [916, 32] on input "text" at bounding box center [981, 28] width 169 height 34
paste input "eatonellie15@yahoo.com"
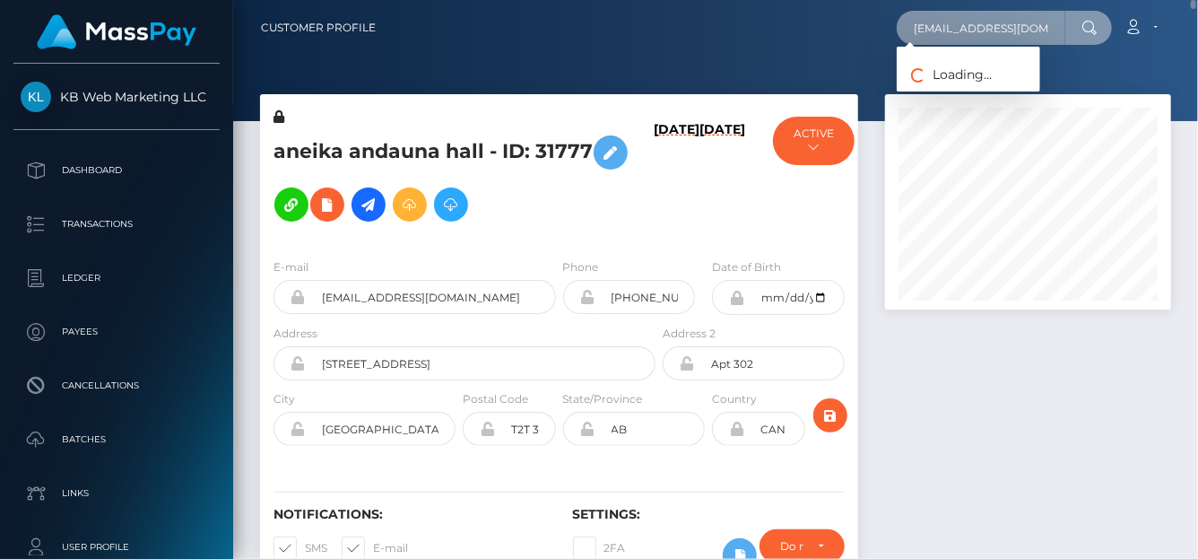
type input "eatonellie15@yahoo.com"
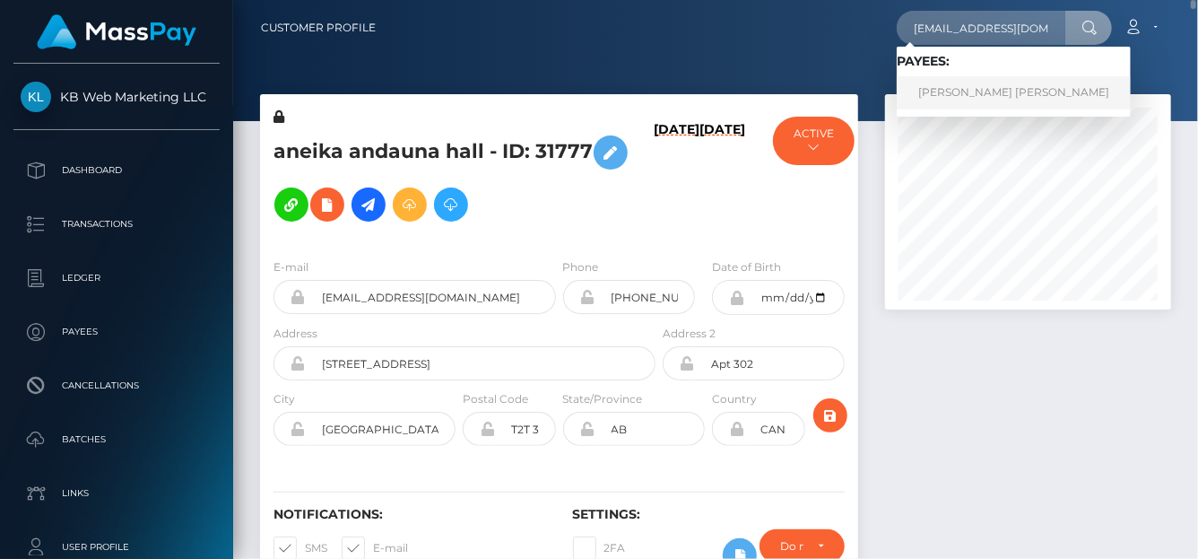
click at [948, 99] on link "ELLIE MAE EATON" at bounding box center [1014, 92] width 234 height 33
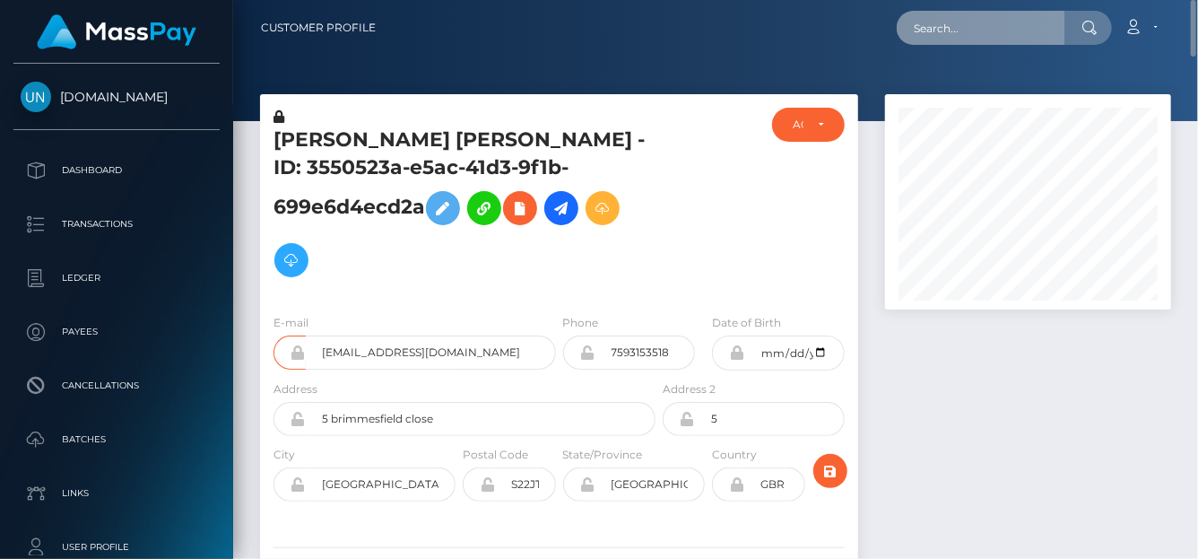
click at [928, 37] on input "text" at bounding box center [981, 28] width 169 height 34
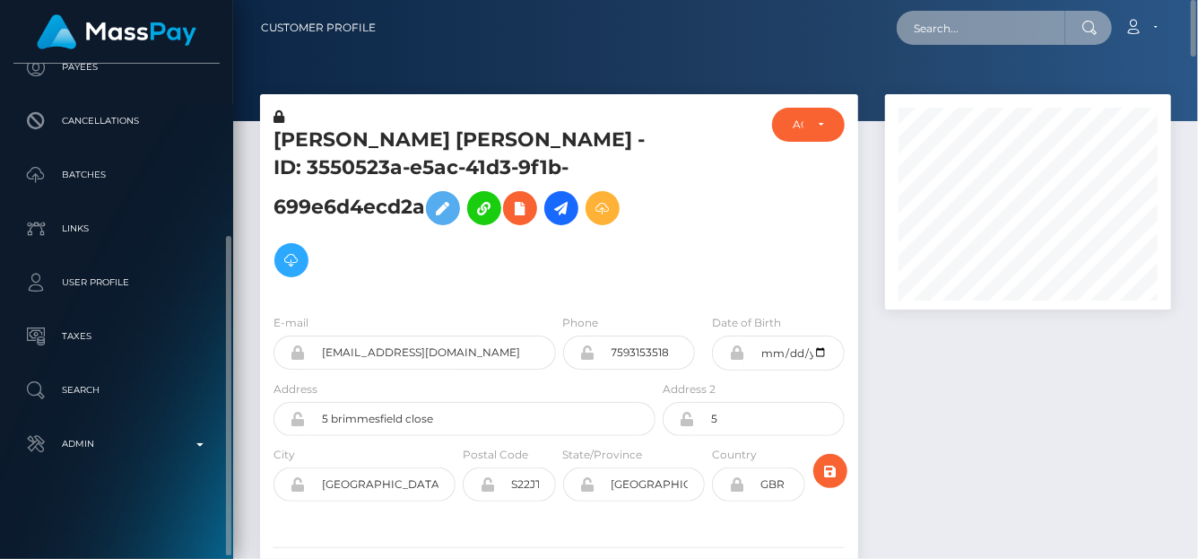
click at [921, 40] on input "text" at bounding box center [981, 28] width 169 height 34
paste input "398881073108361216,"
drag, startPoint x: 922, startPoint y: 28, endPoint x: 1181, endPoint y: 10, distance: 259.8
click at [1181, 10] on div "Customer Profile 398881073108361216 Loading... Loading... Account Logout" at bounding box center [715, 28] width 936 height 38
type input "3"
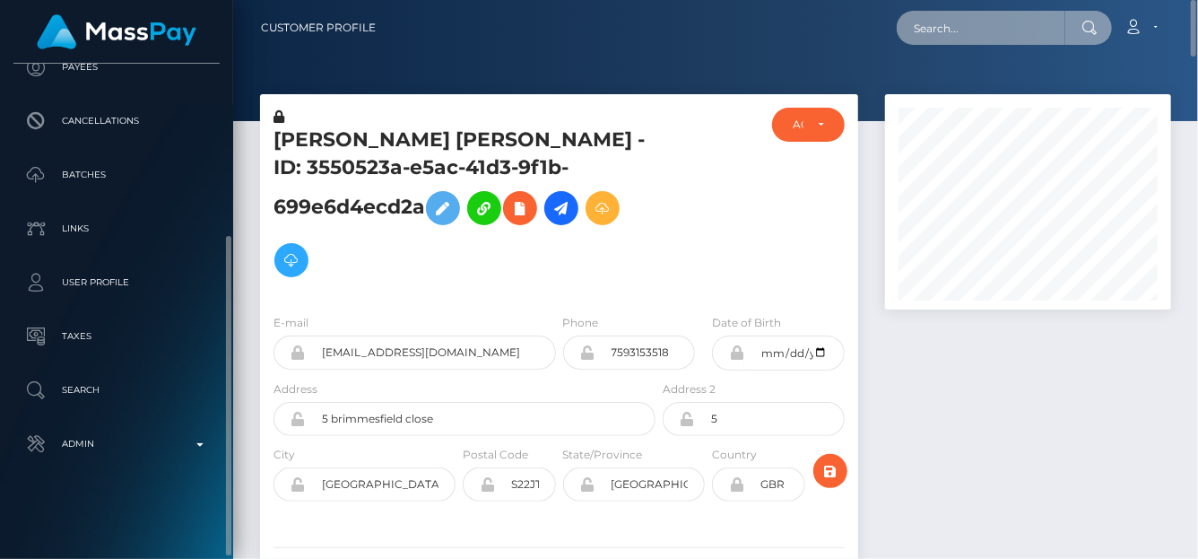
paste input "maliyahmcclarin03@gmail.com"
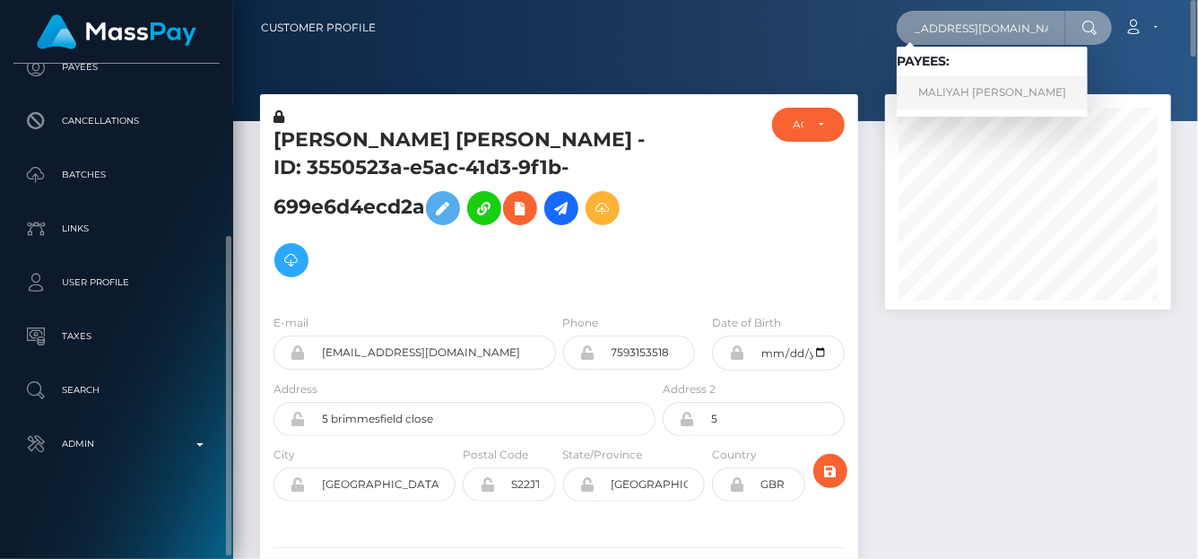
type input "maliyahmcclarin03@gmail.com"
click at [965, 90] on link "MALIYAH AUGUST MCCLARIN" at bounding box center [992, 92] width 191 height 33
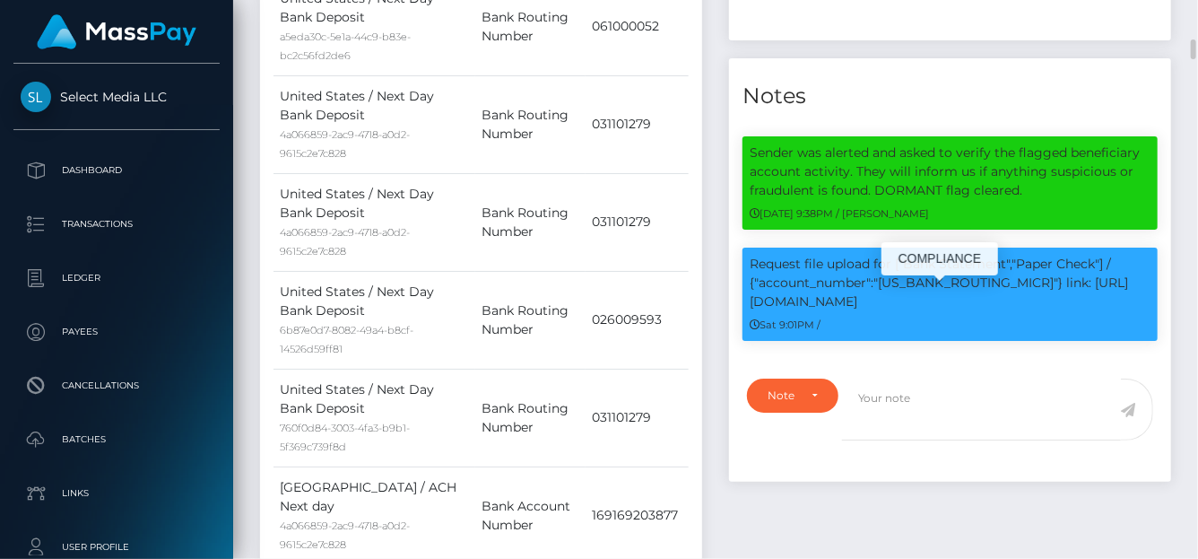
scroll to position [215, 286]
drag, startPoint x: 944, startPoint y: 295, endPoint x: 881, endPoint y: 293, distance: 63.7
click at [881, 293] on p "Request file upload for ["Bank Statement","Paper Check"] / {"account_number":"[…" at bounding box center [950, 283] width 401 height 56
copy p "061092387"
drag, startPoint x: 986, startPoint y: 304, endPoint x: 1151, endPoint y: 297, distance: 165.2
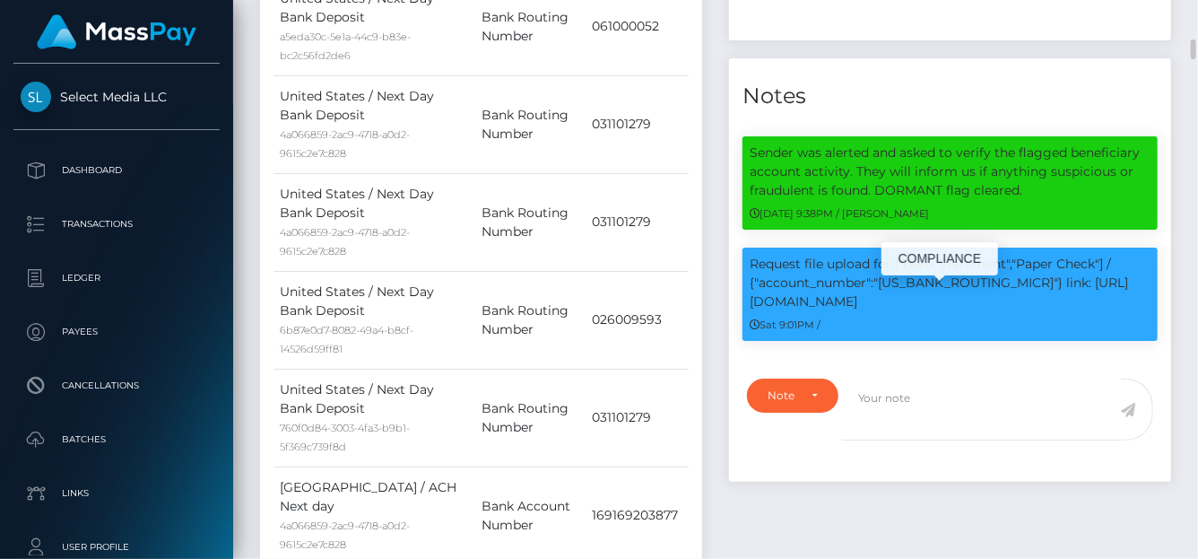
click at [1151, 297] on div "Request file upload for ["Bank Statement","Paper Check"] / {"account_number":"[…" at bounding box center [949, 293] width 415 height 93
copy p "[URL][DOMAIN_NAME]"
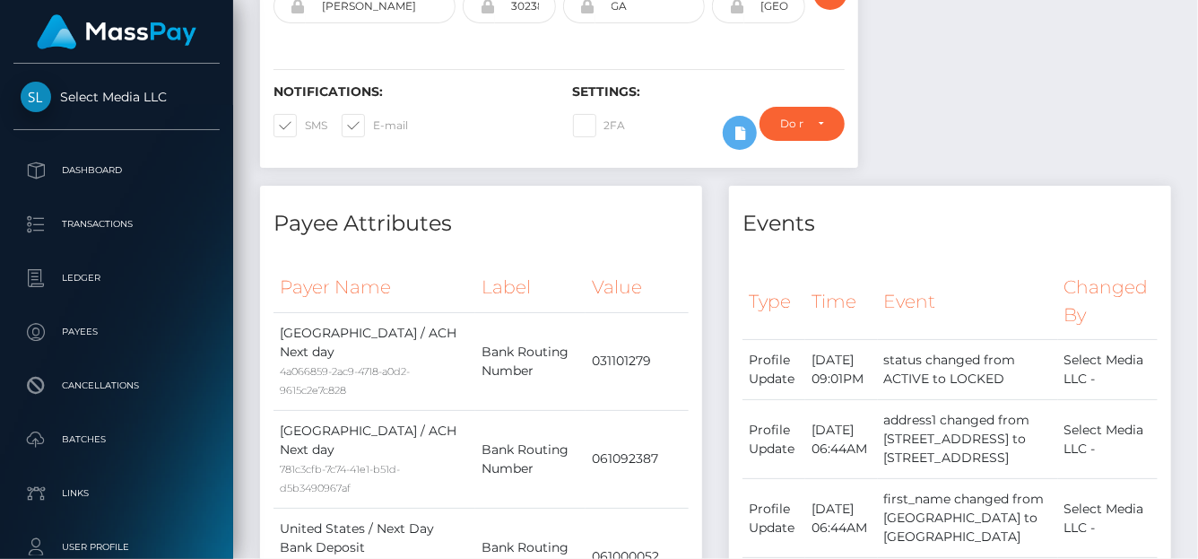
scroll to position [0, 0]
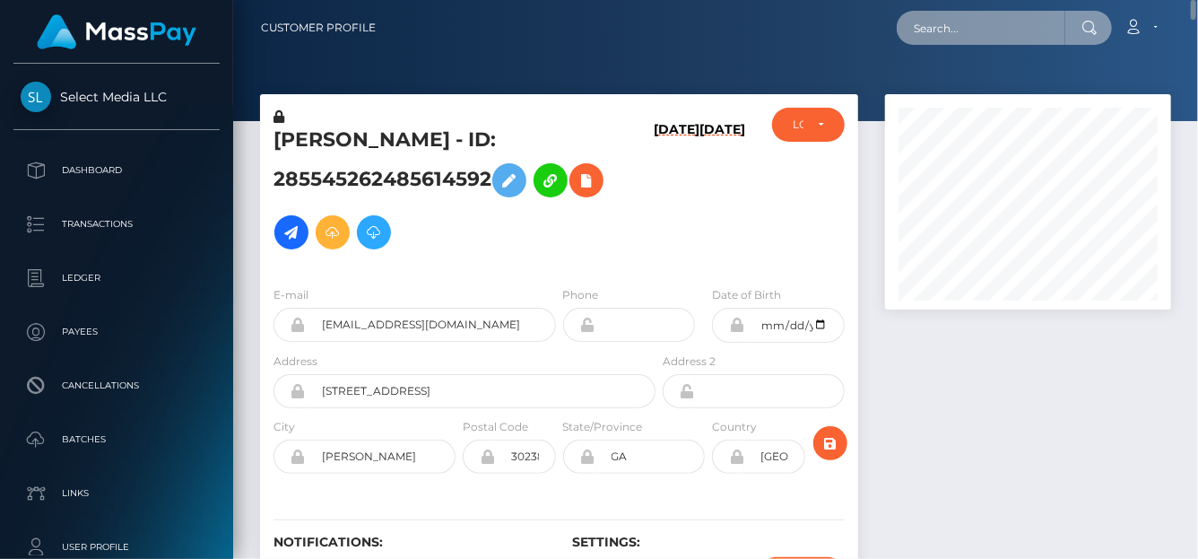
click at [952, 25] on input "text" at bounding box center [981, 28] width 169 height 34
paste input "[EMAIL_ADDRESS][DOMAIN_NAME]"
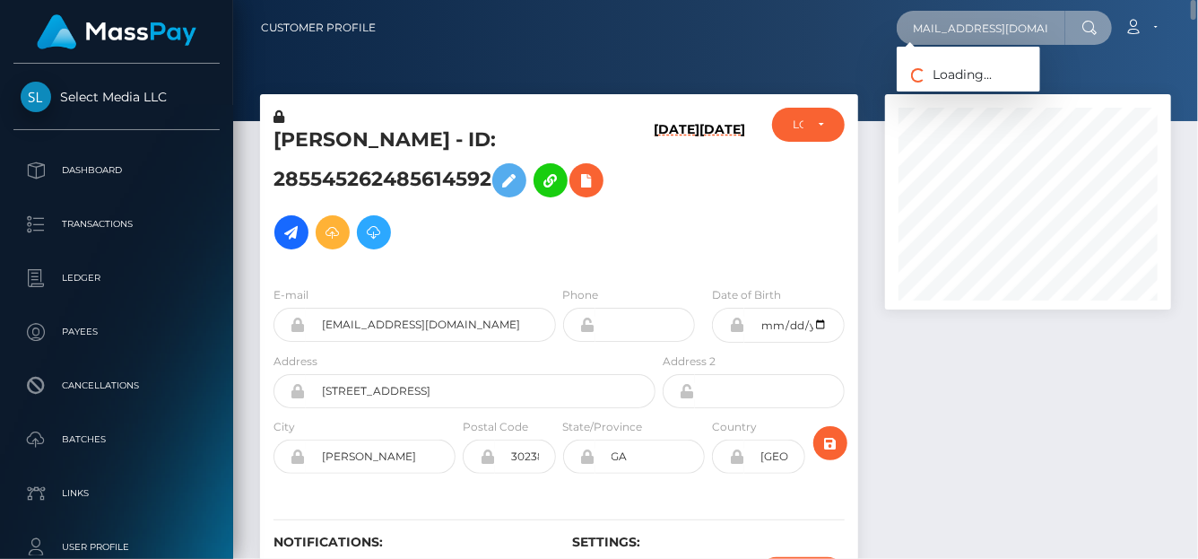
type input "[EMAIL_ADDRESS][DOMAIN_NAME]"
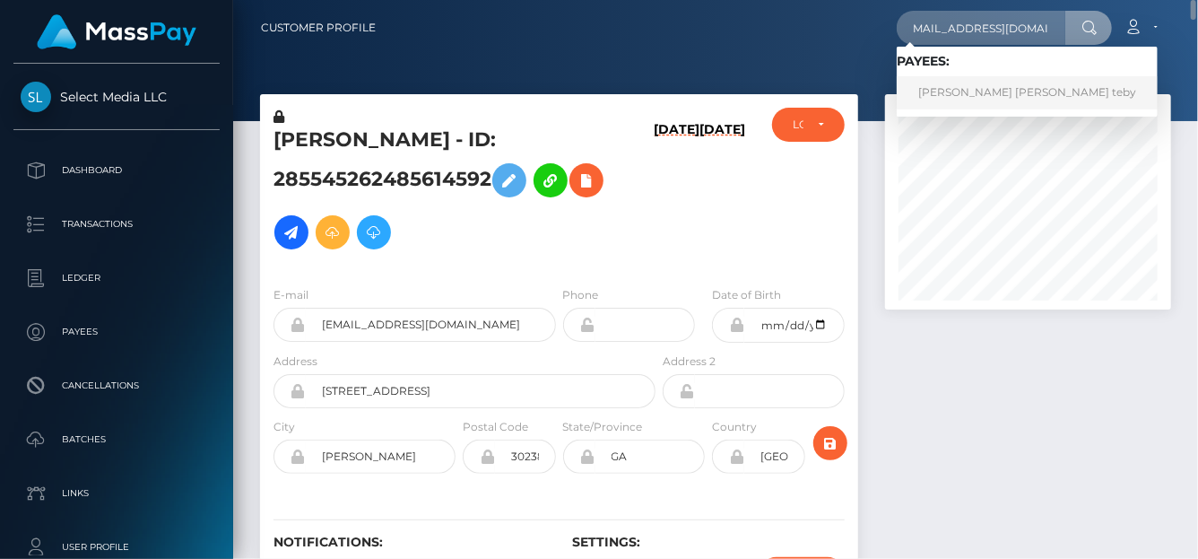
click at [927, 91] on link "[PERSON_NAME] [PERSON_NAME] teby" at bounding box center [1027, 92] width 261 height 33
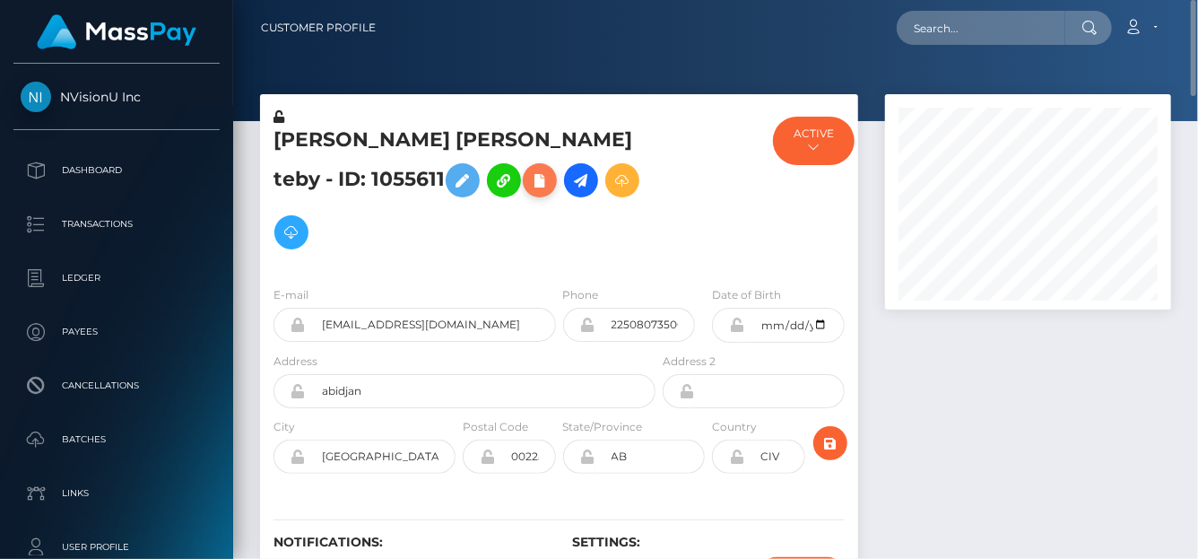
click at [529, 181] on icon at bounding box center [540, 180] width 22 height 22
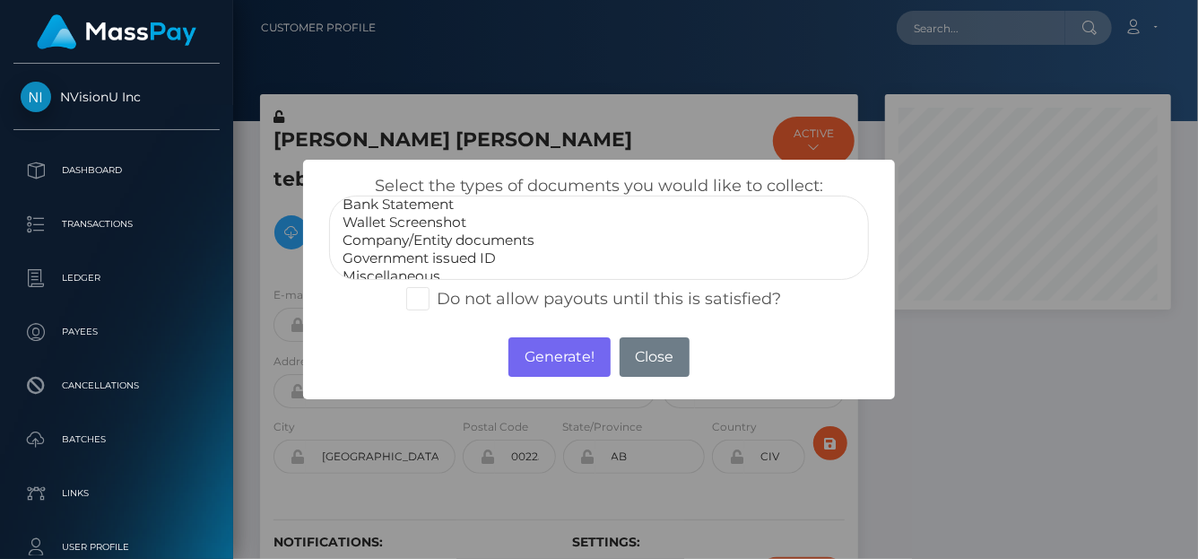
scroll to position [35, 0]
select select "Government issued ID"
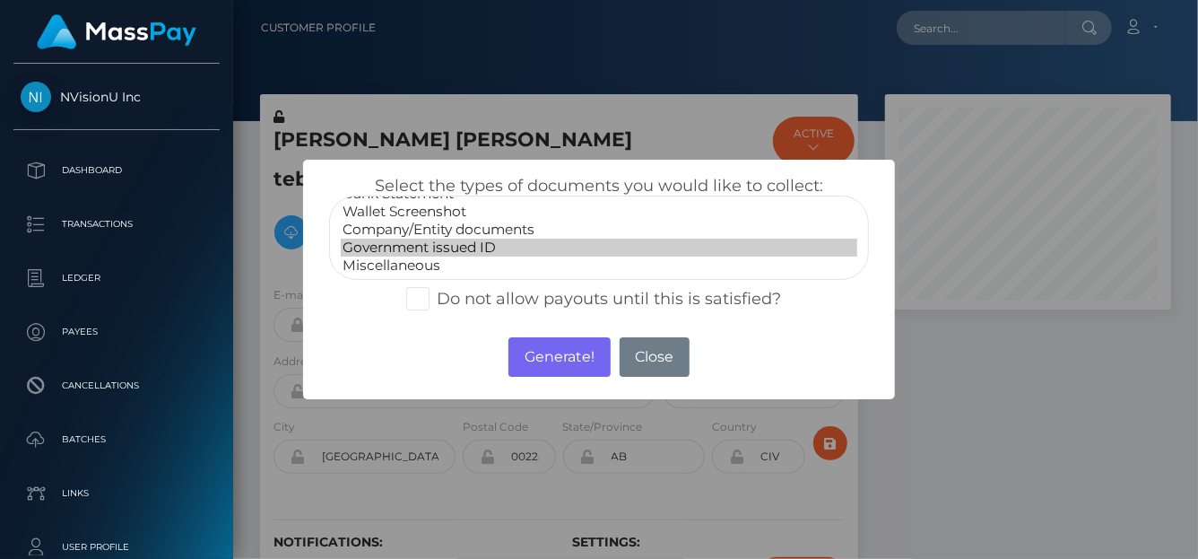
click at [411, 241] on option "Government issued ID" at bounding box center [599, 248] width 517 height 18
click at [537, 352] on button "Generate!" at bounding box center [558, 356] width 101 height 39
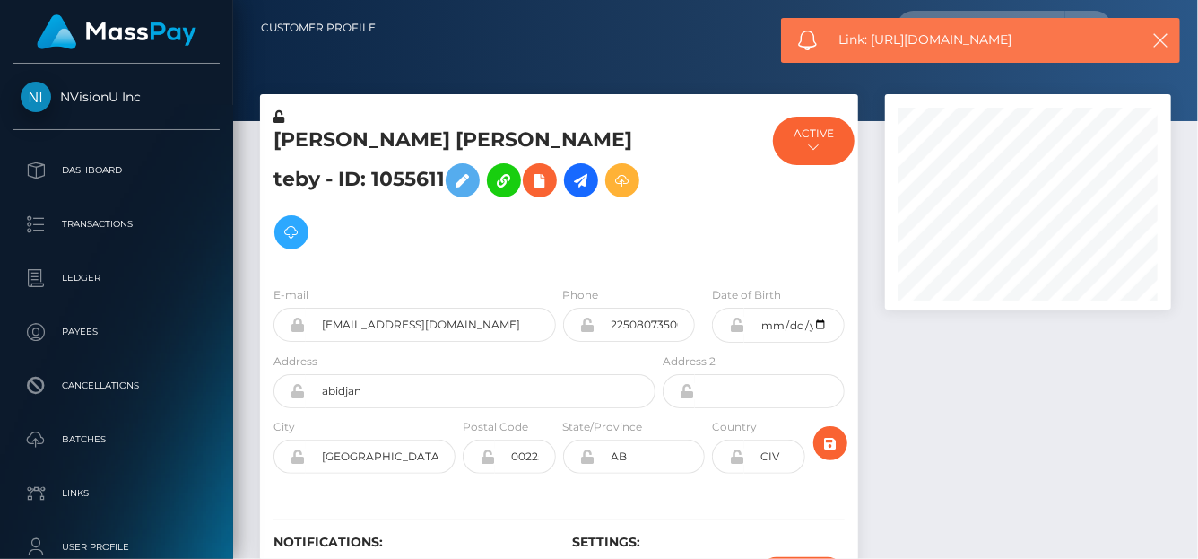
drag, startPoint x: 1030, startPoint y: 40, endPoint x: 873, endPoint y: 37, distance: 157.9
click at [873, 37] on span "Link: https://l.maspay.io/ehpis" at bounding box center [983, 39] width 288 height 19
copy span "https://l.maspay.io/ehpis"
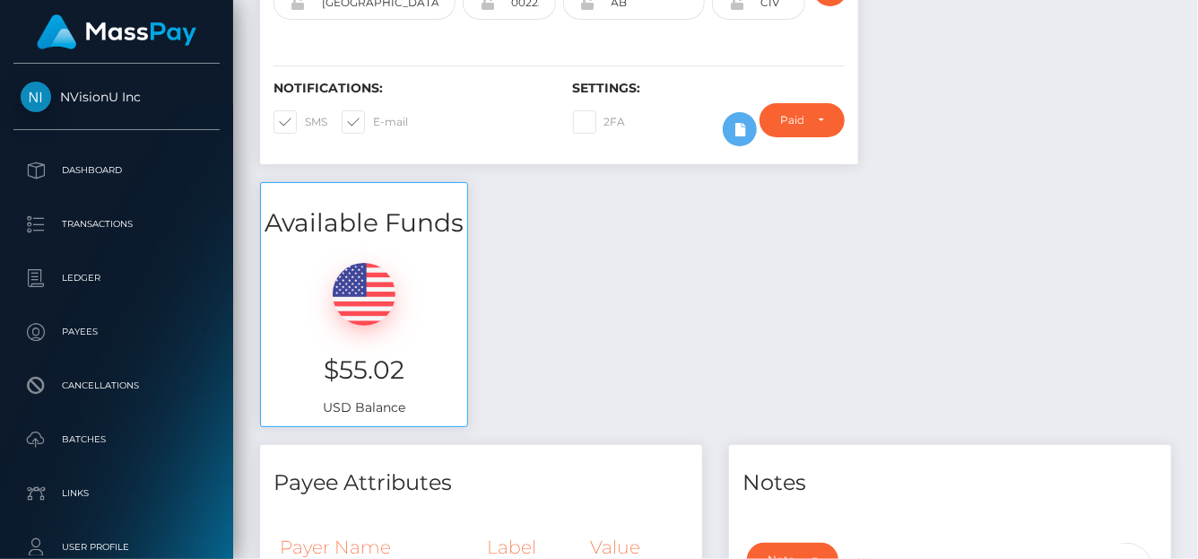
scroll to position [0, 0]
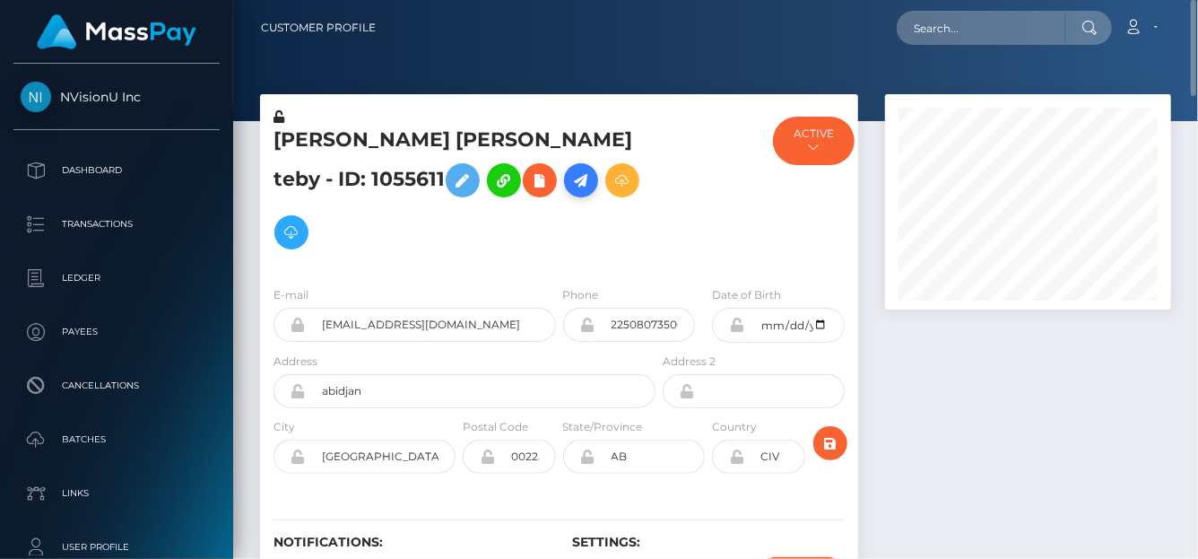
click at [570, 186] on icon at bounding box center [581, 180] width 22 height 22
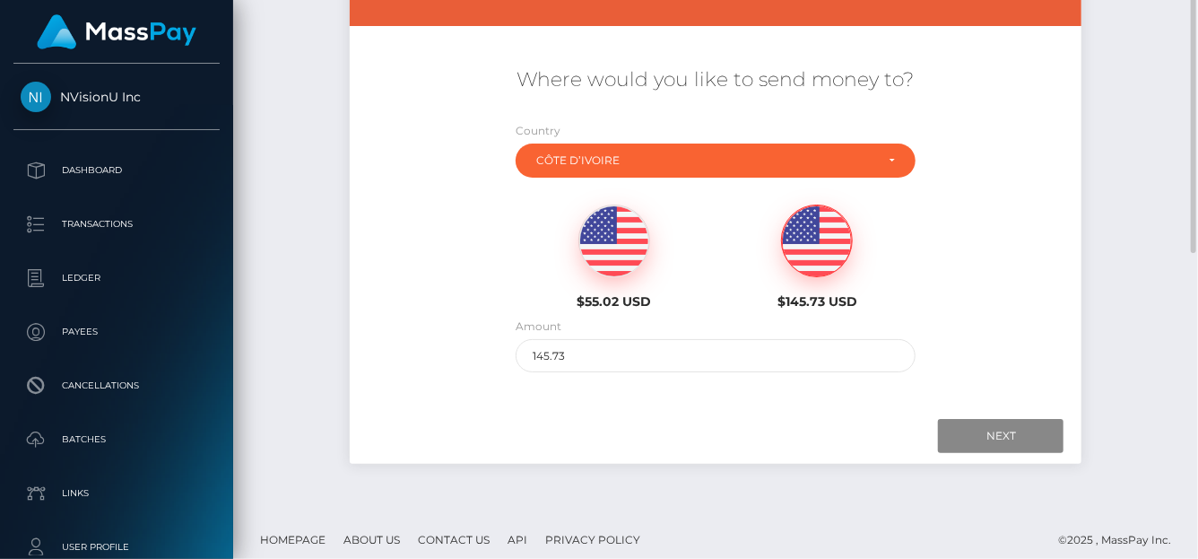
scroll to position [280, 0]
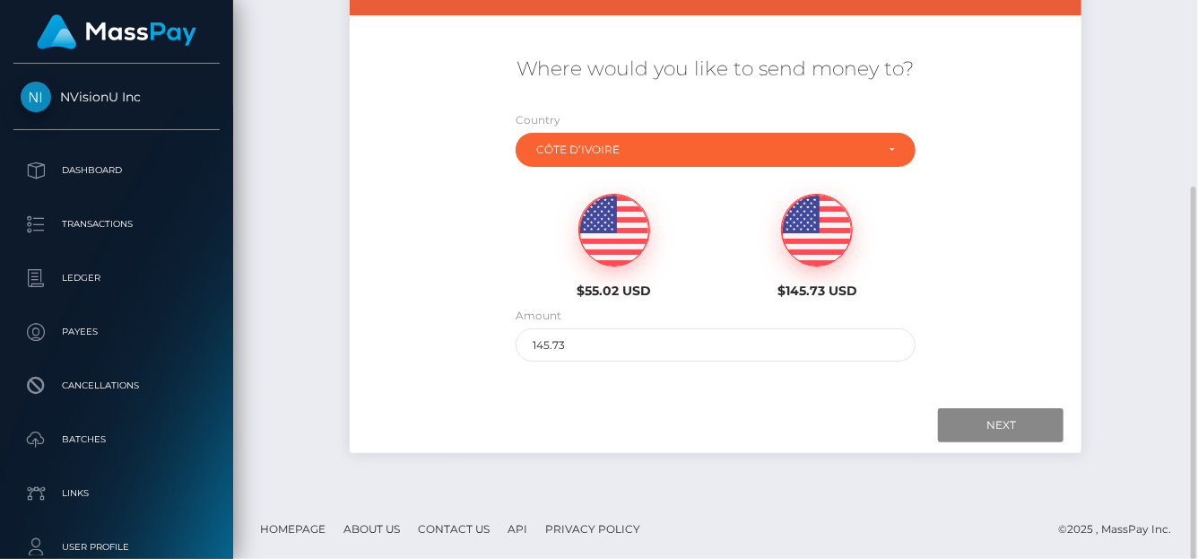
click at [608, 247] on img at bounding box center [614, 231] width 70 height 72
type input "55.02"
click at [965, 420] on input "Next" at bounding box center [1001, 425] width 126 height 34
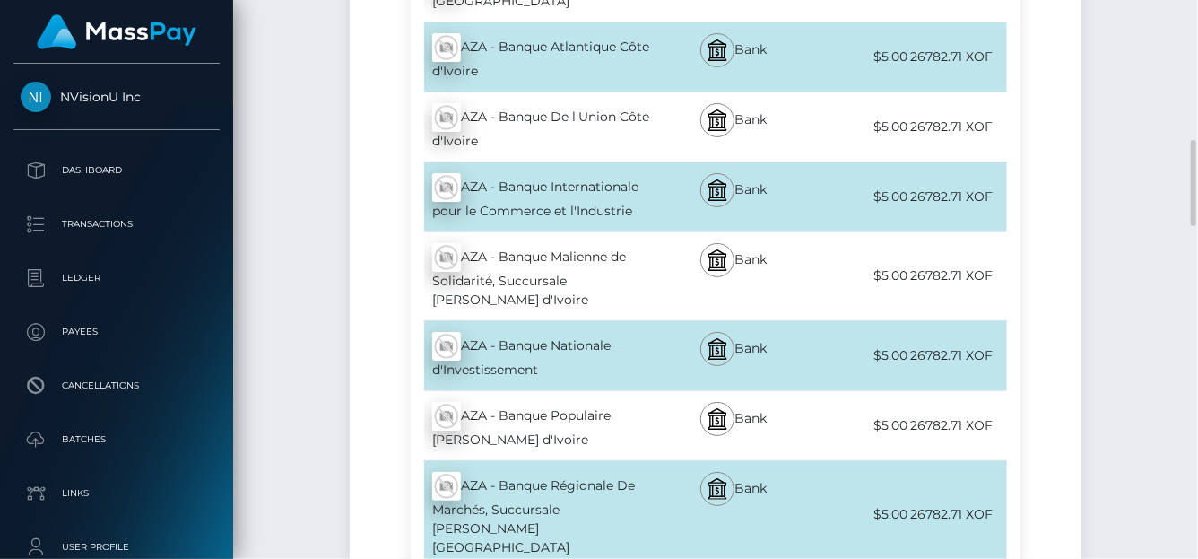
scroll to position [1446, 0]
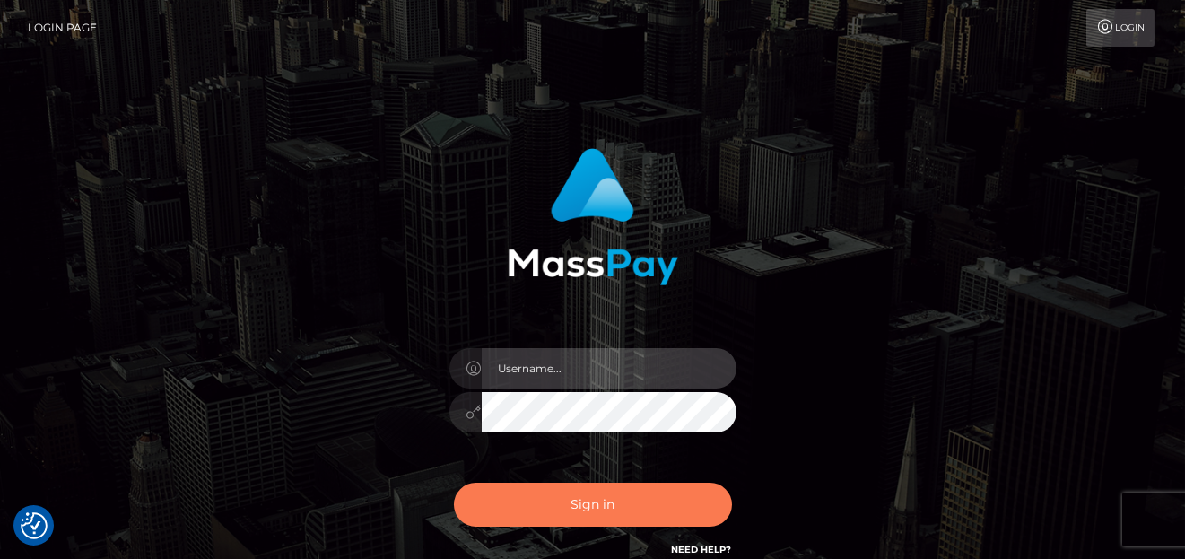
type input "[PERSON_NAME]"
click at [534, 482] on button "Sign in" at bounding box center [593, 504] width 278 height 44
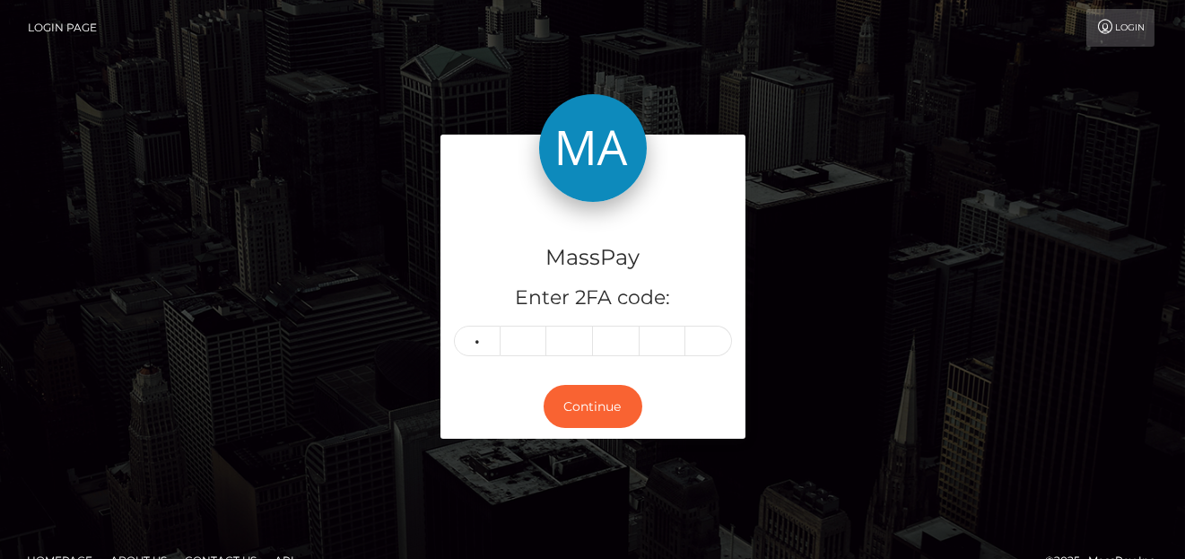
type input "7"
type input "3"
type input "9"
type input "5"
type input "2"
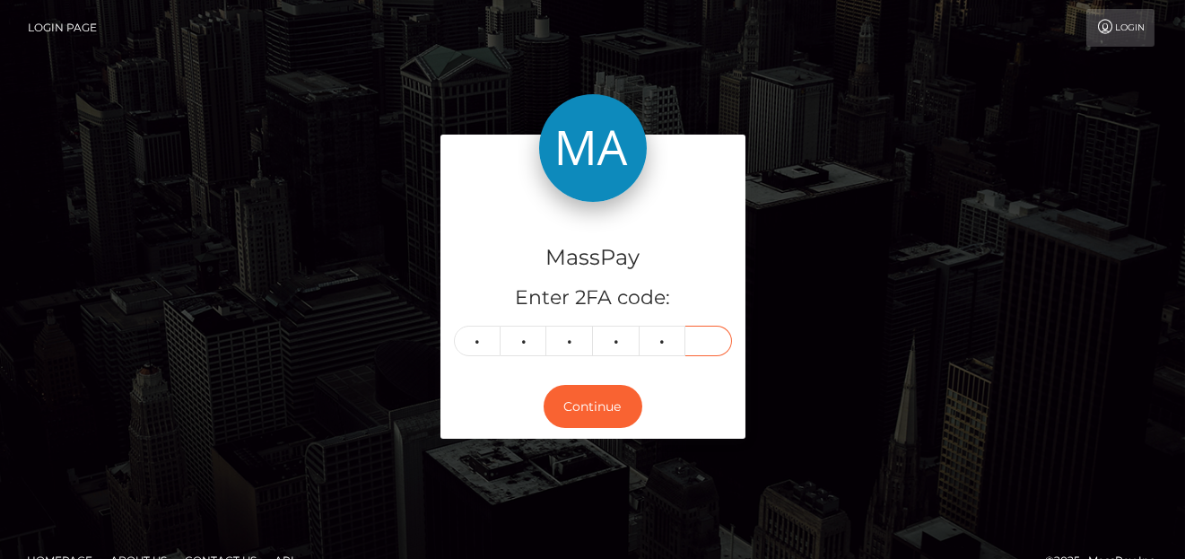
type input "5"
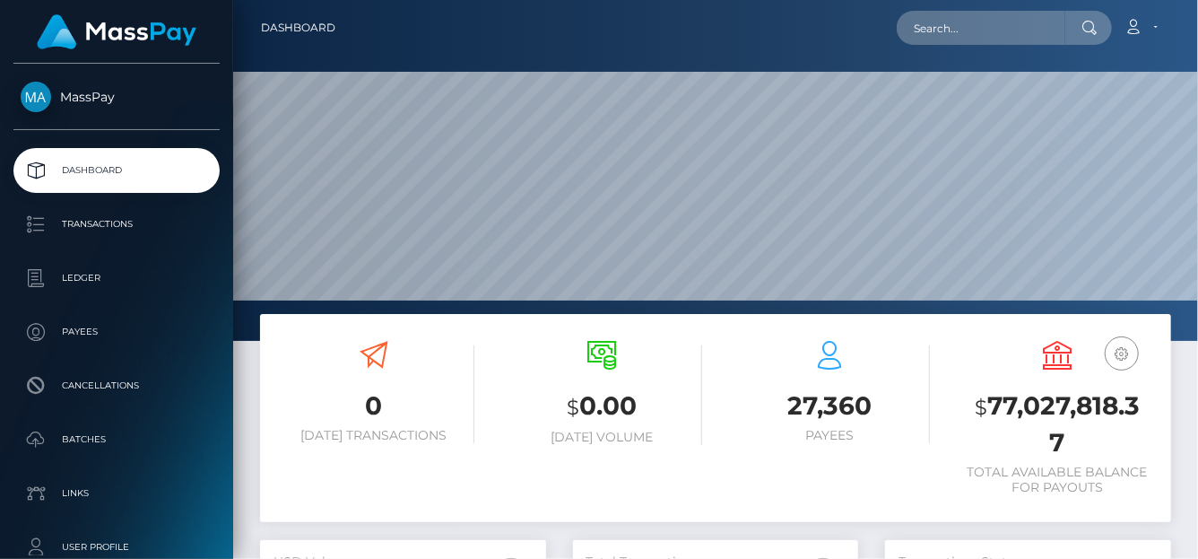
scroll to position [317, 286]
click at [949, 37] on input "text" at bounding box center [981, 28] width 169 height 34
paste input "[EMAIL_ADDRESS][DOMAIN_NAME]"
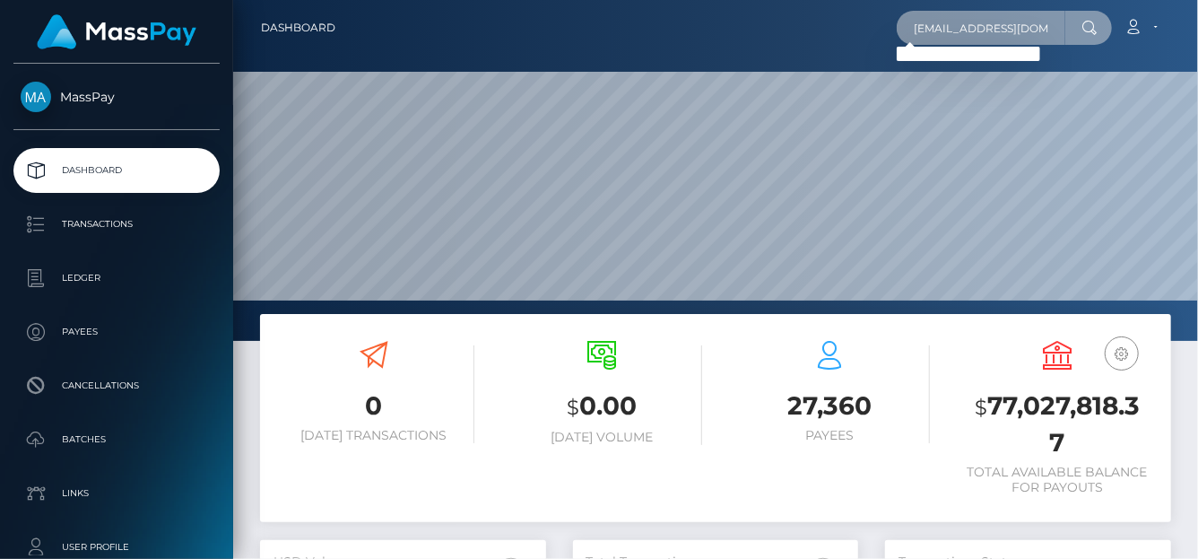
drag, startPoint x: 1057, startPoint y: 24, endPoint x: 802, endPoint y: 28, distance: 255.6
click at [802, 28] on div "aneikahall@yahoo.com Loading... Loading... Account Edit Profile Logout" at bounding box center [760, 28] width 821 height 38
paste input "31777"
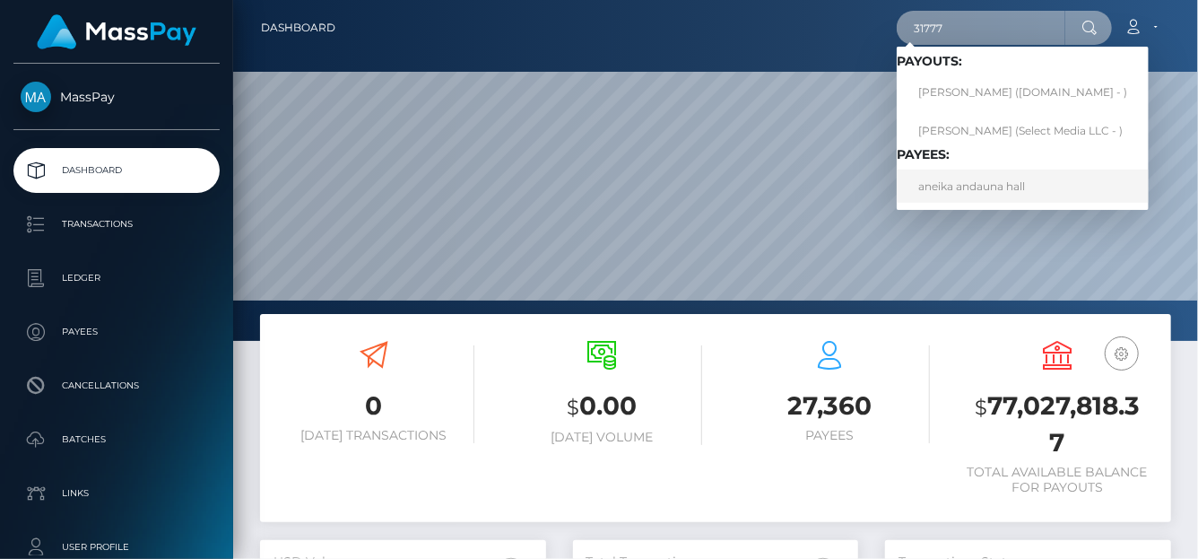
type input "31777"
click at [932, 183] on link "aneika andauna hall" at bounding box center [1023, 185] width 252 height 33
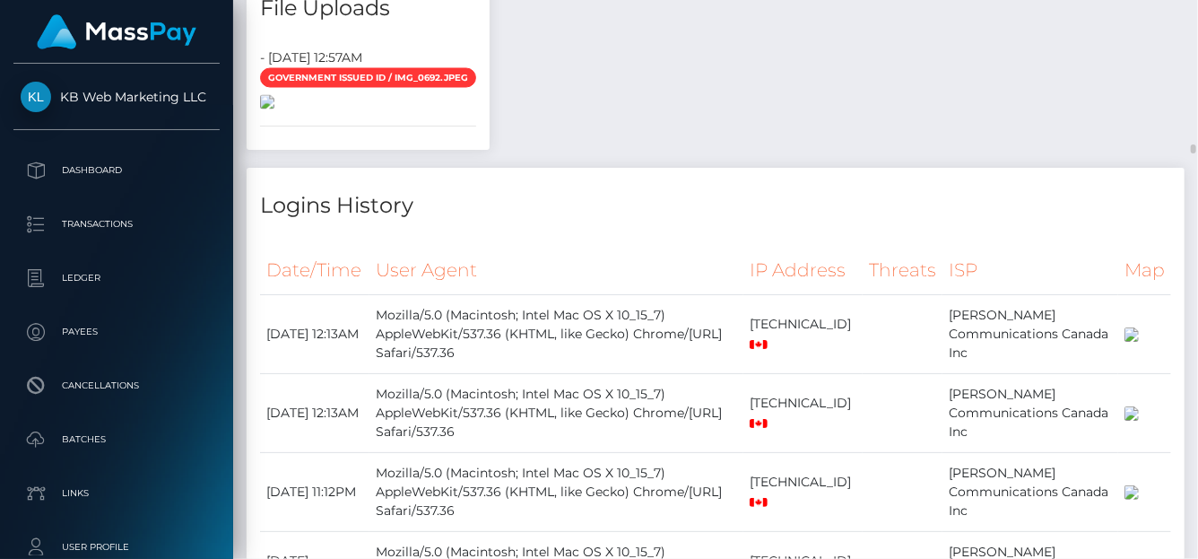
scroll to position [8439, 0]
